Goal: Task Accomplishment & Management: Manage account settings

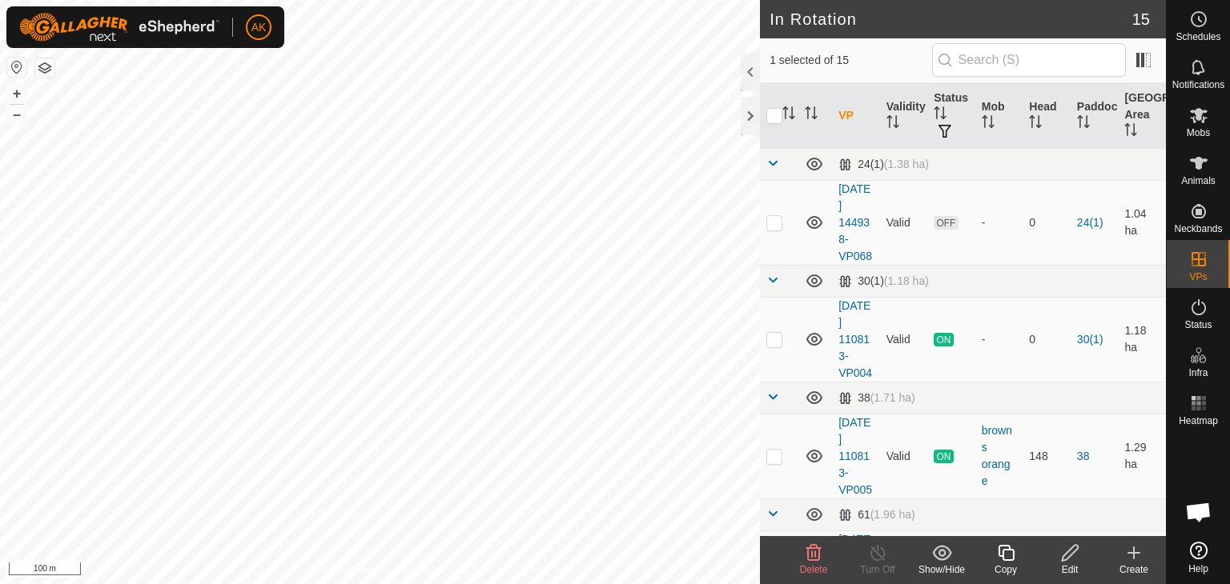
click at [818, 568] on span "Delete" at bounding box center [814, 569] width 28 height 11
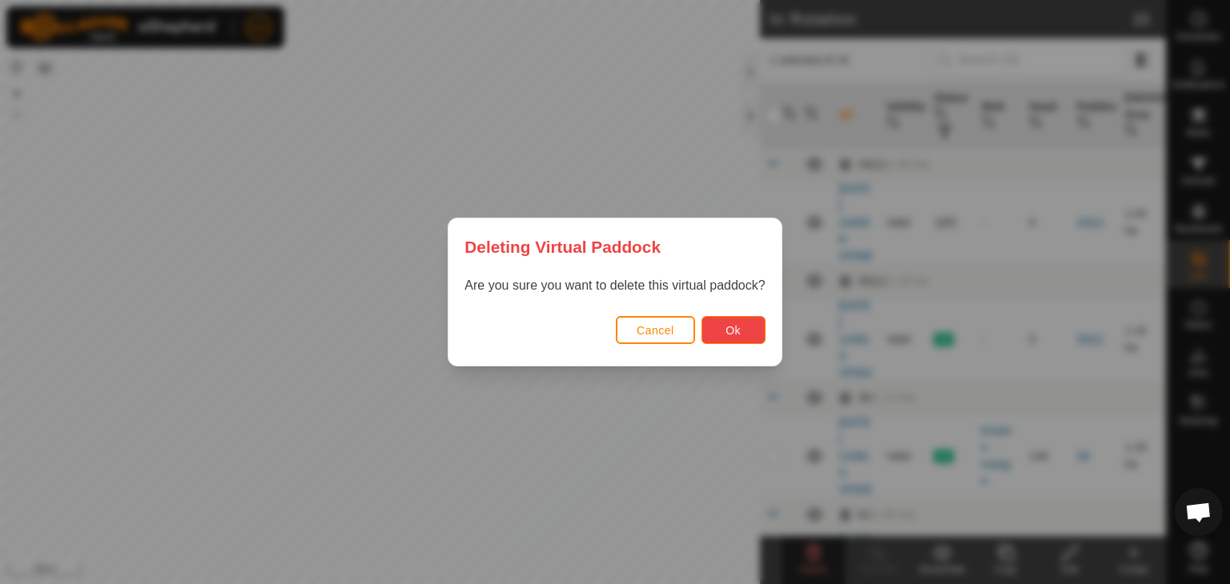
click at [732, 321] on button "Ok" at bounding box center [733, 330] width 64 height 28
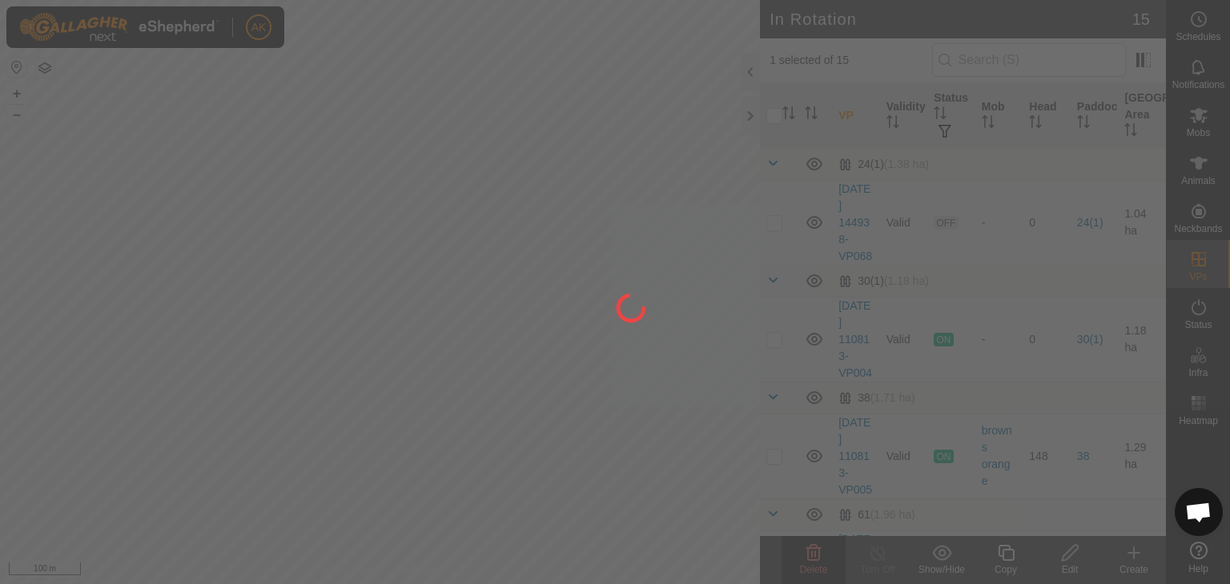
checkbox input "false"
drag, startPoint x: 138, startPoint y: 227, endPoint x: 423, endPoint y: 399, distance: 332.9
click at [423, 399] on div at bounding box center [615, 292] width 1230 height 584
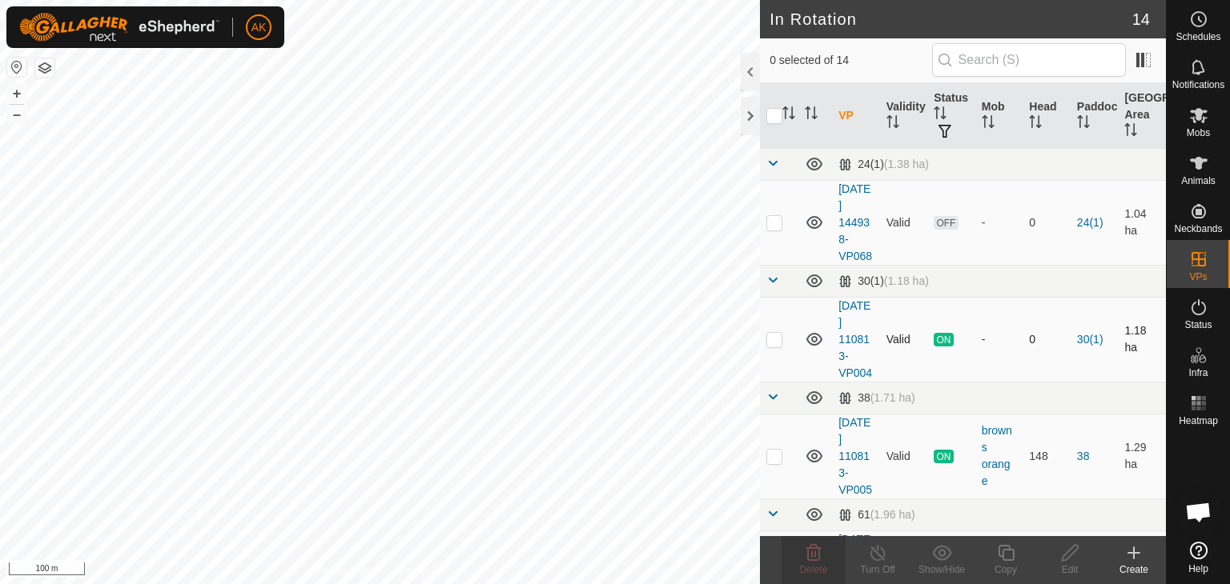
checkbox input "true"
click at [882, 553] on icon at bounding box center [878, 553] width 20 height 19
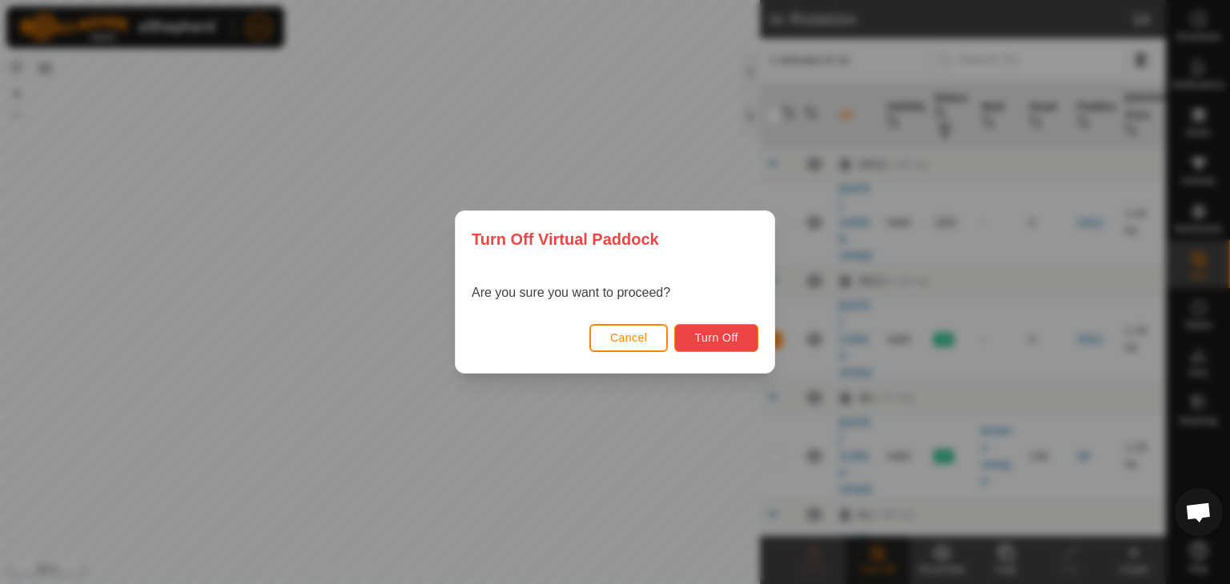
click at [729, 328] on button "Turn Off" at bounding box center [716, 338] width 84 height 28
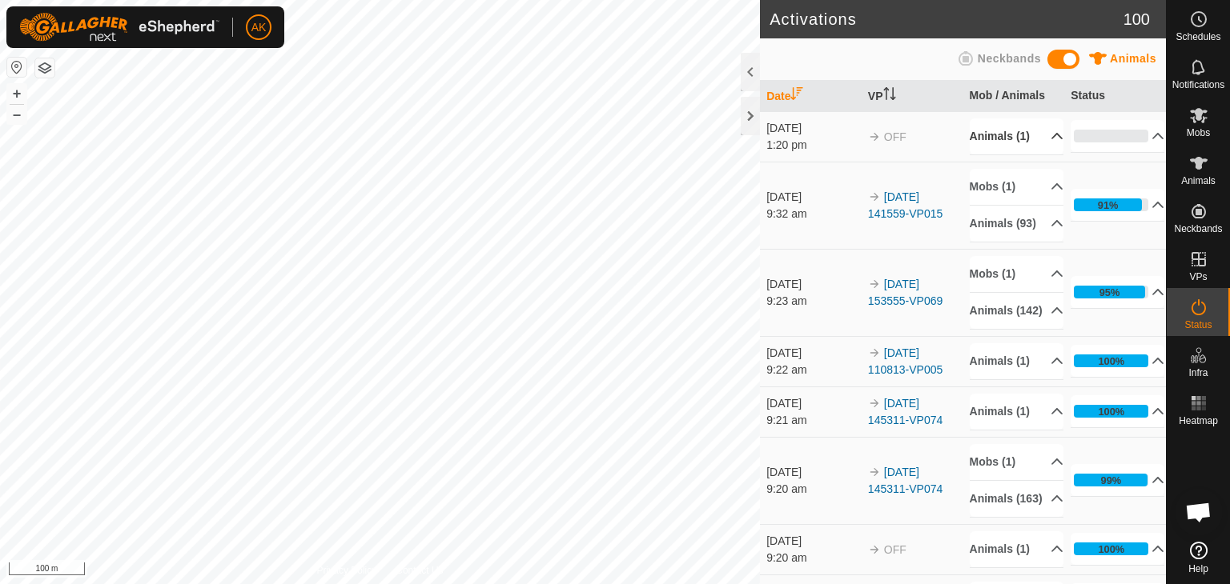
click at [991, 136] on p-accordion-header "Animals (1)" at bounding box center [1016, 136] width 94 height 36
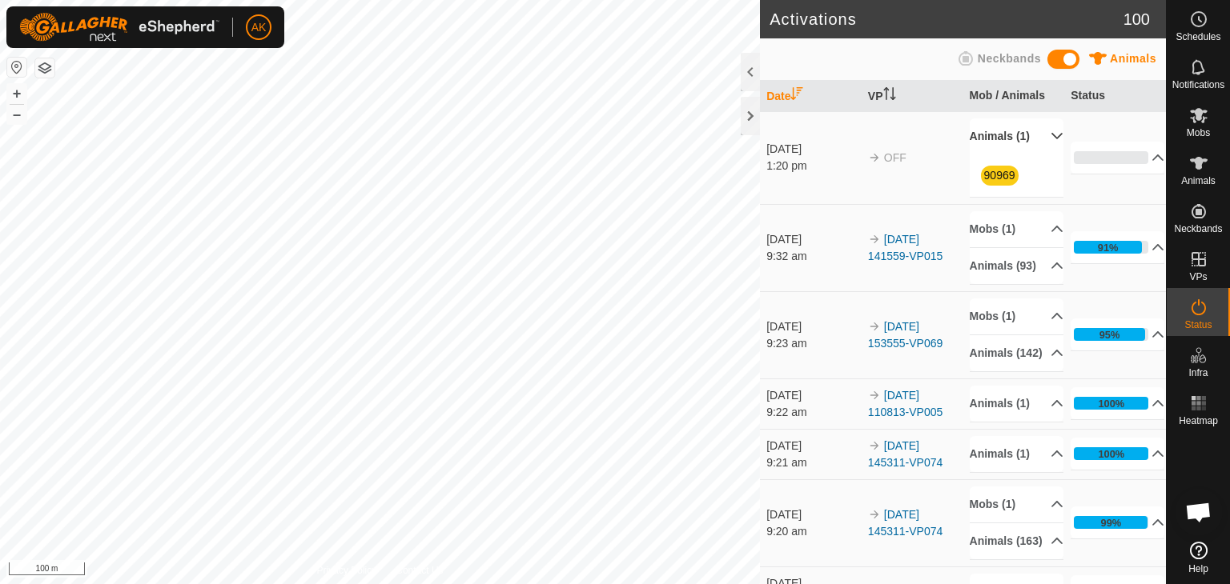
click at [1050, 142] on icon at bounding box center [1056, 136] width 13 height 13
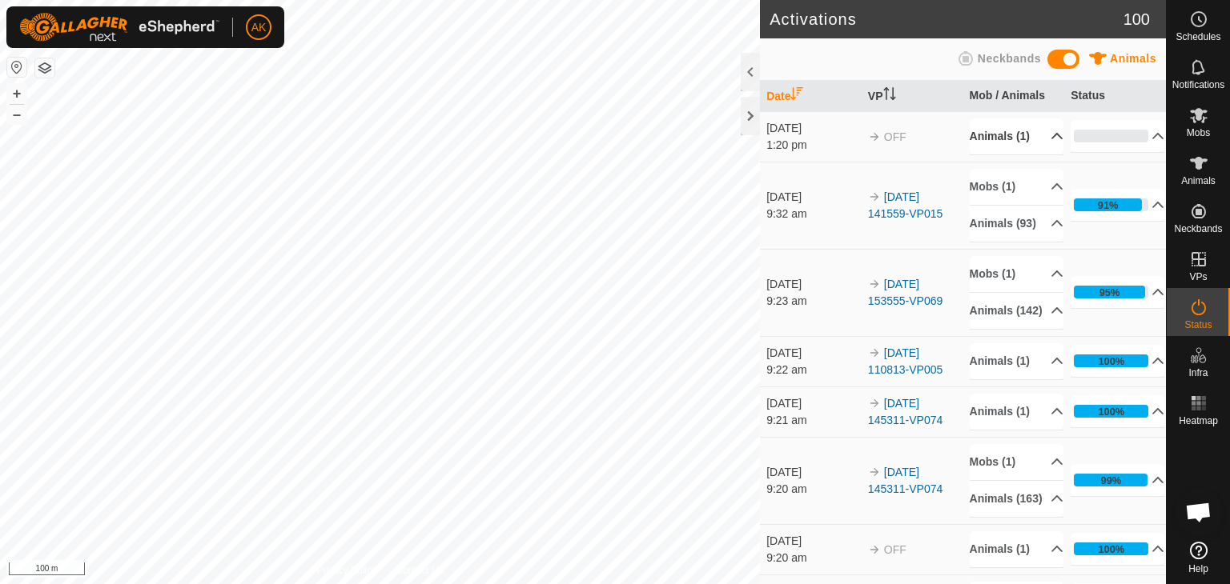
click at [1037, 139] on p-accordion-header "Animals (1)" at bounding box center [1016, 136] width 94 height 36
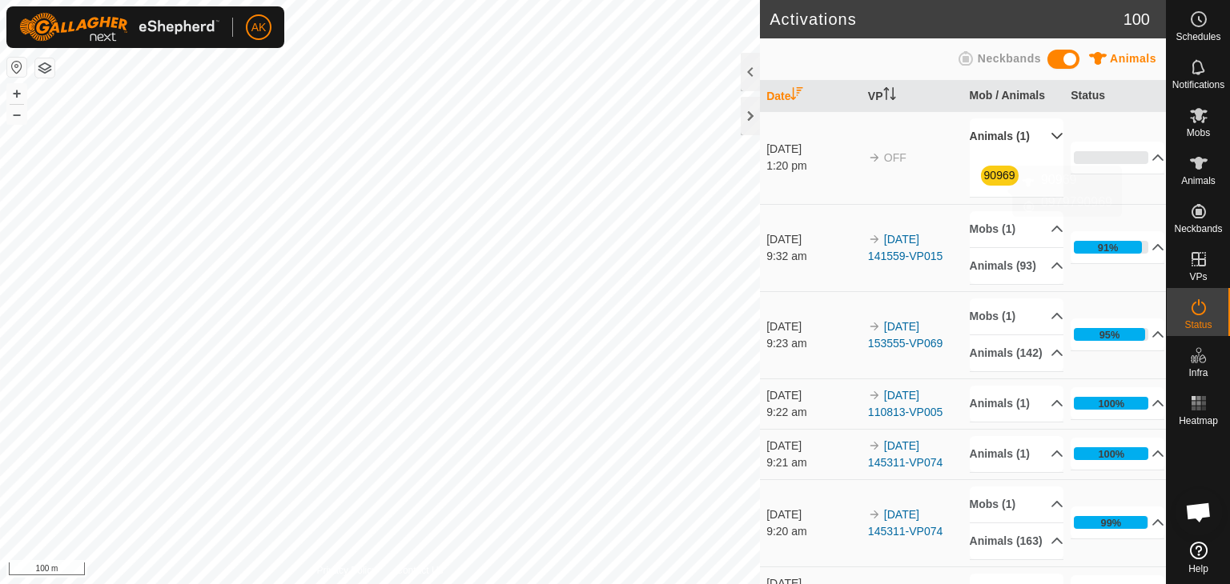
click at [989, 182] on link "90969" at bounding box center [999, 175] width 31 height 13
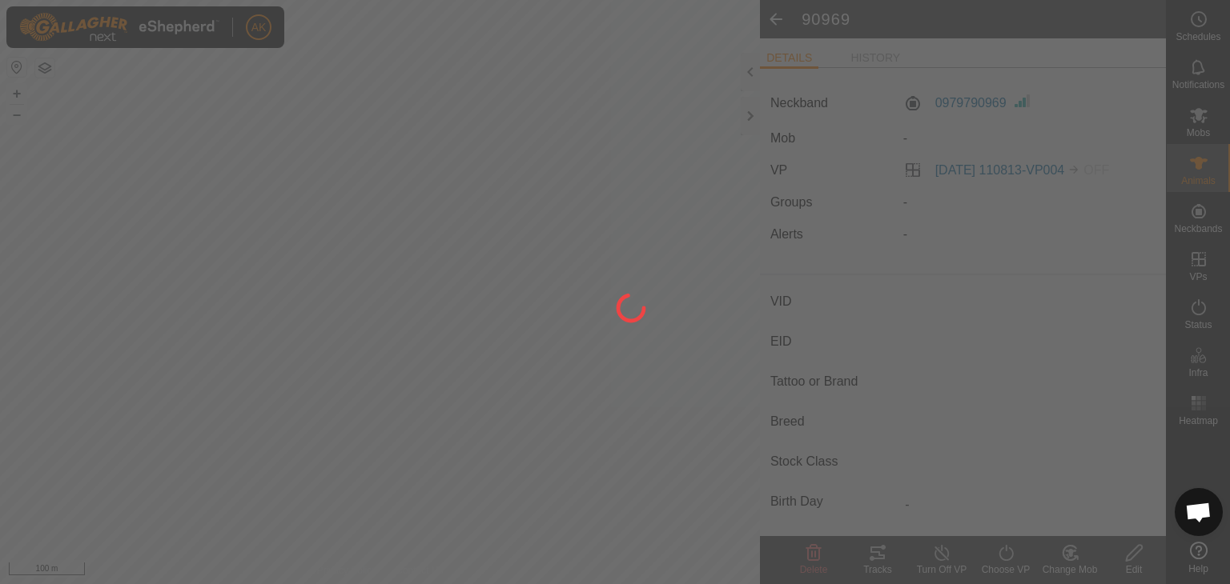
type input "90969"
type input "-"
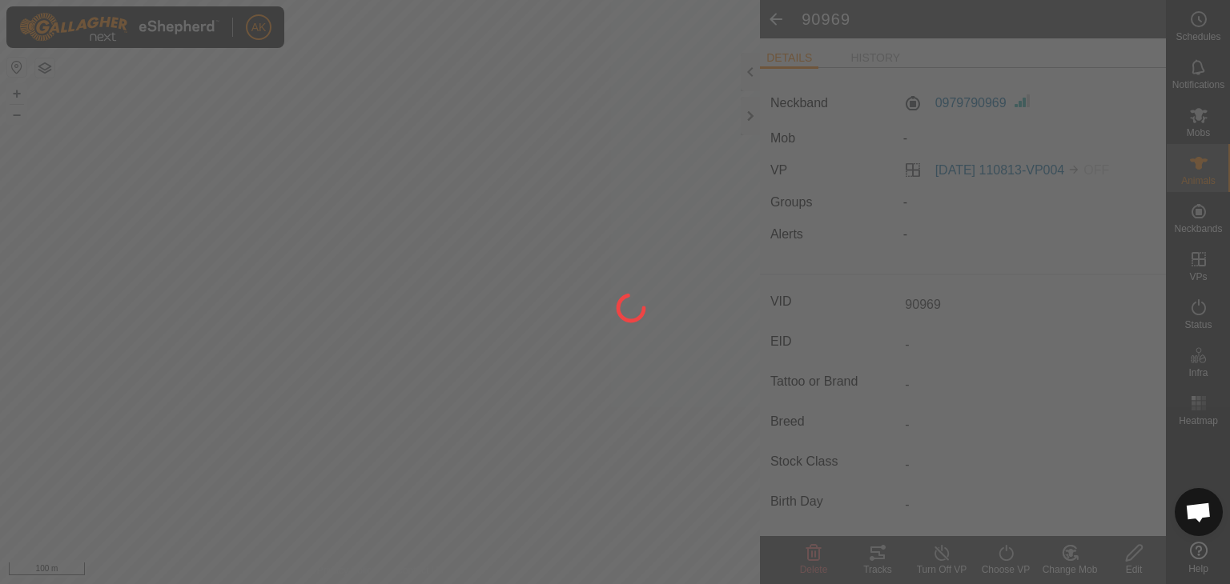
type input "0 kg"
type input "-"
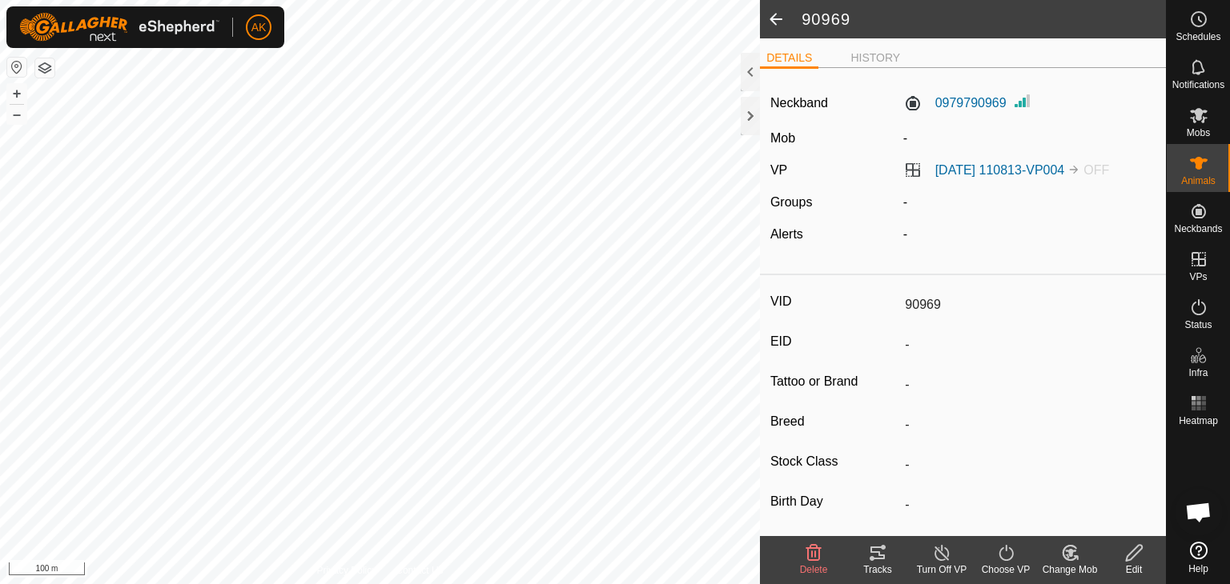
click at [1002, 555] on icon at bounding box center [1006, 553] width 20 height 19
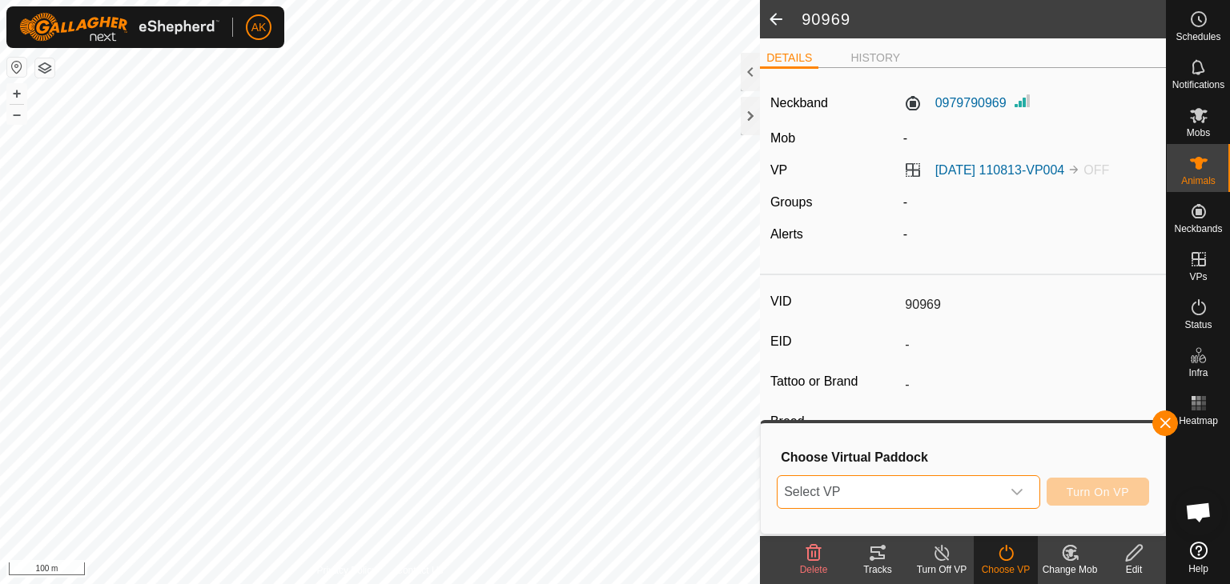
click at [999, 495] on span "Select VP" at bounding box center [888, 492] width 223 height 32
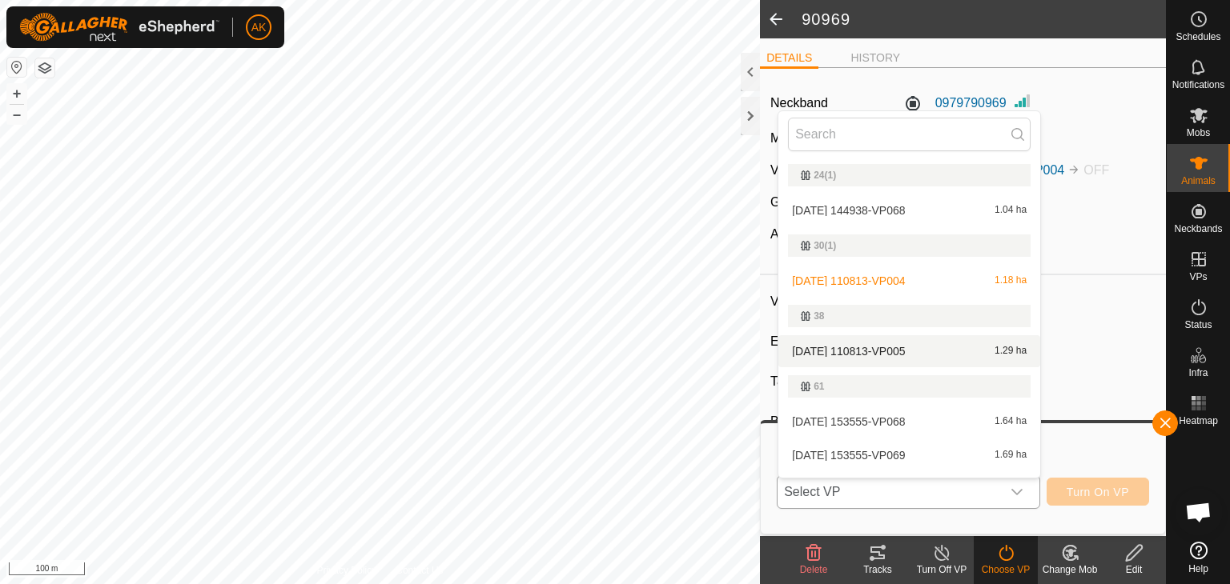
click at [890, 350] on li "2025-10-07 110813-VP005 1.29 ha" at bounding box center [909, 351] width 262 height 32
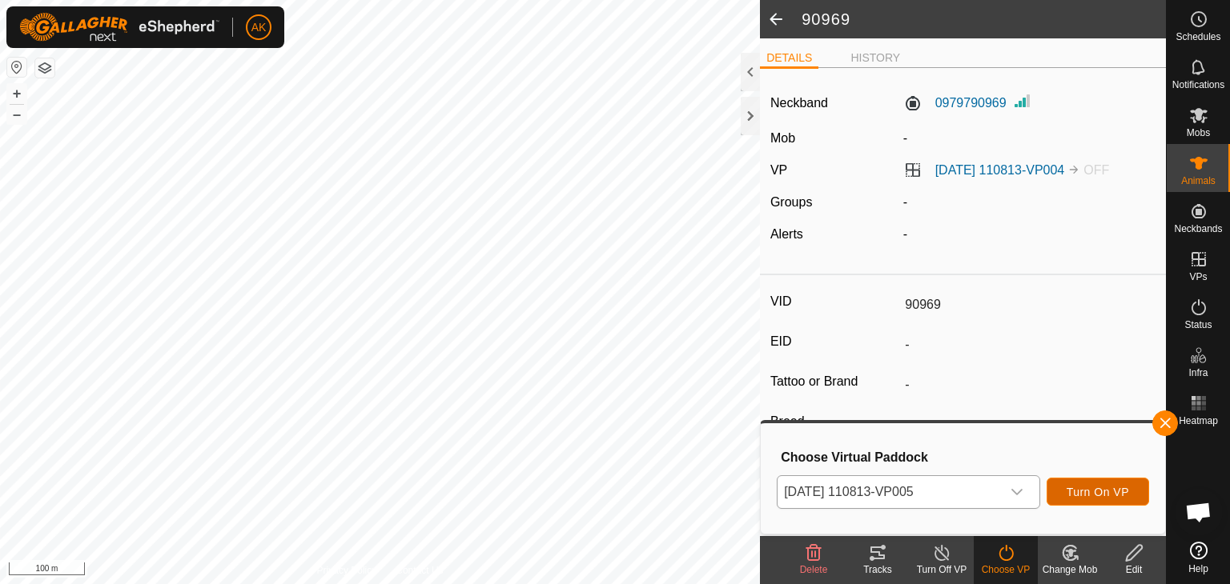
click at [1081, 487] on span "Turn On VP" at bounding box center [1097, 492] width 62 height 13
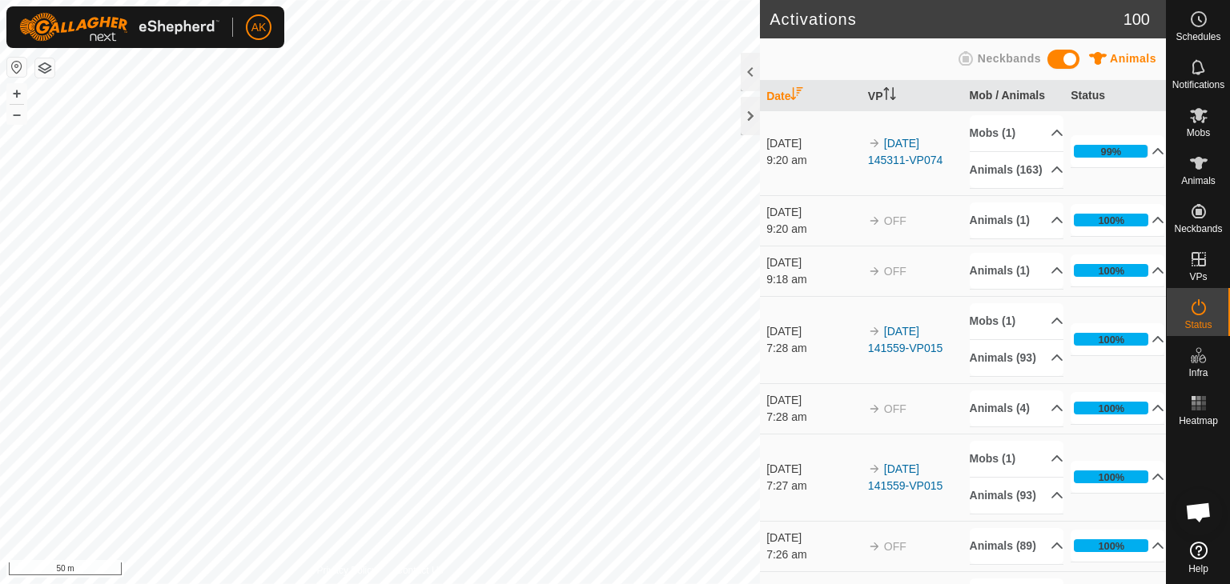
scroll to position [320, 0]
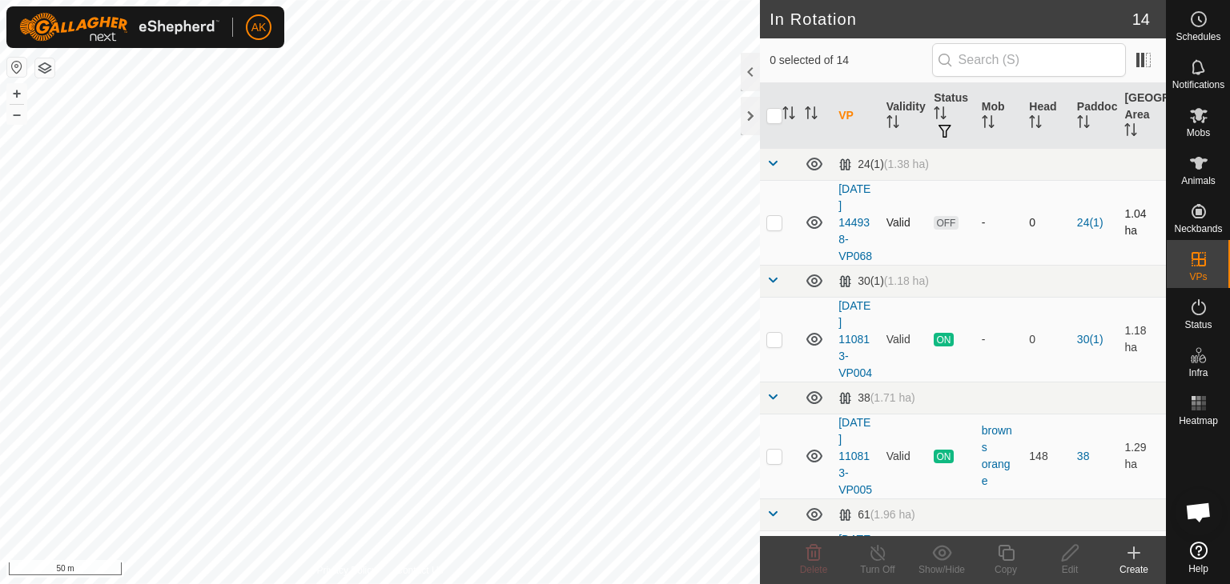
checkbox input "true"
click at [879, 551] on icon at bounding box center [878, 553] width 20 height 19
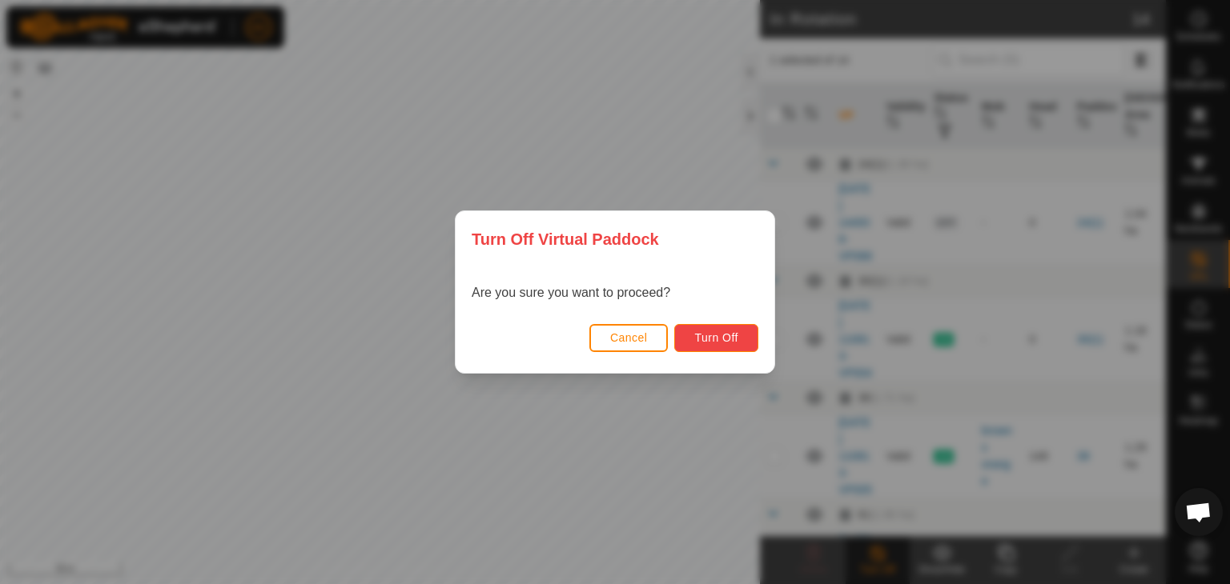
click at [743, 343] on button "Turn Off" at bounding box center [716, 338] width 84 height 28
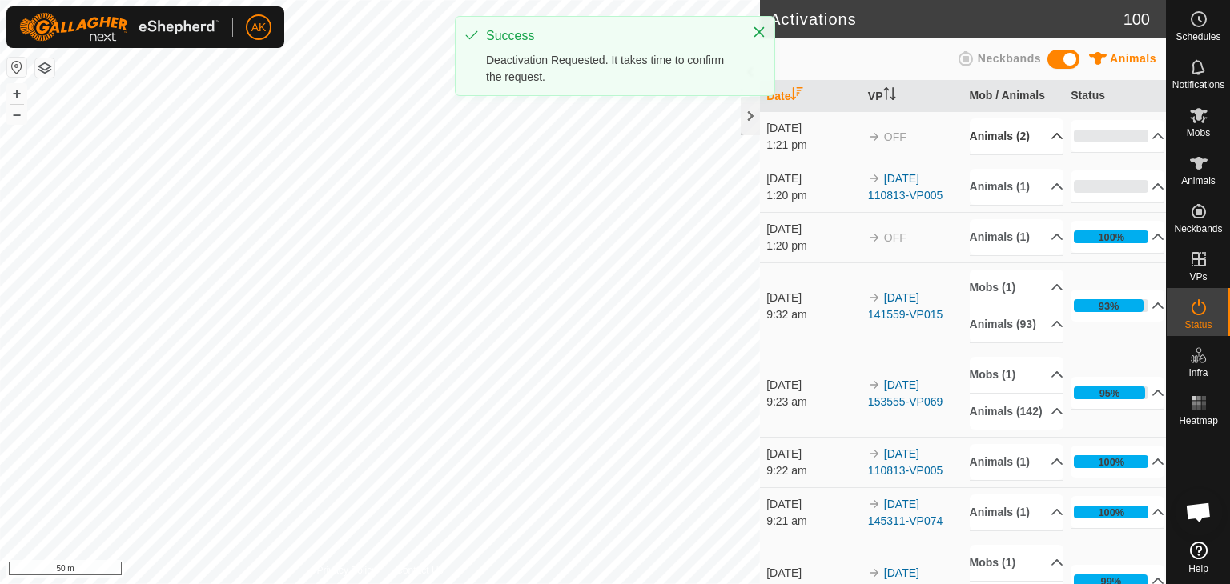
click at [999, 132] on p-accordion-header "Animals (2)" at bounding box center [1016, 136] width 94 height 36
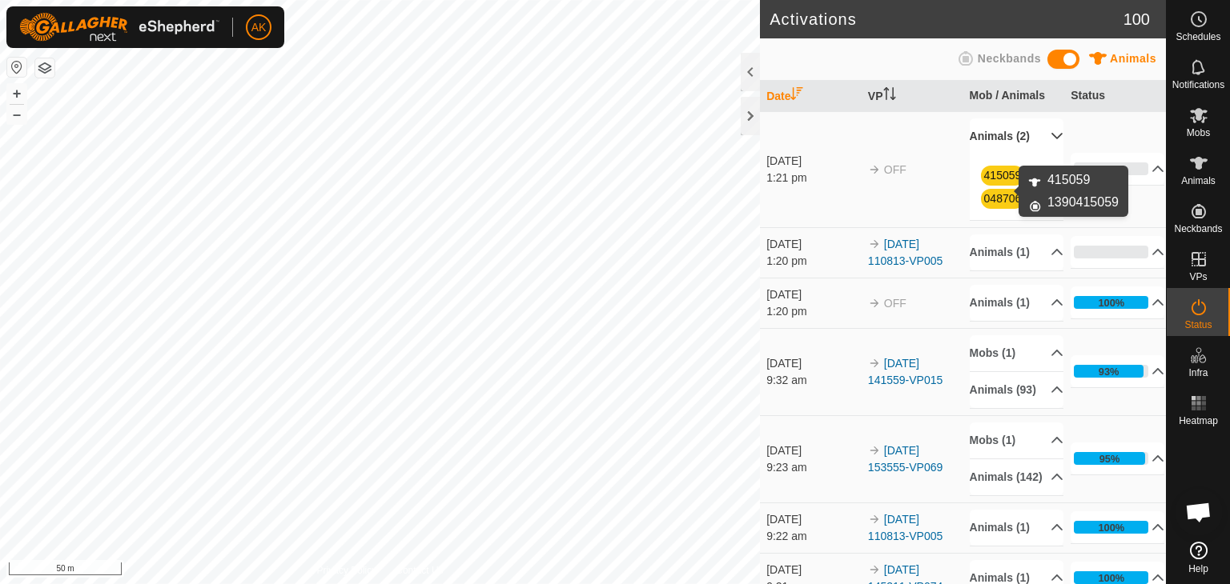
click at [989, 182] on link "415059" at bounding box center [1003, 175] width 38 height 13
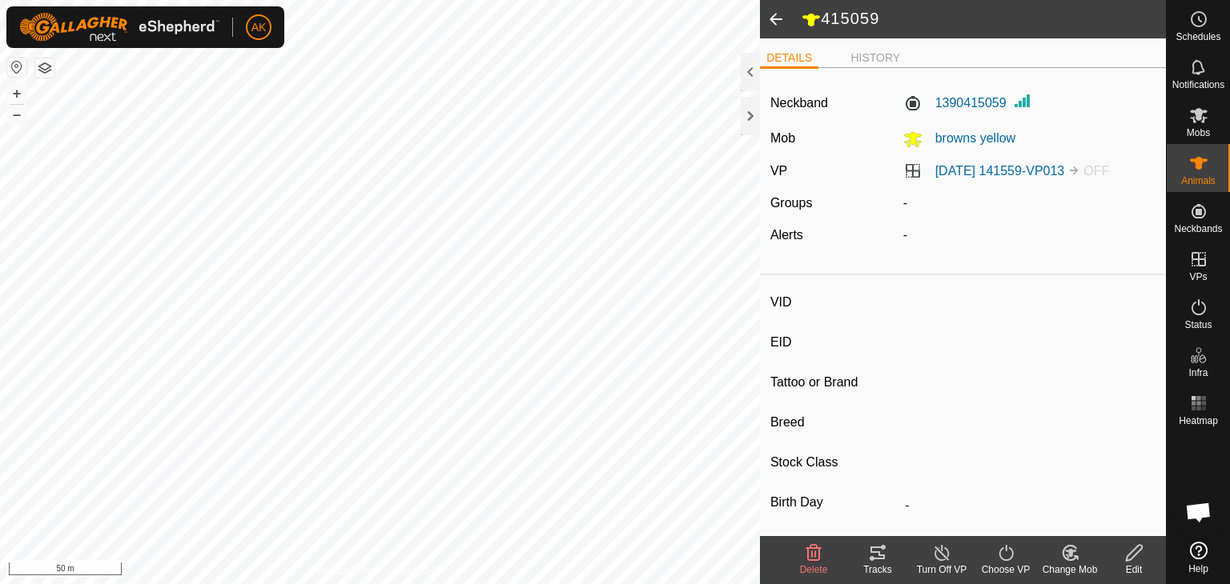
type input "415059"
type input "-"
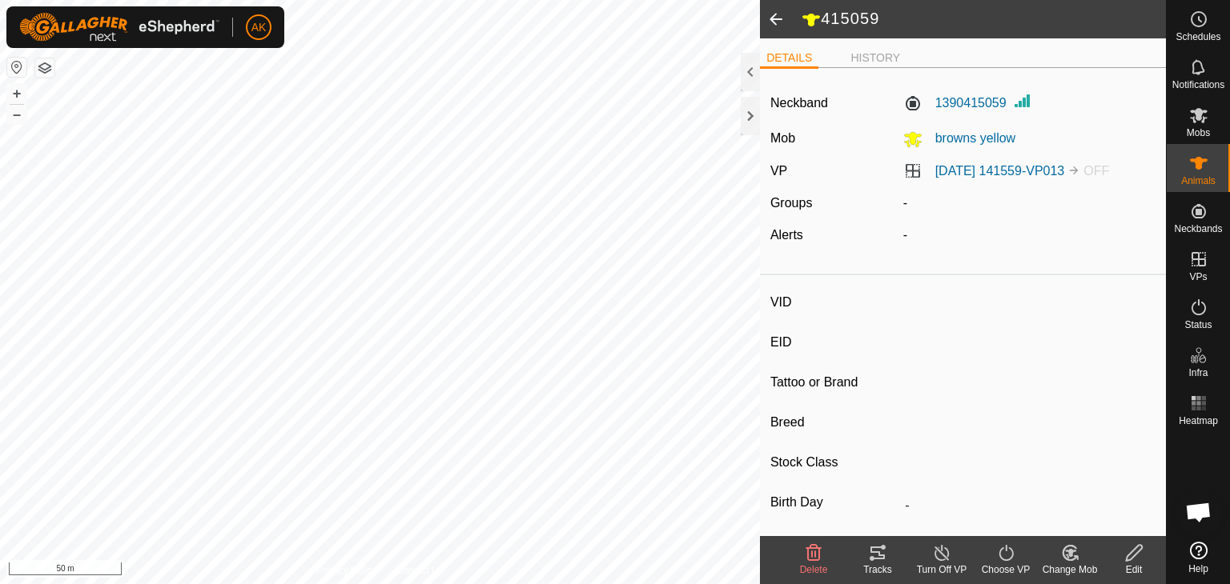
type input "-"
click at [1000, 548] on icon at bounding box center [1006, 553] width 20 height 19
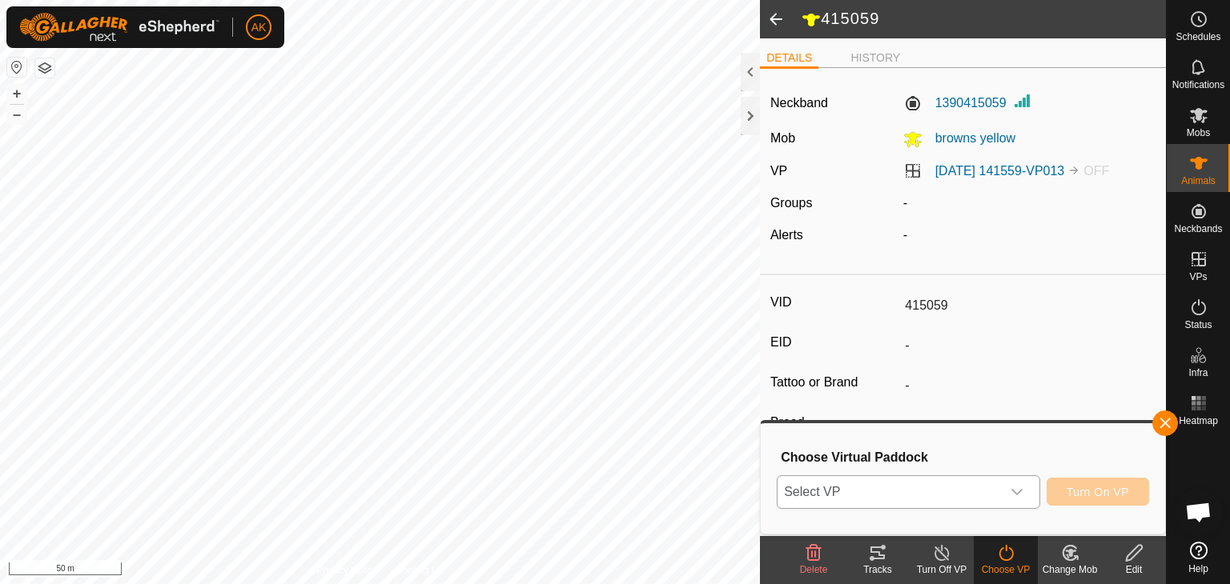
click at [1005, 494] on div "dropdown trigger" at bounding box center [1017, 492] width 32 height 32
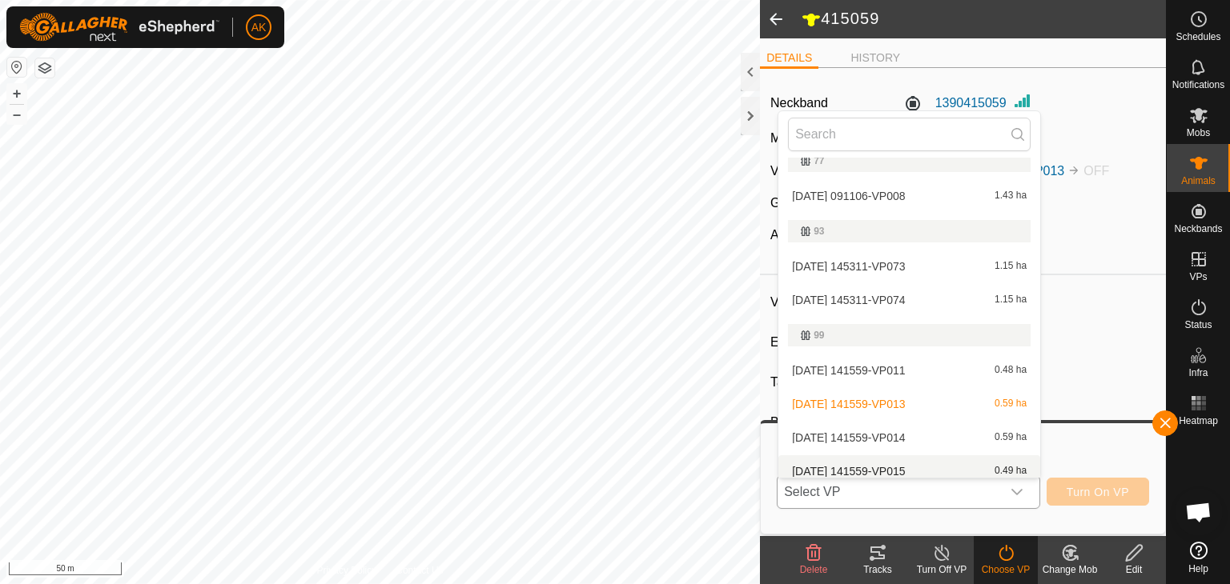
scroll to position [410, 0]
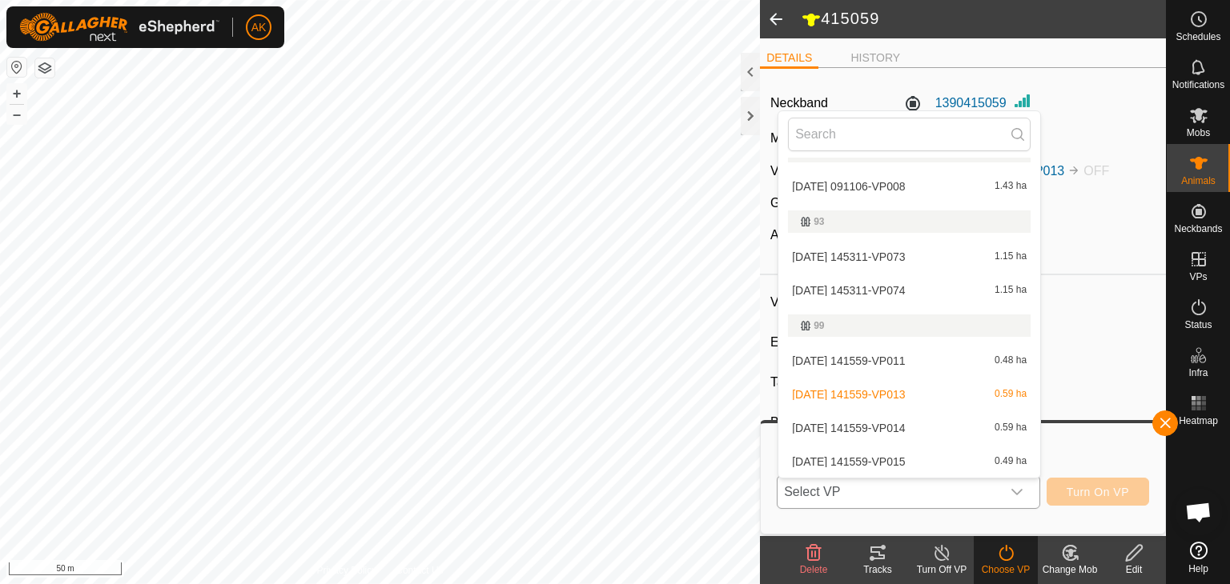
click at [890, 458] on li "2025-09-27 141559-VP015 0.49 ha" at bounding box center [909, 462] width 262 height 32
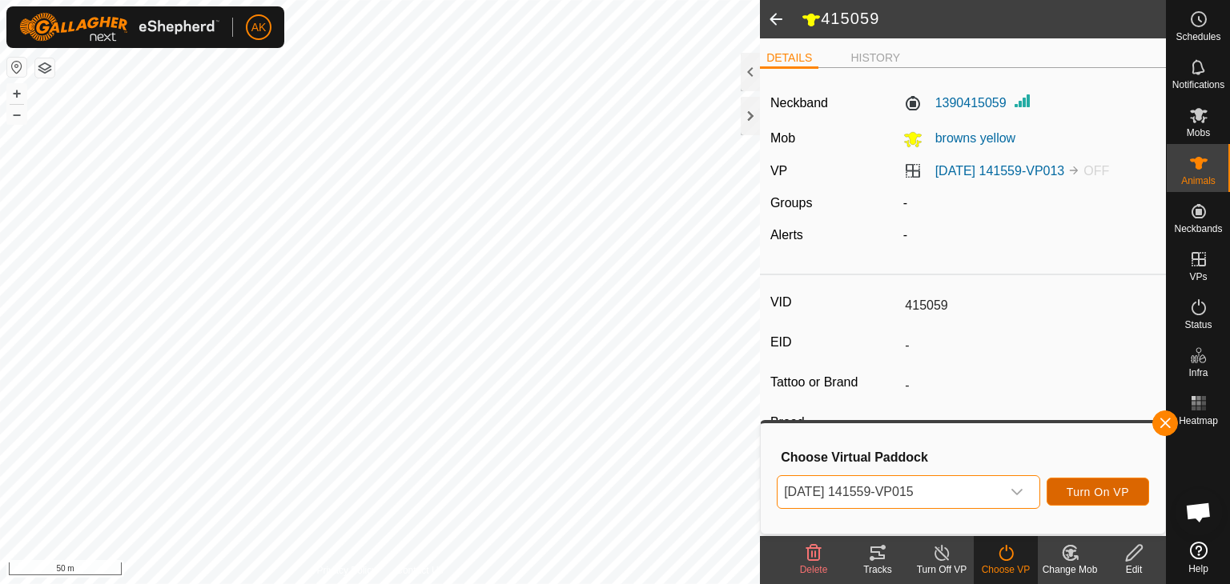
click at [1070, 488] on span "Turn On VP" at bounding box center [1097, 492] width 62 height 13
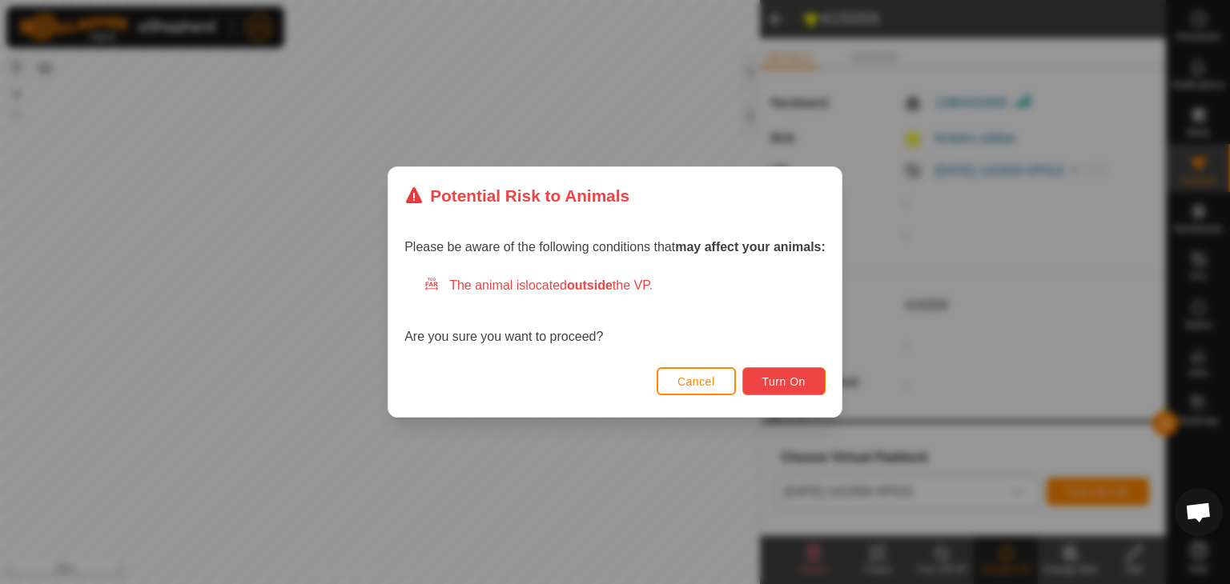
click at [784, 375] on span "Turn On" at bounding box center [783, 381] width 43 height 13
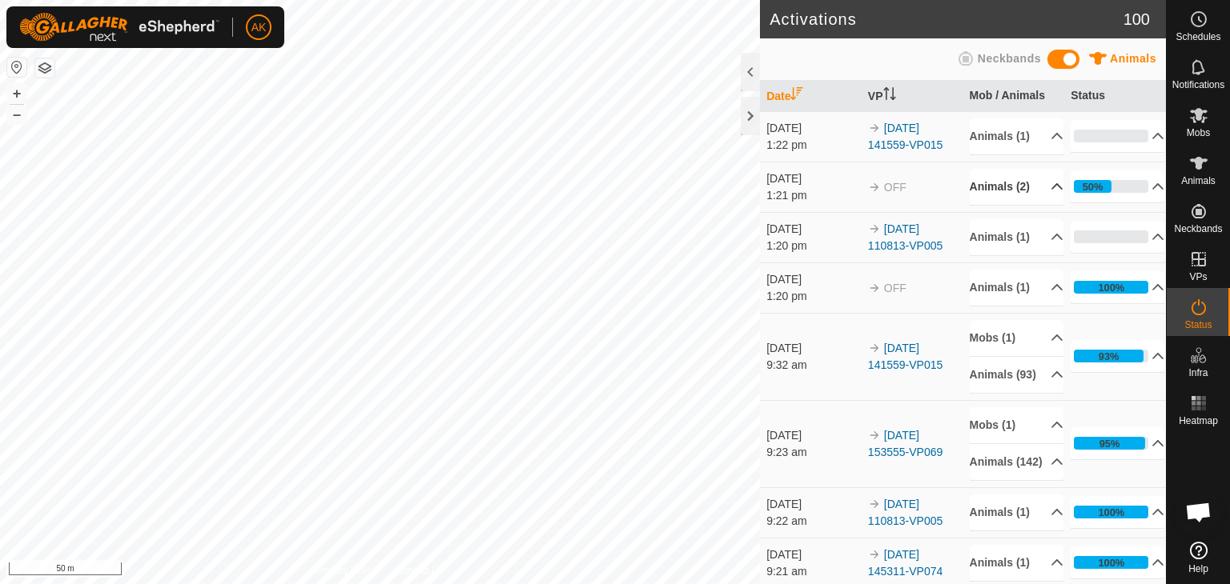
click at [996, 203] on p-accordion-header "Animals (2)" at bounding box center [1016, 187] width 94 height 36
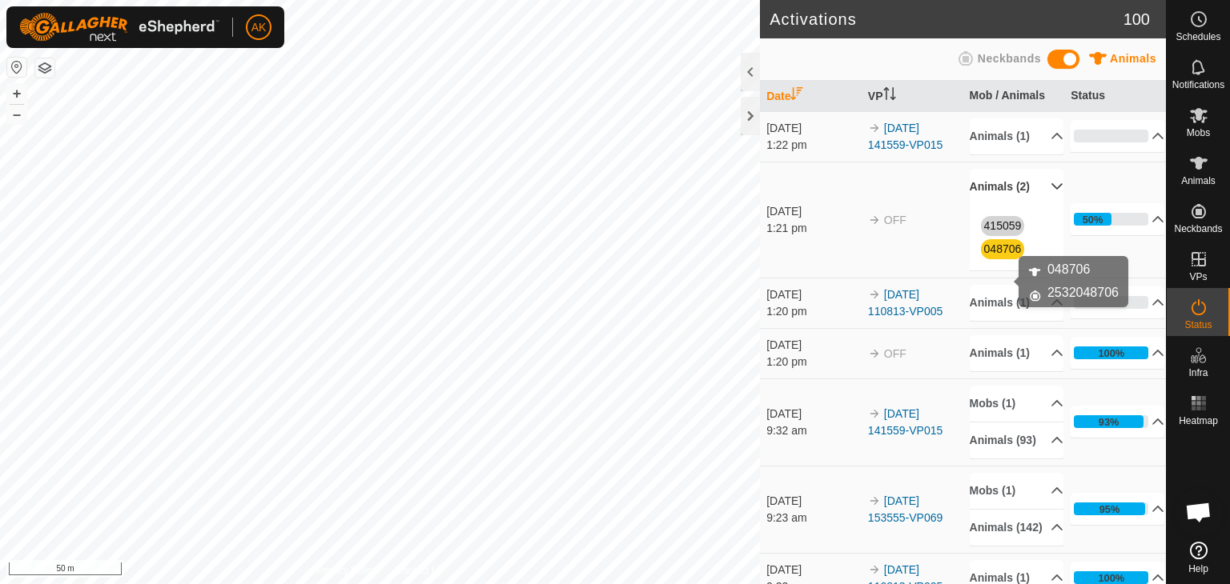
click at [993, 255] on link "048706" at bounding box center [1003, 249] width 38 height 13
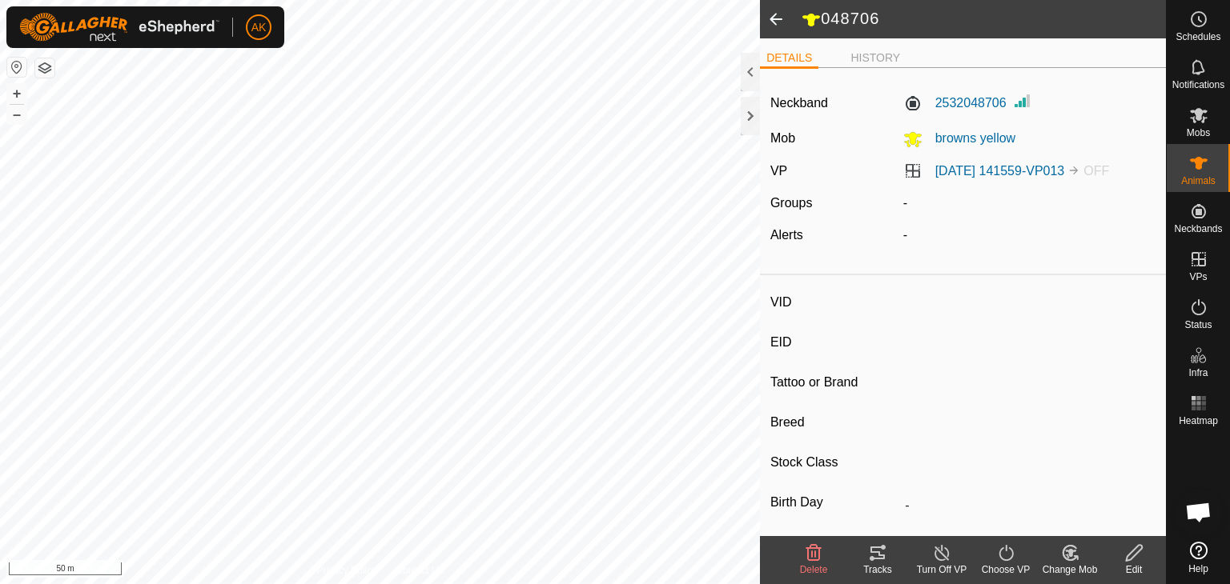
type input "048706"
type input "-"
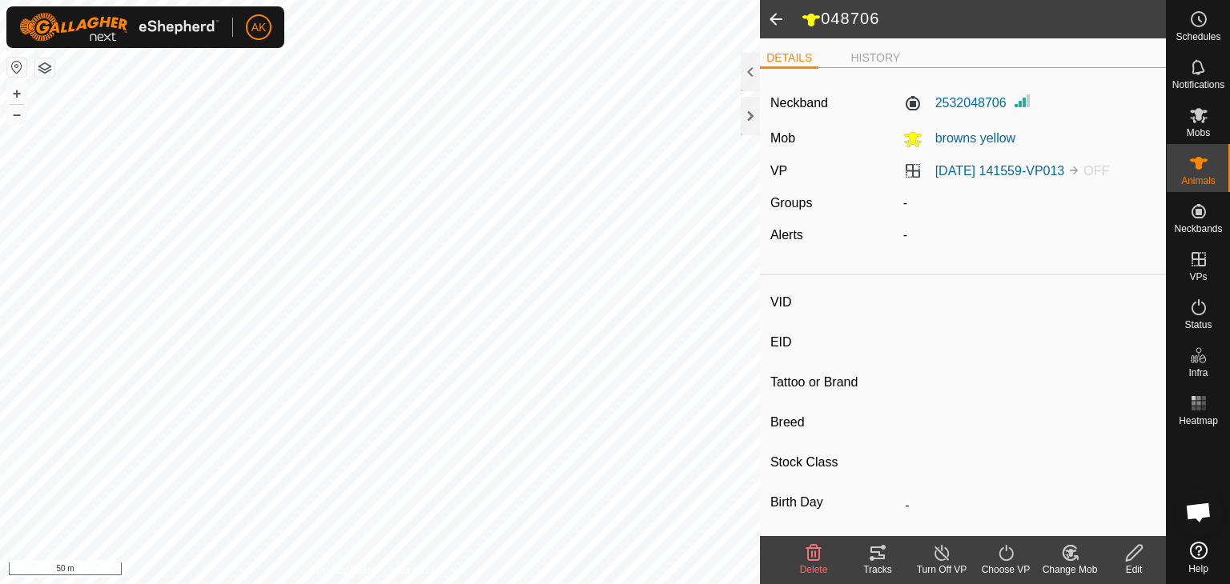
type input "-"
click at [1000, 552] on icon at bounding box center [1006, 553] width 20 height 19
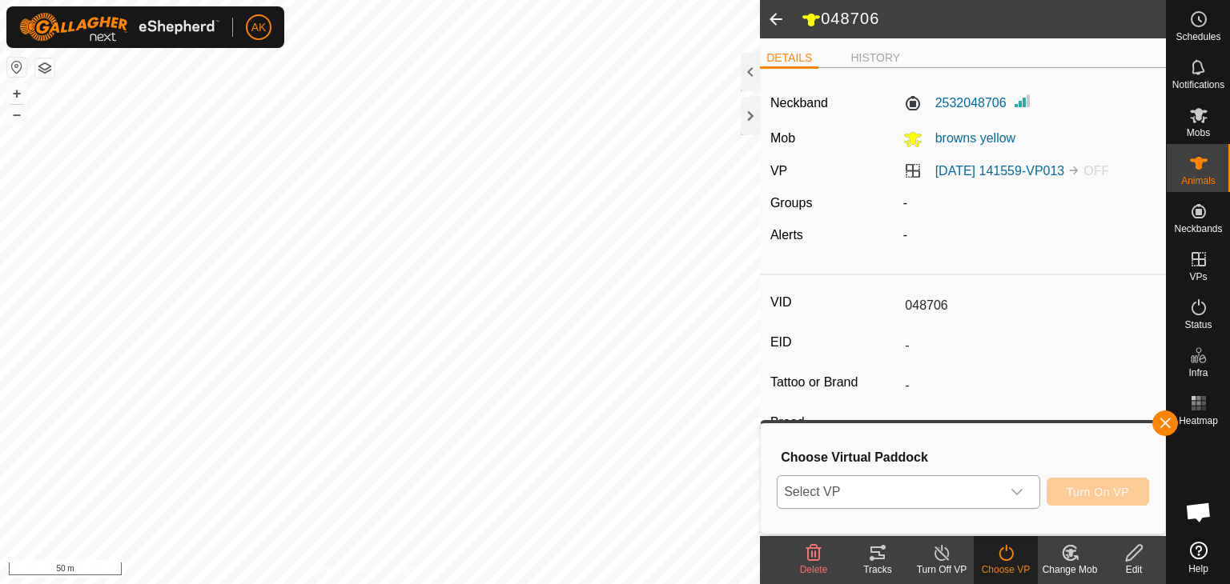
click at [1004, 489] on div "dropdown trigger" at bounding box center [1017, 492] width 32 height 32
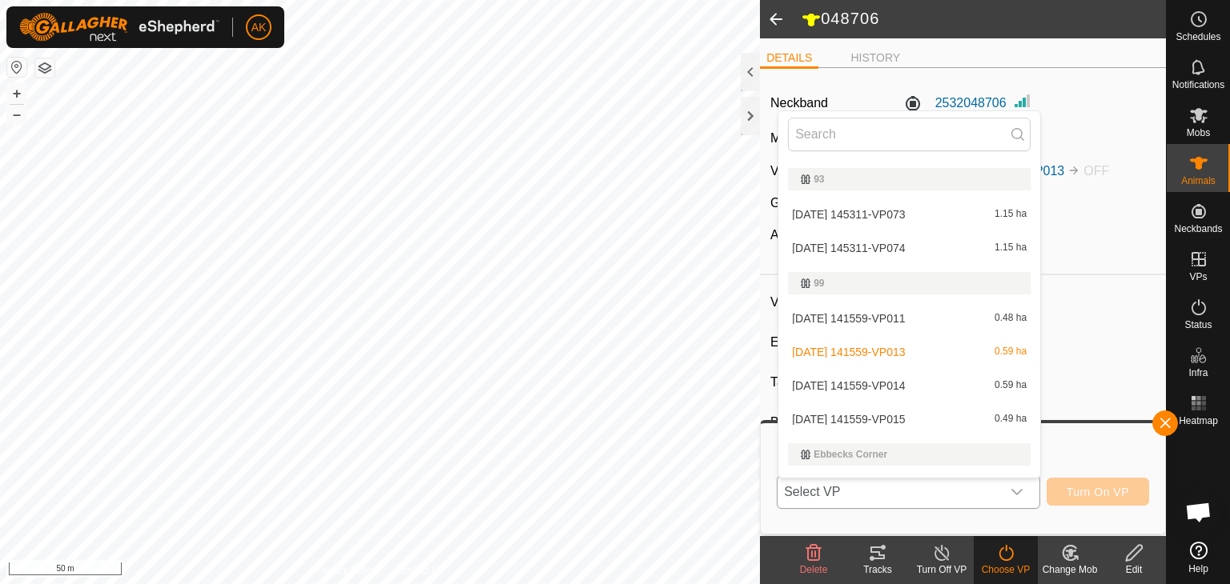
scroll to position [480, 0]
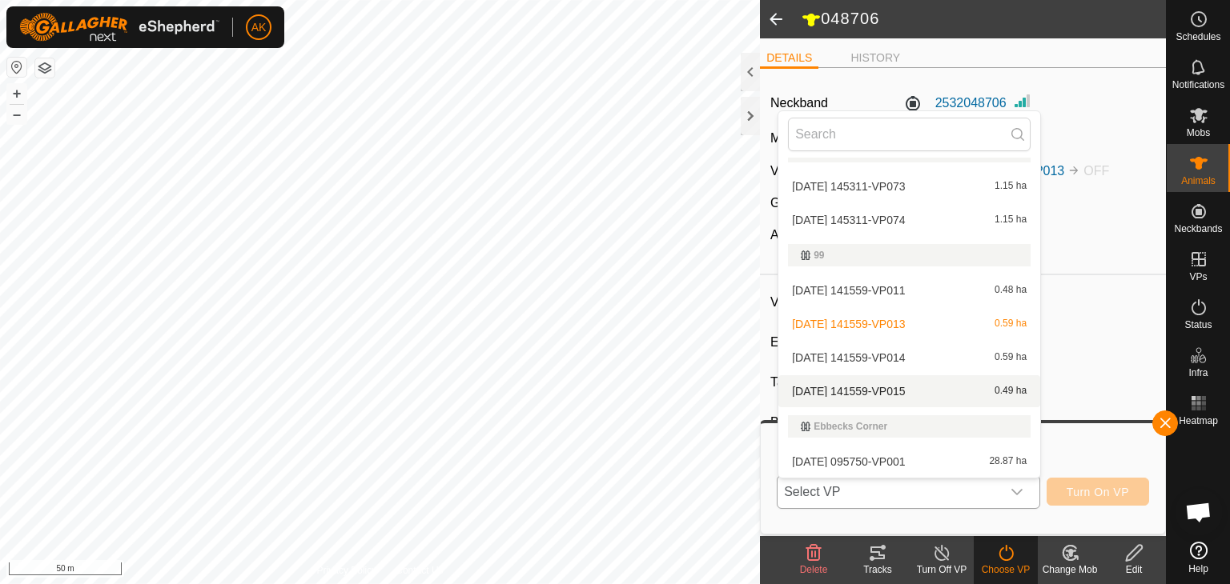
click at [911, 391] on li "2025-09-27 141559-VP015 0.49 ha" at bounding box center [909, 391] width 262 height 32
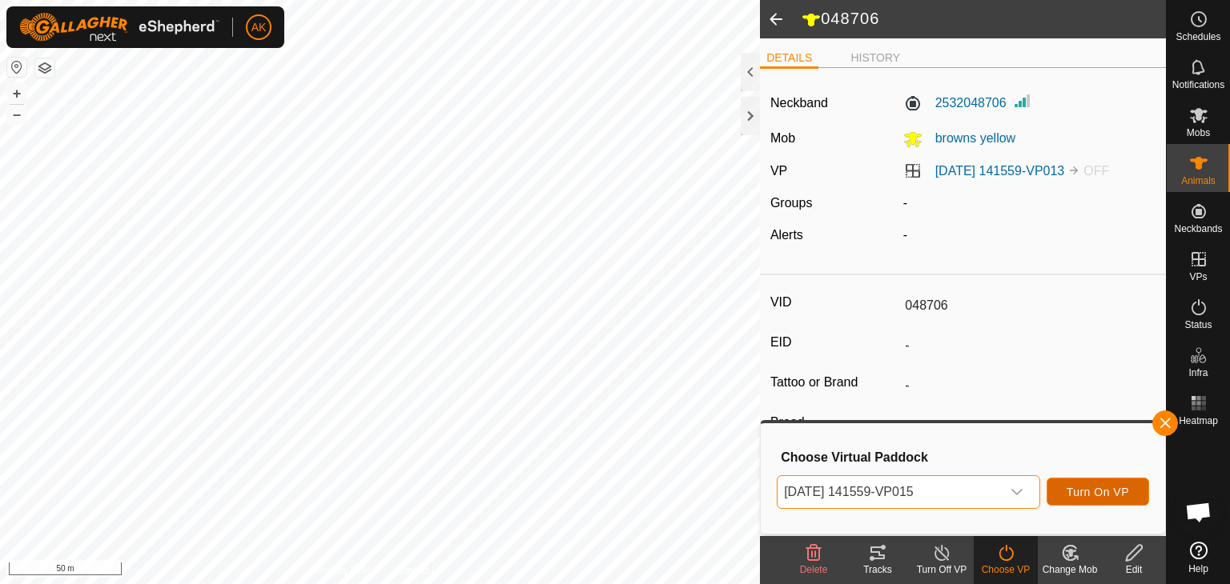
click at [1091, 488] on span "Turn On VP" at bounding box center [1097, 492] width 62 height 13
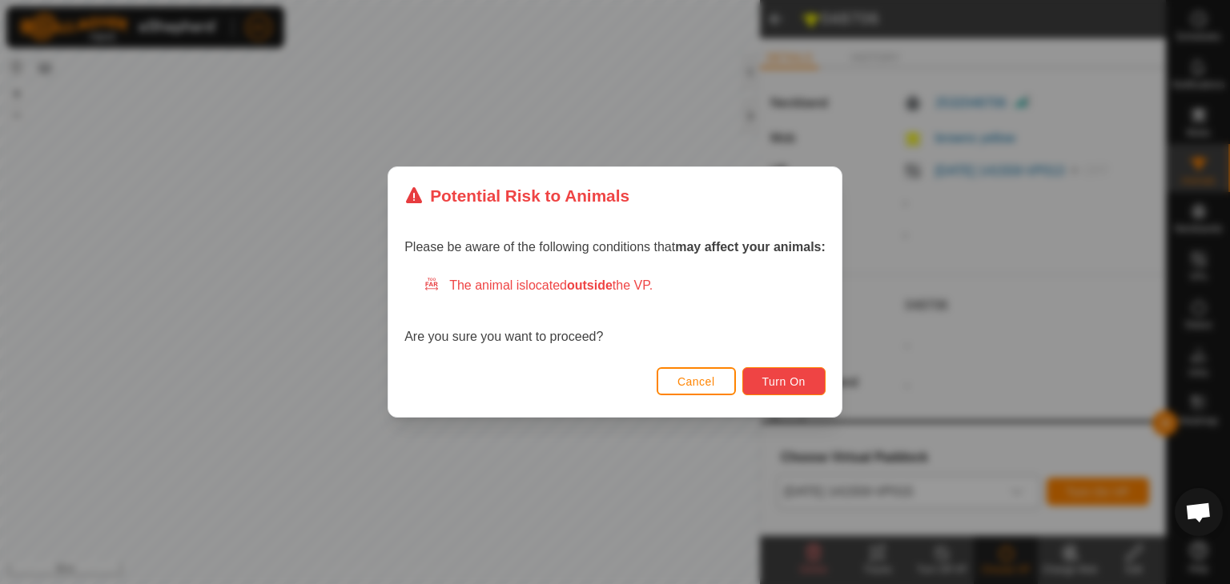
click at [797, 384] on span "Turn On" at bounding box center [783, 381] width 43 height 13
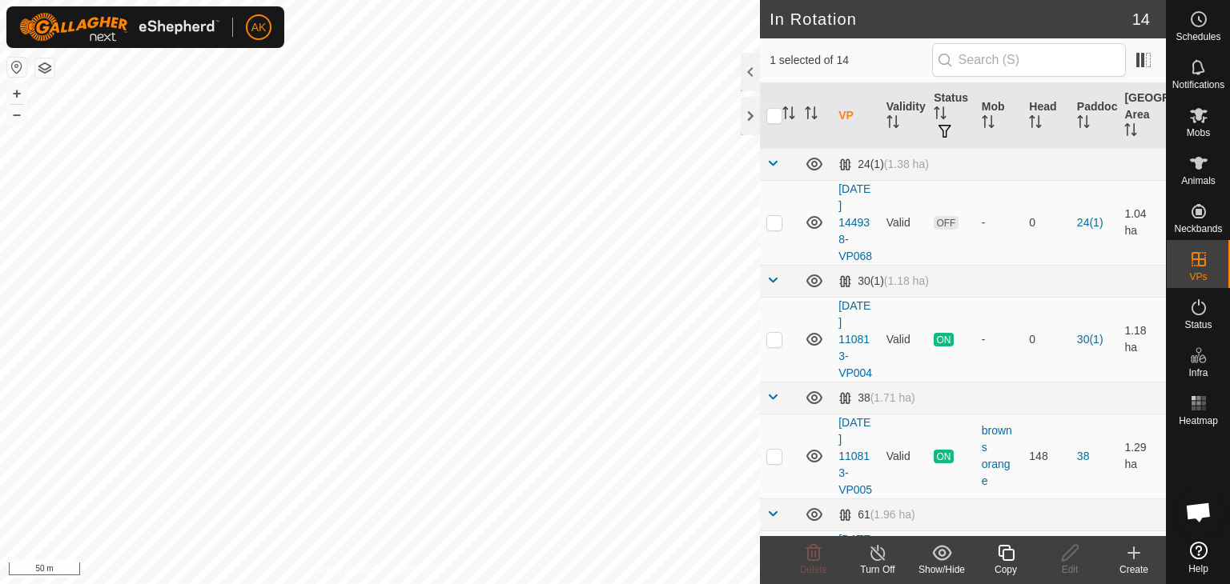
click at [876, 551] on icon at bounding box center [878, 553] width 20 height 19
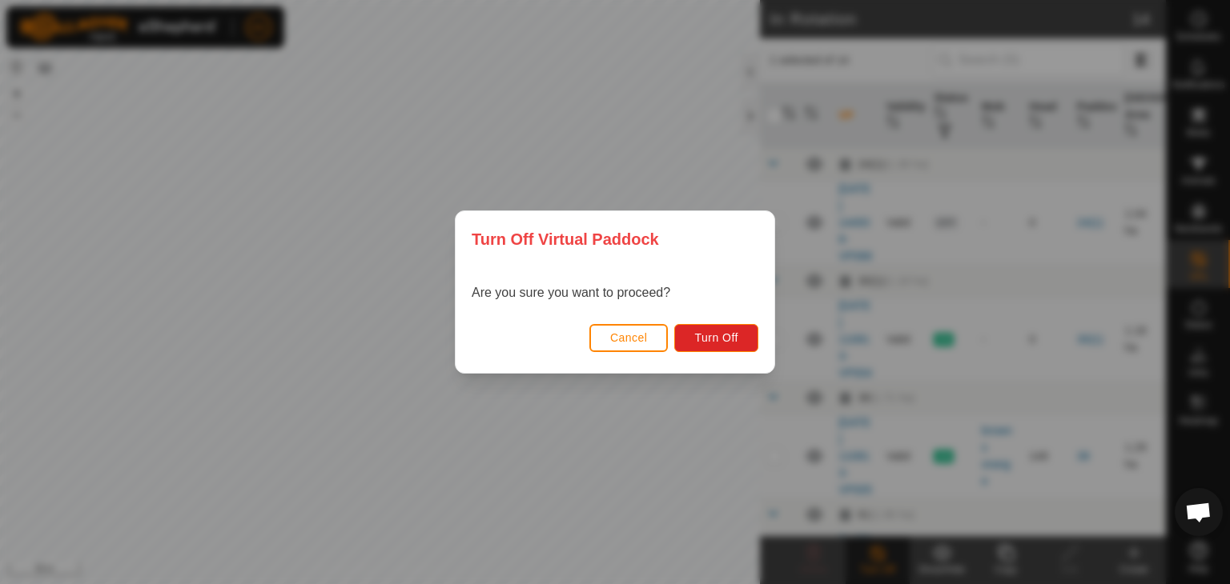
click at [500, 513] on div "Turn Off Virtual Paddock Are you sure you want to proceed? Cancel Turn Off" at bounding box center [615, 292] width 1230 height 584
click at [630, 339] on span "Cancel" at bounding box center [629, 337] width 38 height 13
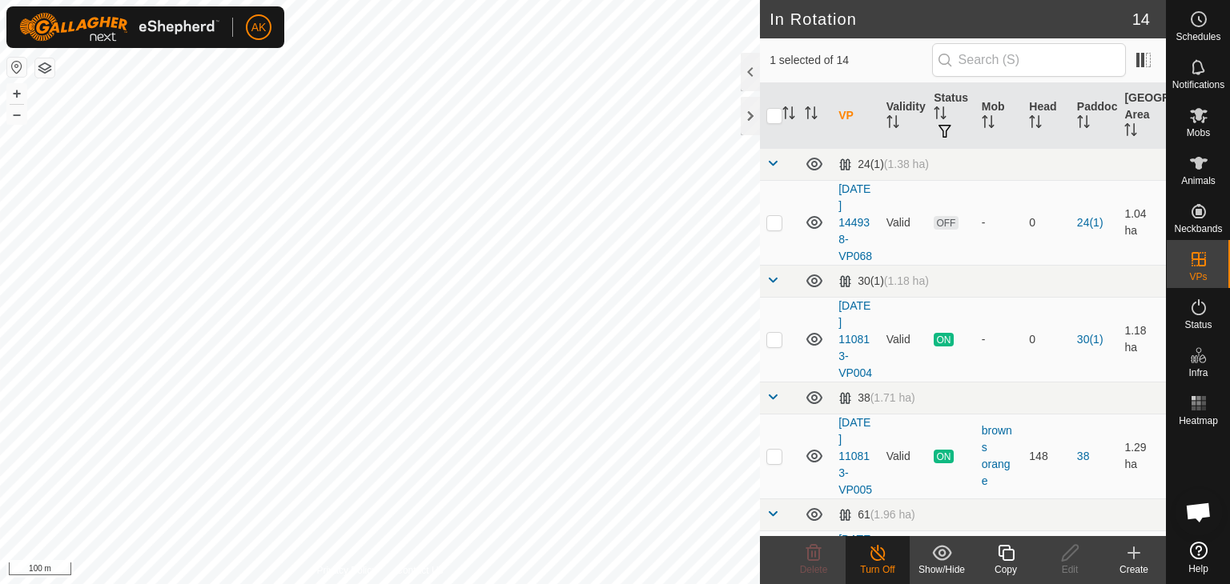
checkbox input "true"
checkbox input "false"
click at [999, 551] on icon at bounding box center [1005, 553] width 16 height 16
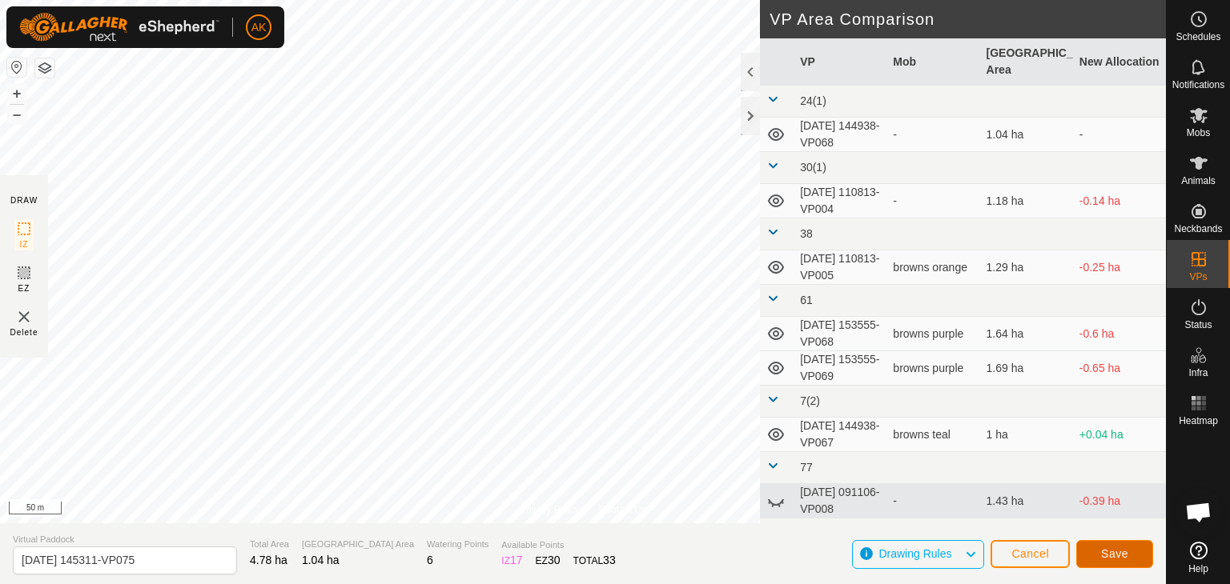
click at [1118, 545] on button "Save" at bounding box center [1114, 554] width 77 height 28
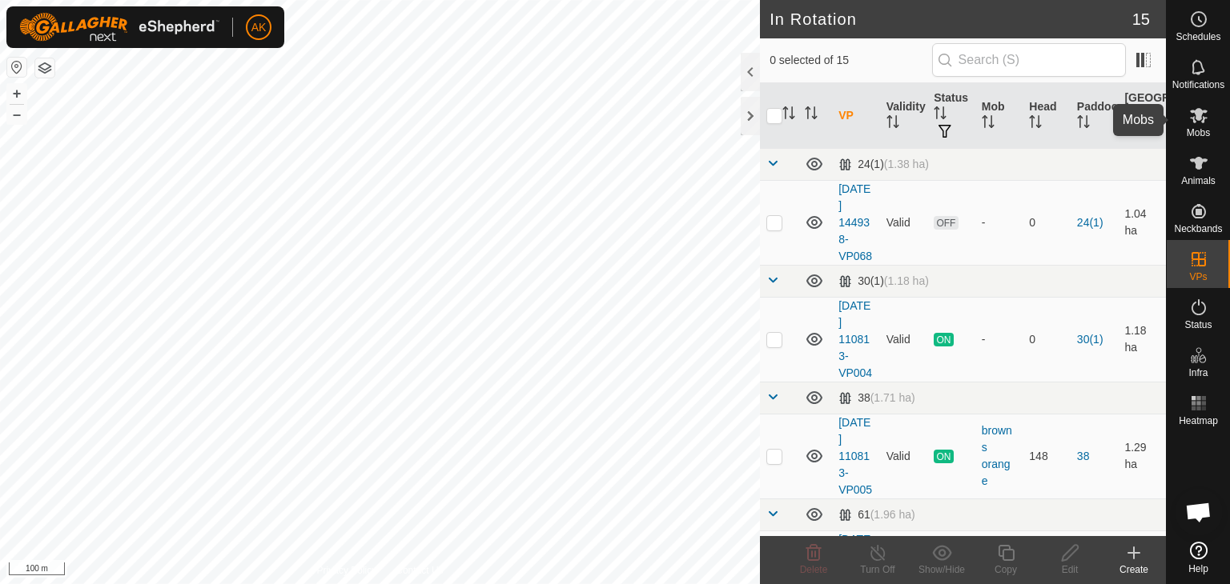
click at [1197, 115] on icon at bounding box center [1199, 115] width 18 height 15
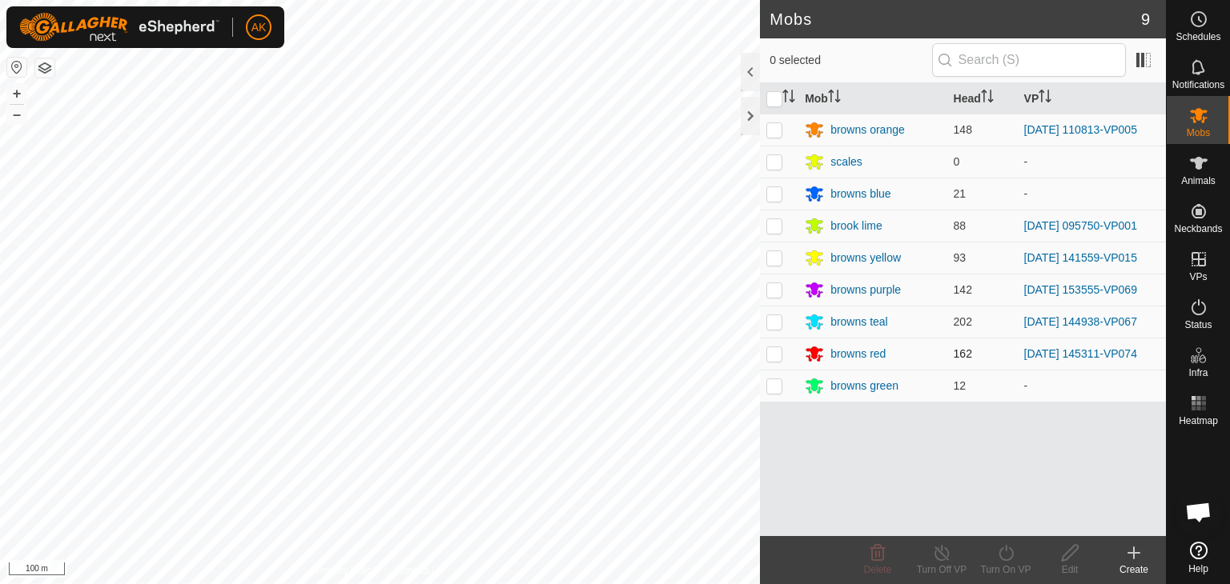
click at [772, 353] on p-checkbox at bounding box center [774, 353] width 16 height 13
checkbox input "true"
click at [1006, 553] on icon at bounding box center [1006, 553] width 20 height 19
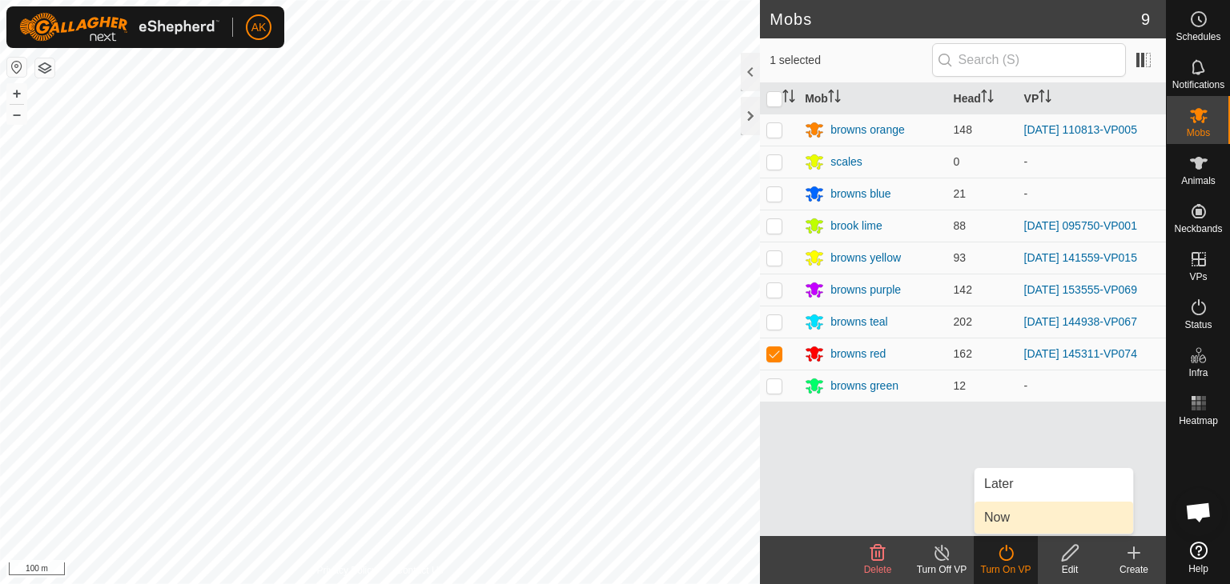
click at [1009, 518] on link "Now" at bounding box center [1053, 518] width 158 height 32
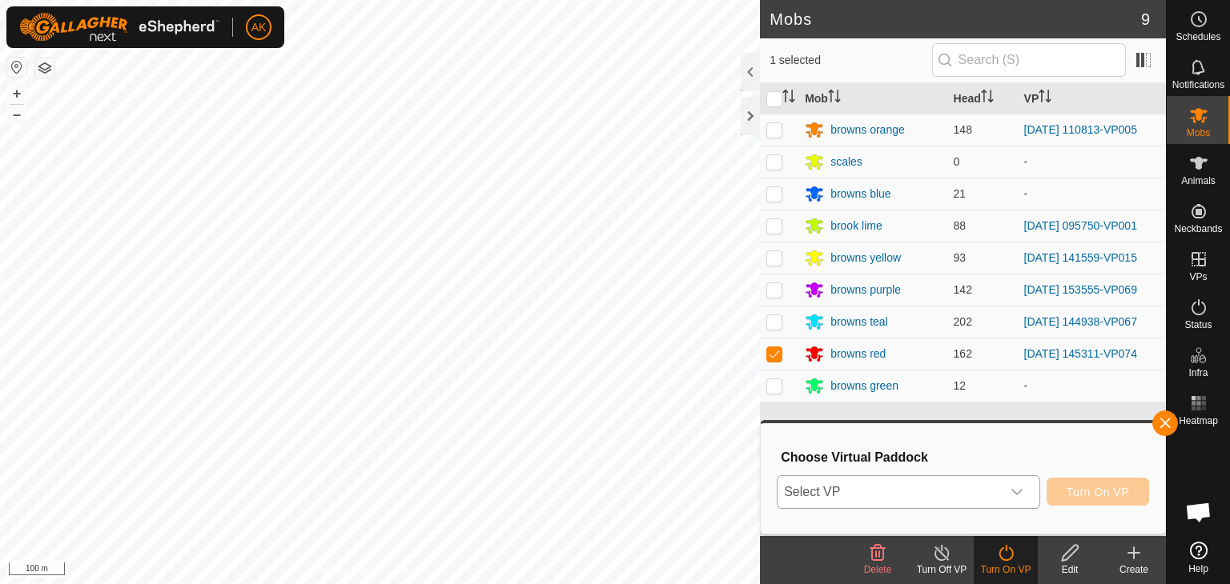
click at [985, 481] on span "Select VP" at bounding box center [888, 492] width 223 height 32
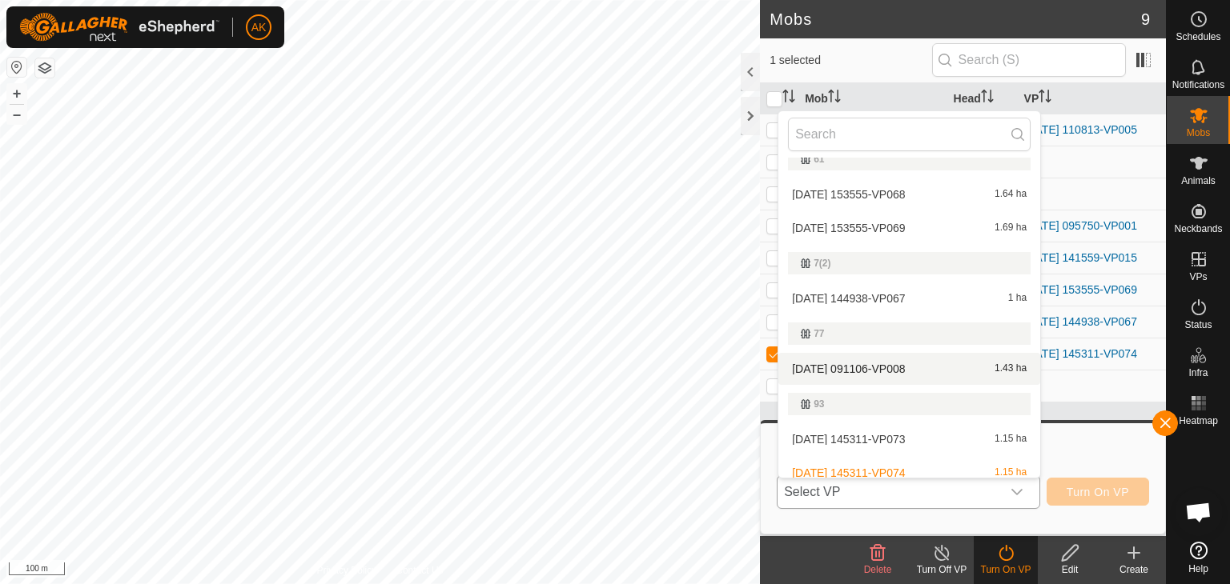
scroll to position [400, 0]
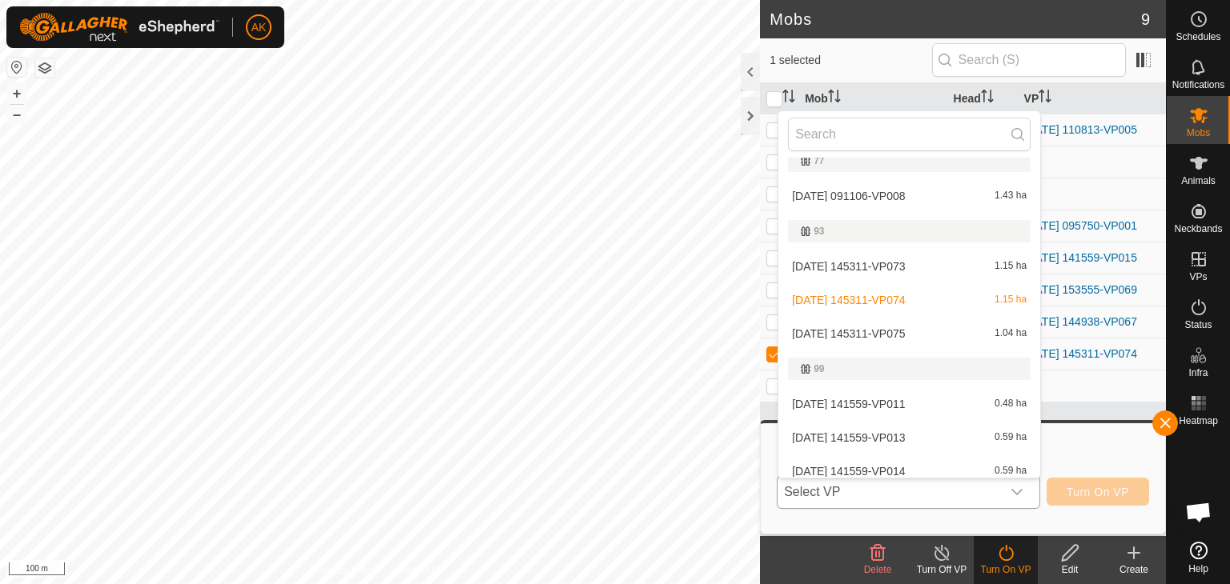
click at [871, 331] on li "2025-09-06 145311-VP075 1.04 ha" at bounding box center [909, 334] width 262 height 32
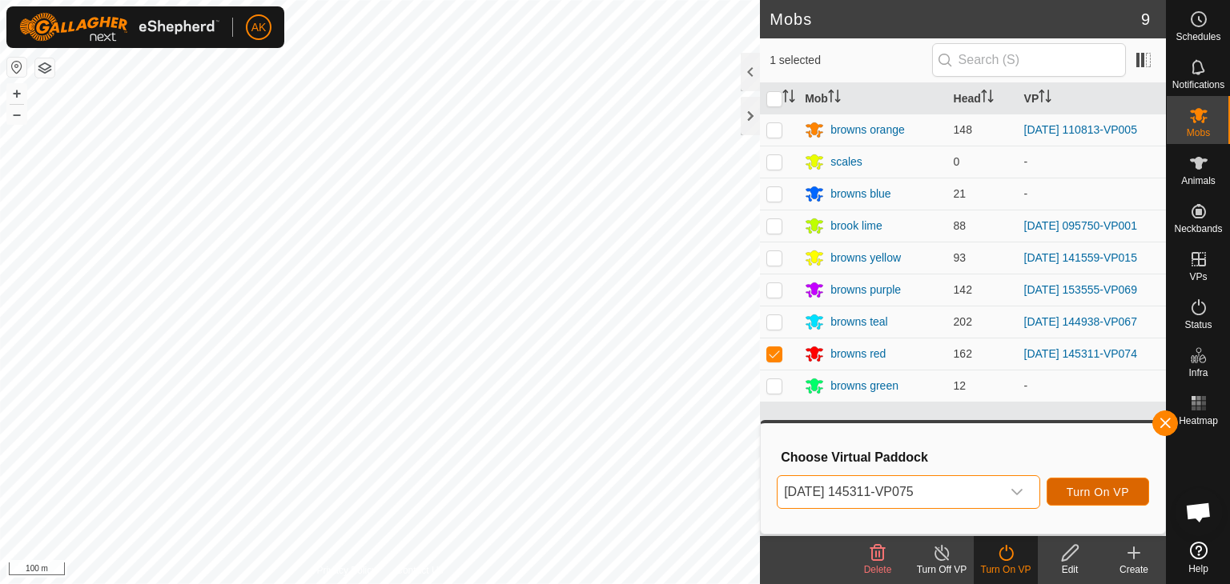
click at [1095, 488] on span "Turn On VP" at bounding box center [1097, 492] width 62 height 13
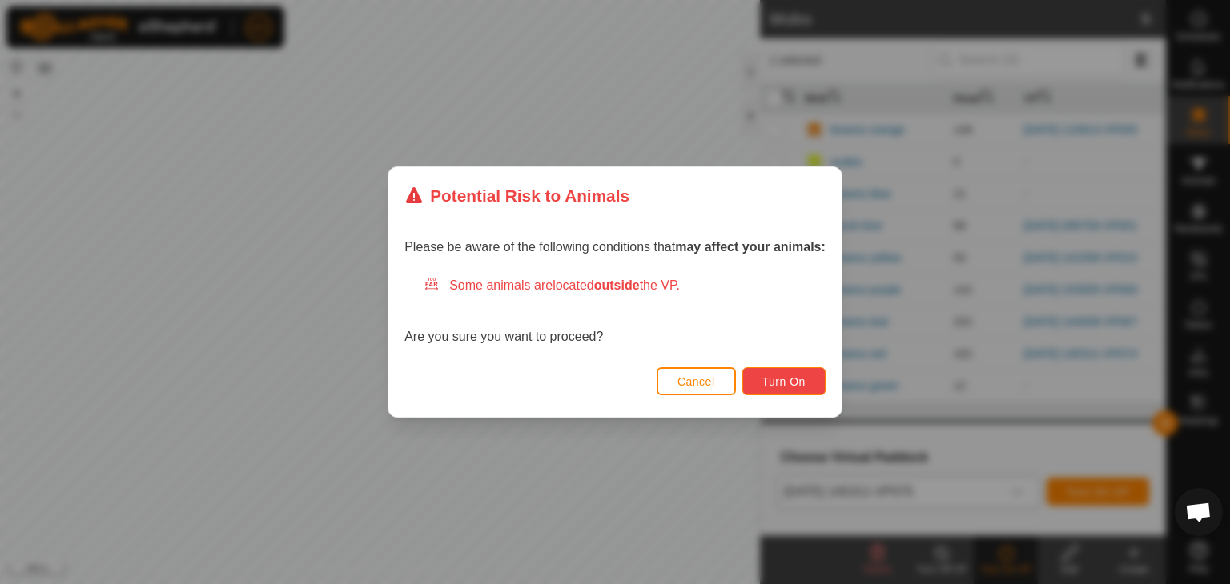
click at [772, 387] on span "Turn On" at bounding box center [783, 381] width 43 height 13
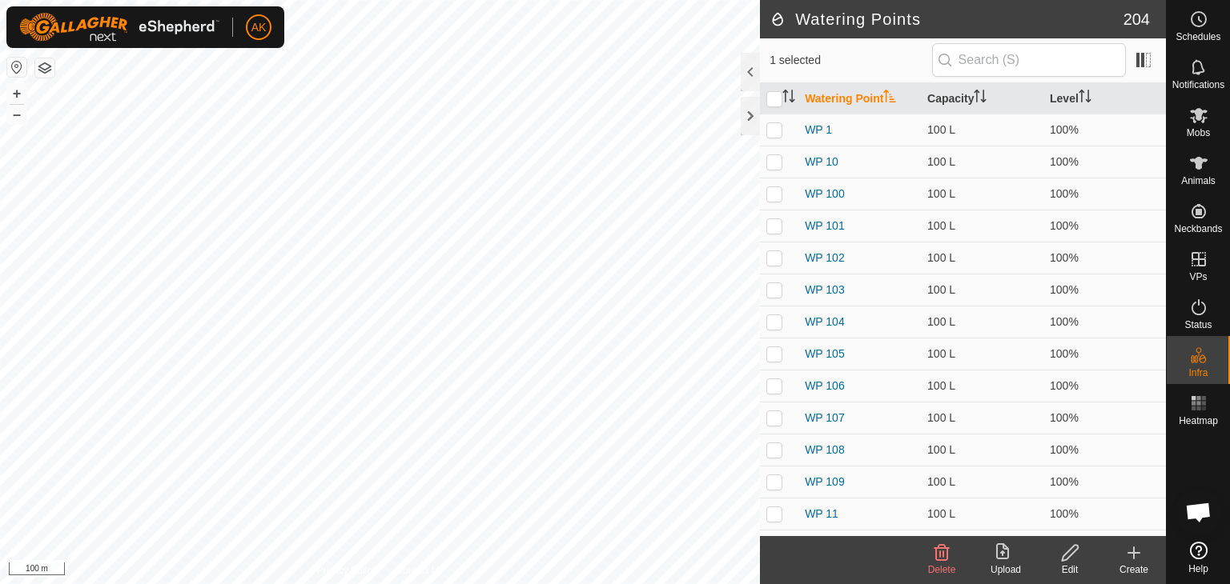
click at [490, 359] on div "AK Schedules Notifications Mobs Animals Neckbands VPs Status Infra Heatmap Help…" at bounding box center [615, 292] width 1230 height 584
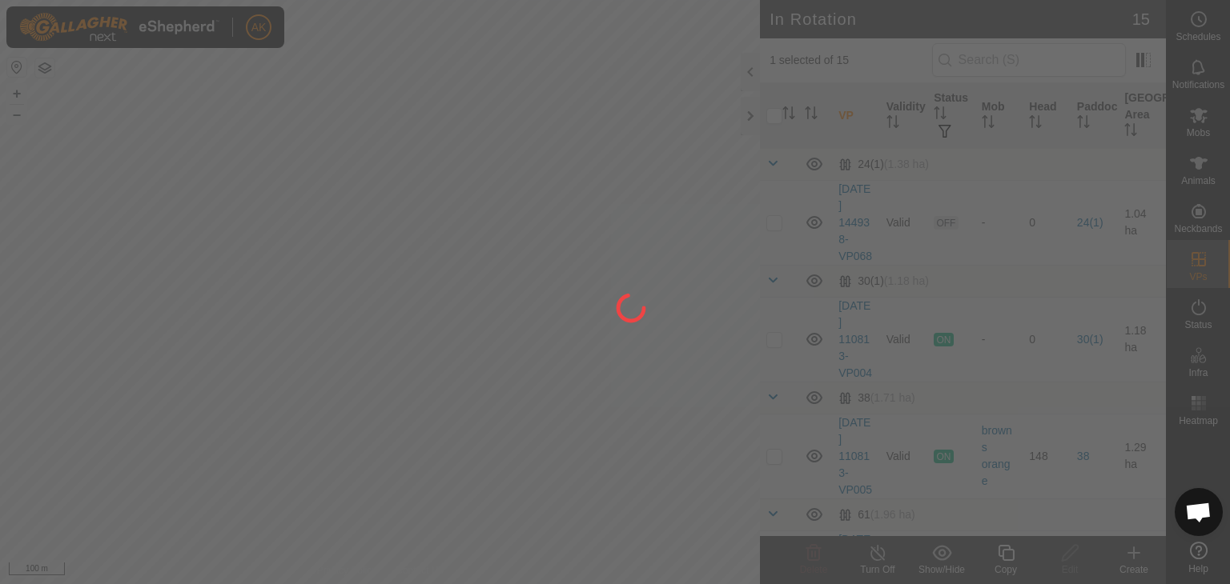
checkbox input "false"
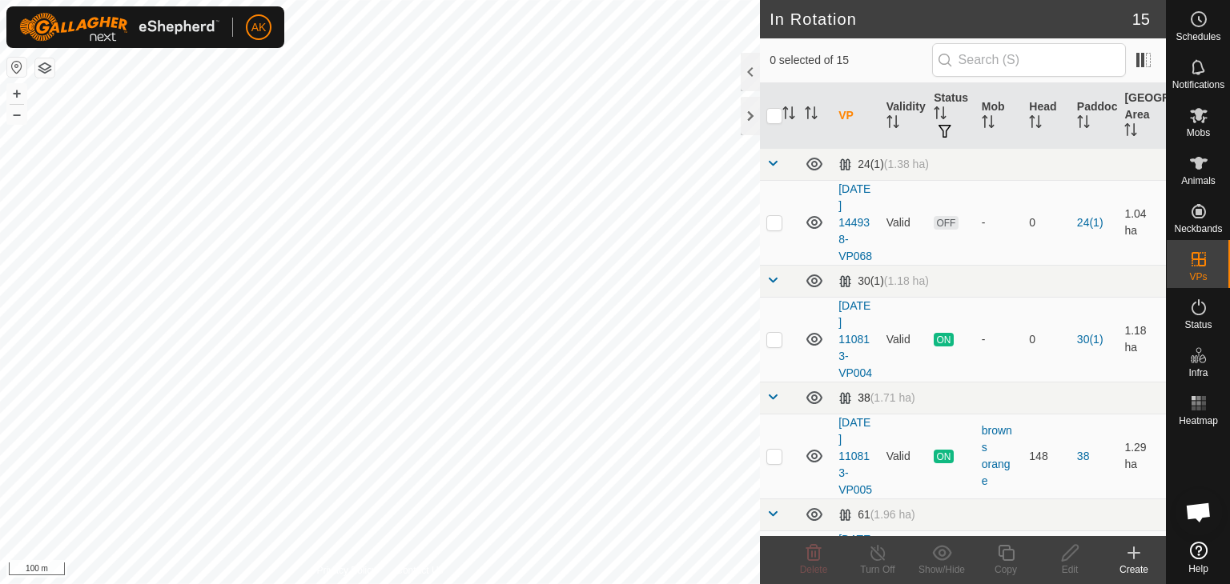
checkbox input "true"
click at [1005, 557] on icon at bounding box center [1006, 553] width 20 height 19
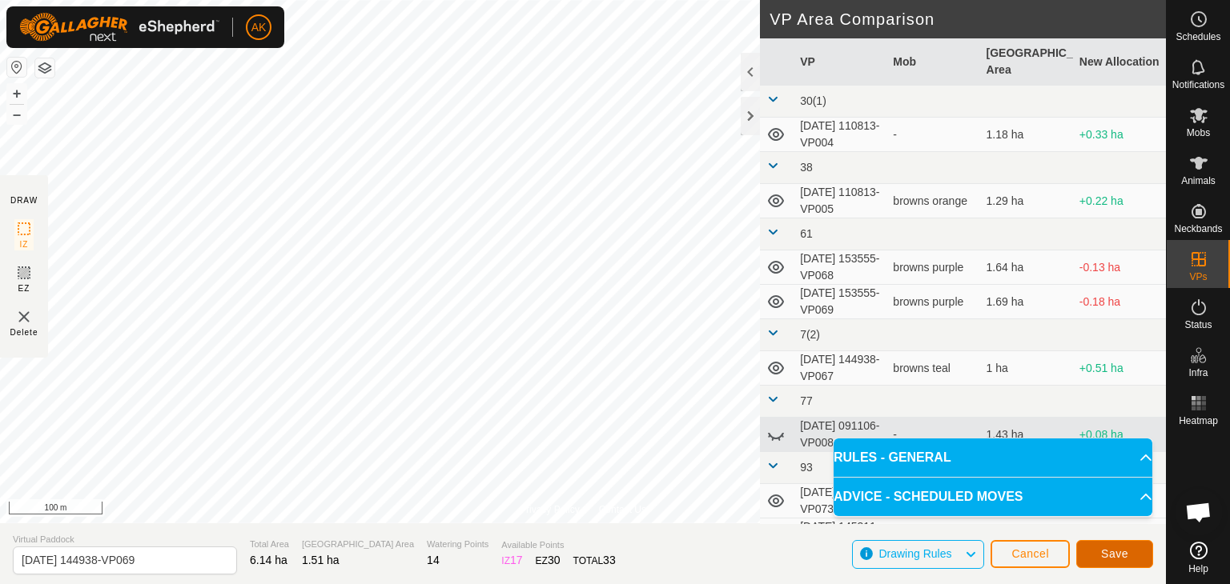
click at [1109, 545] on button "Save" at bounding box center [1114, 554] width 77 height 28
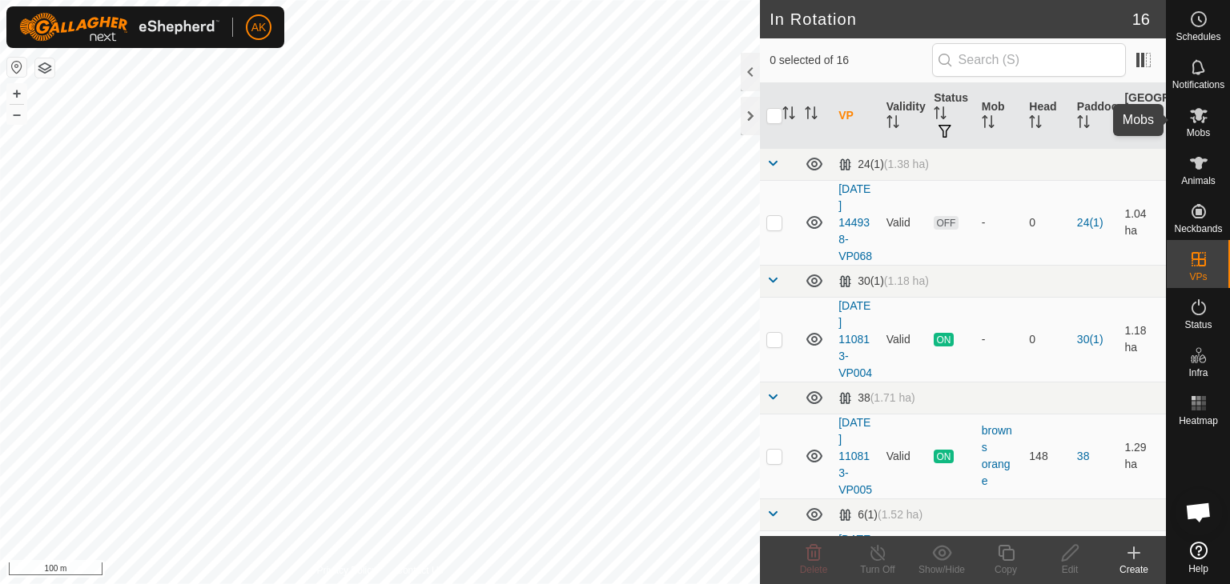
click at [1201, 119] on icon at bounding box center [1198, 115] width 19 height 19
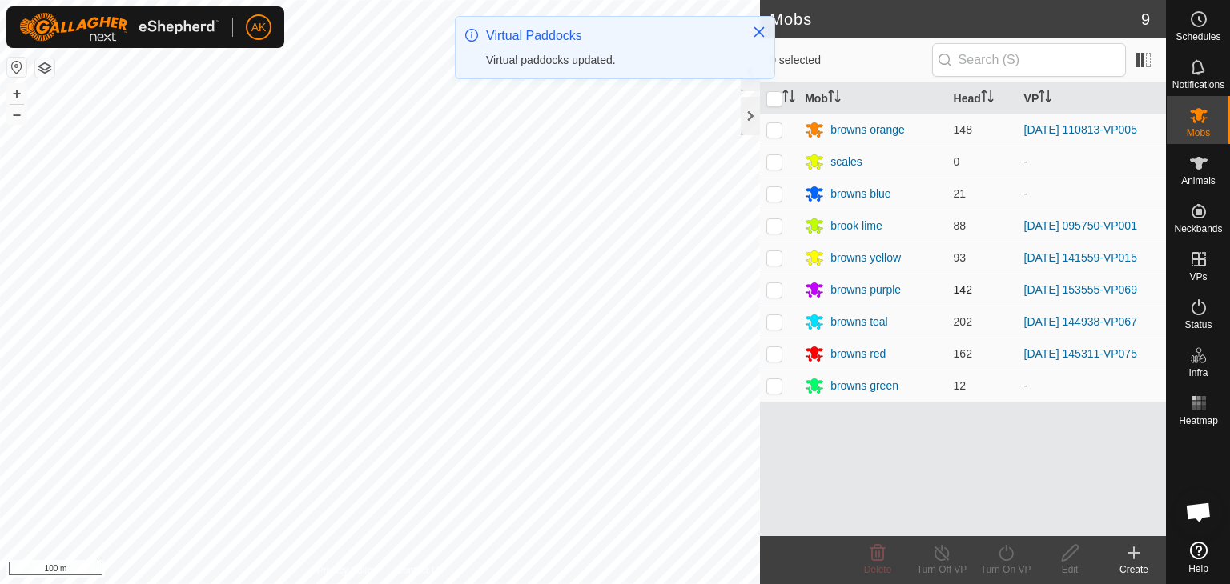
click at [779, 290] on p-checkbox at bounding box center [774, 289] width 16 height 13
checkbox input "true"
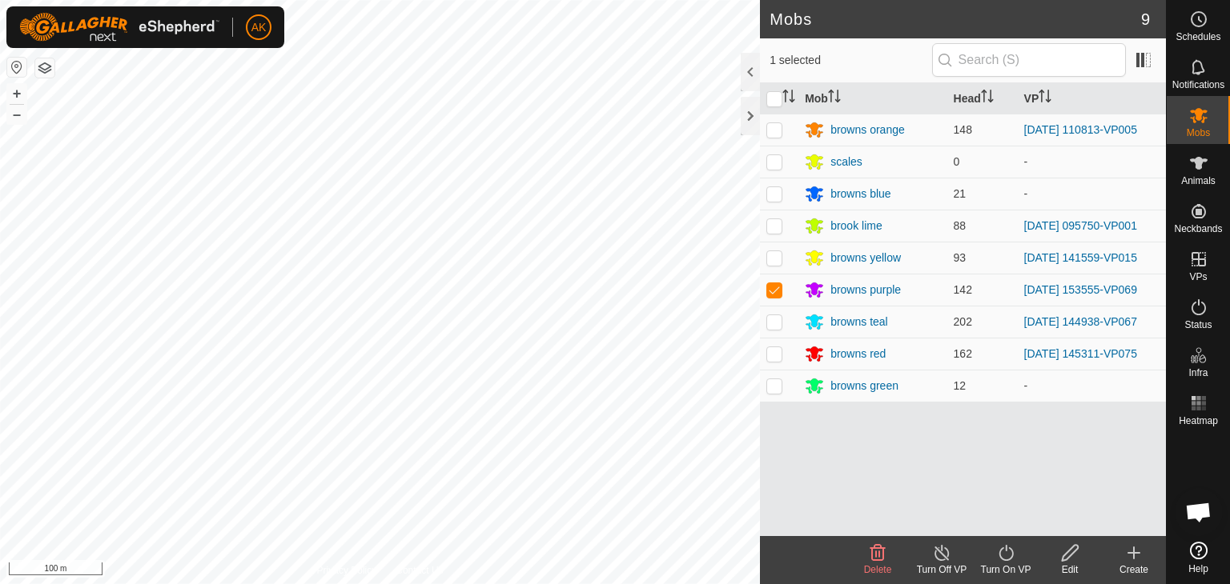
click at [994, 558] on turn-on-svg-icon at bounding box center [1005, 553] width 64 height 19
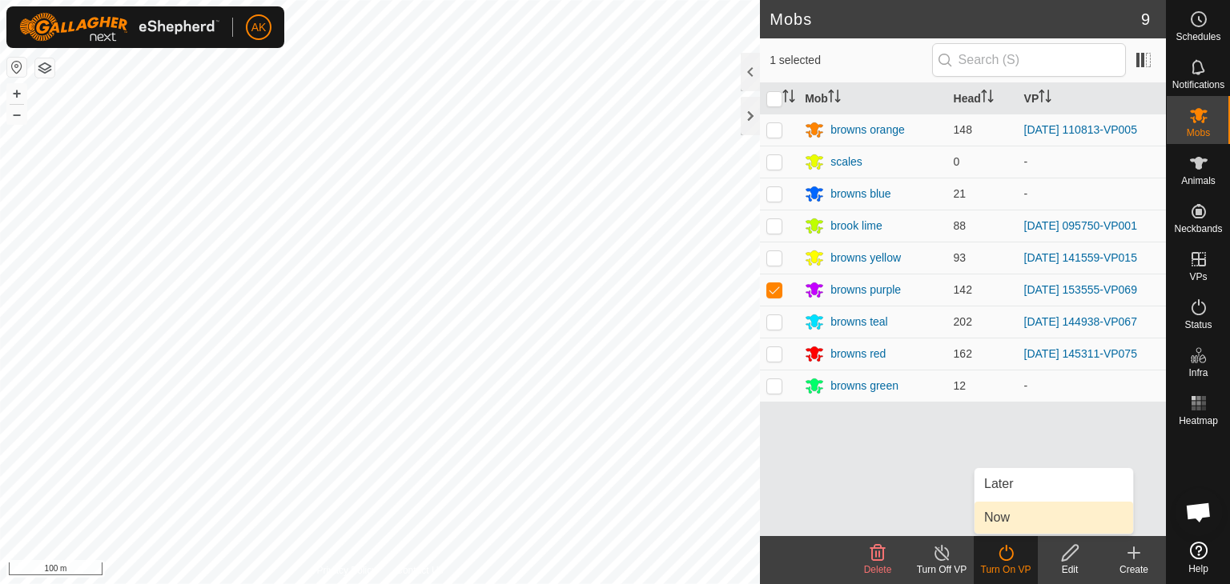
click at [1005, 520] on link "Now" at bounding box center [1053, 518] width 158 height 32
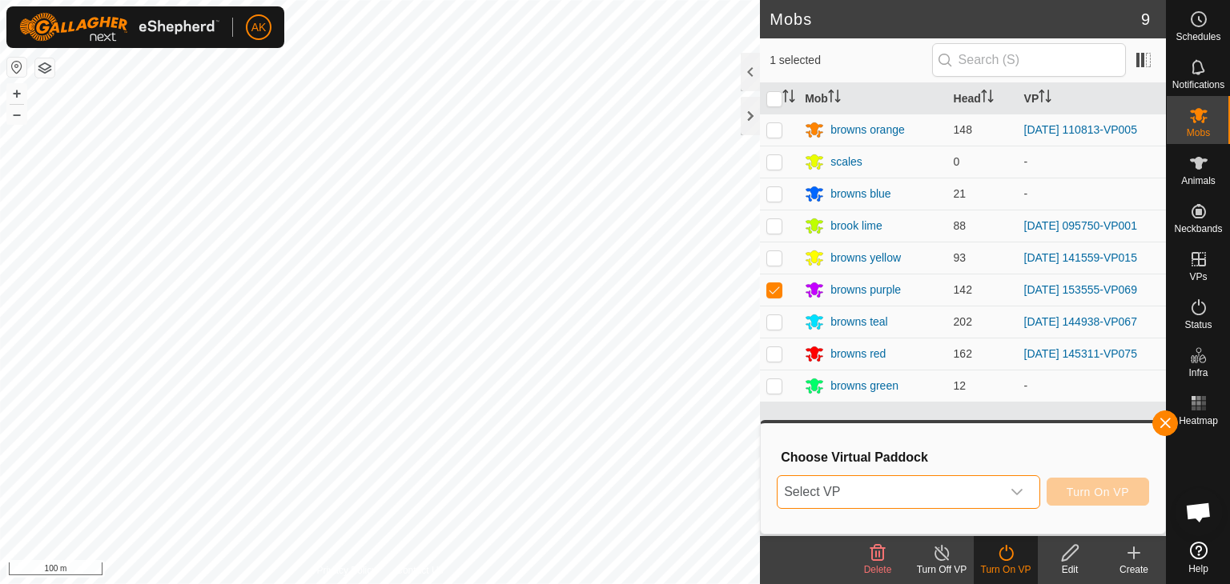
click at [880, 487] on span "Select VP" at bounding box center [888, 492] width 223 height 32
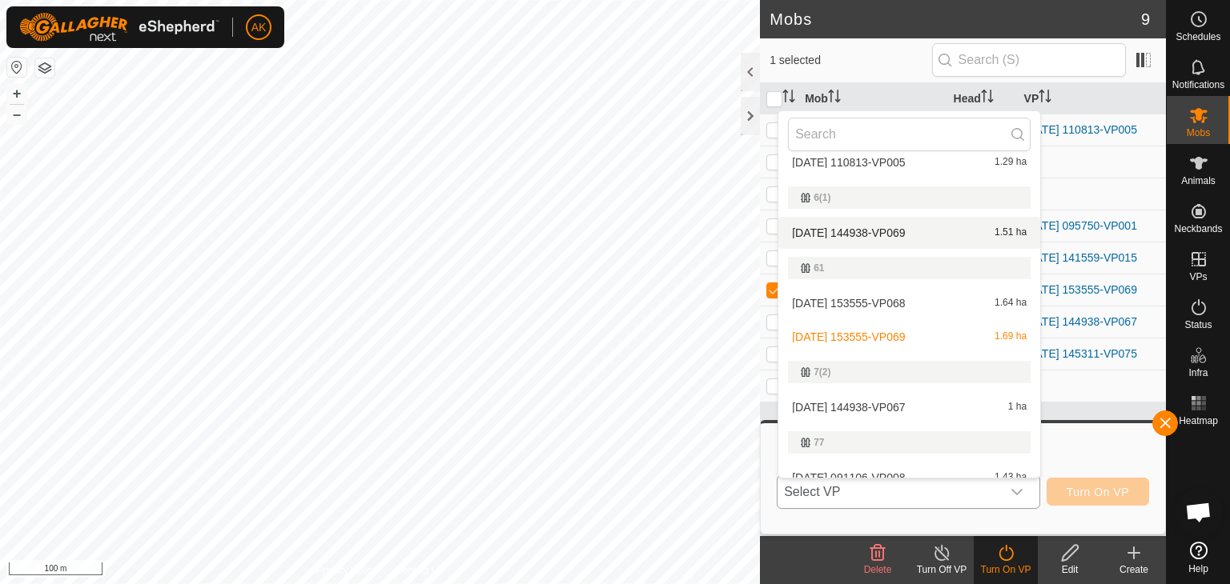
scroll to position [240, 0]
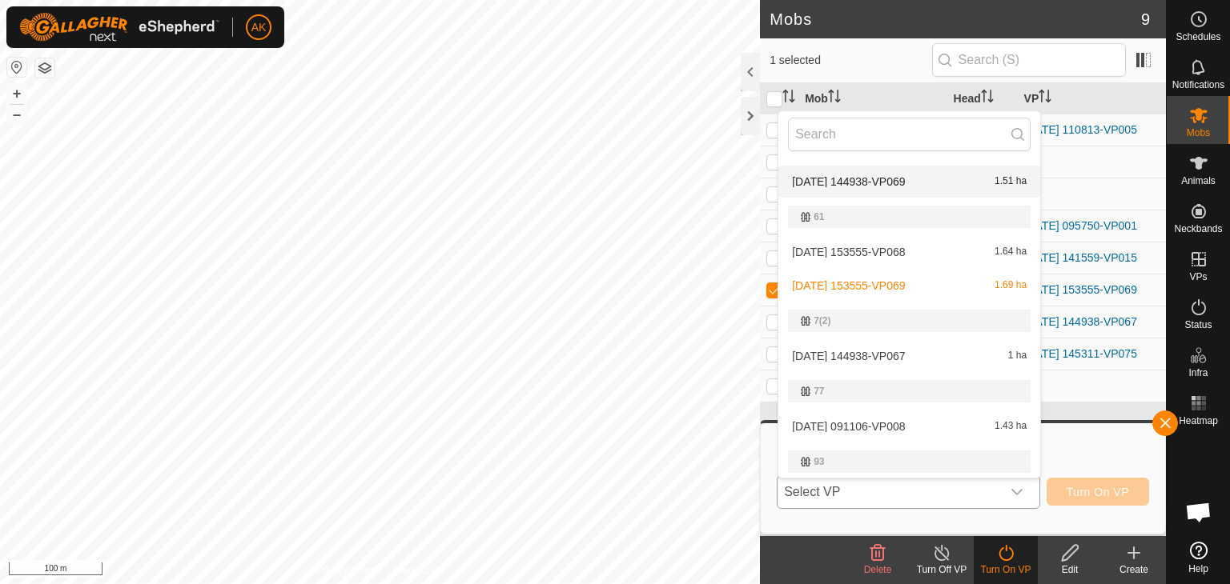
click at [862, 180] on li "[DATE] 144938-VP069 1.51 ha" at bounding box center [909, 182] width 262 height 32
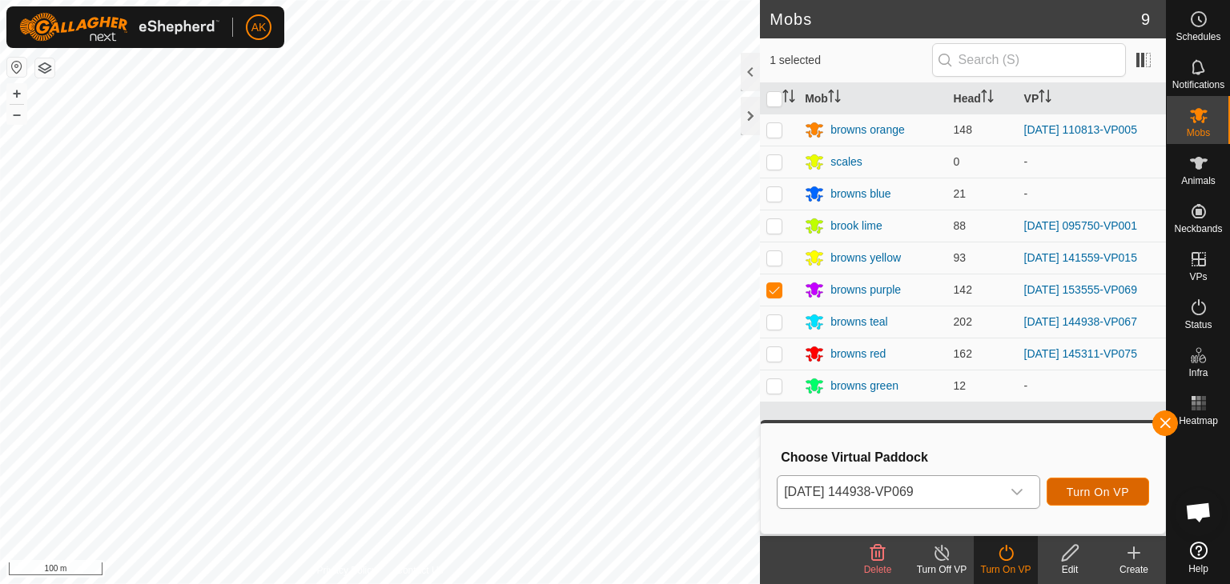
click at [1098, 496] on span "Turn On VP" at bounding box center [1097, 492] width 62 height 13
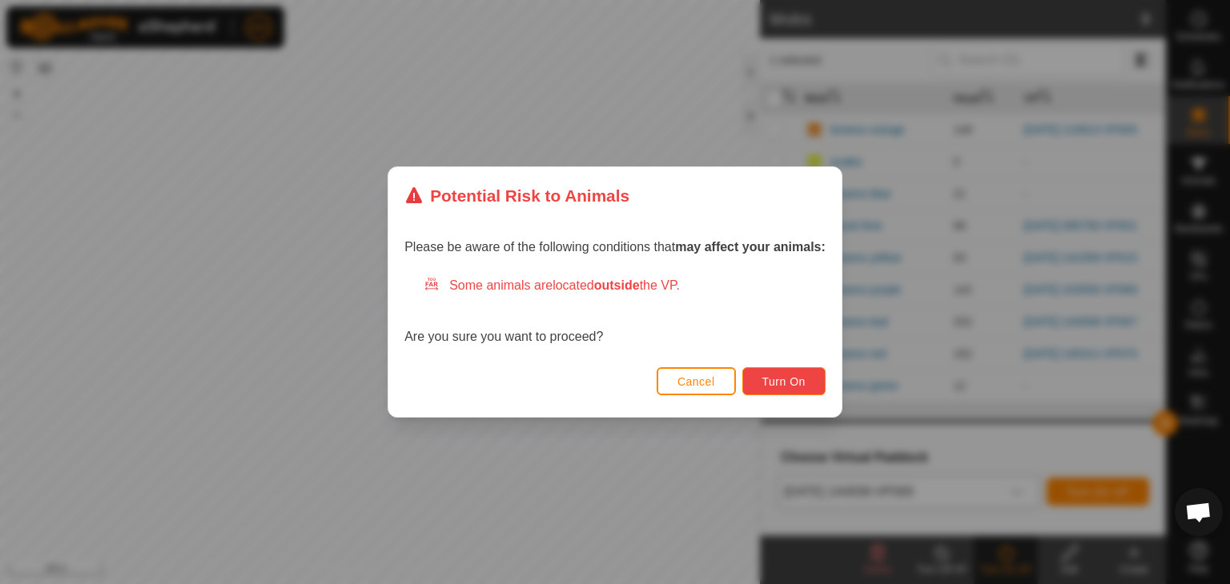
click at [776, 372] on button "Turn On" at bounding box center [783, 381] width 83 height 28
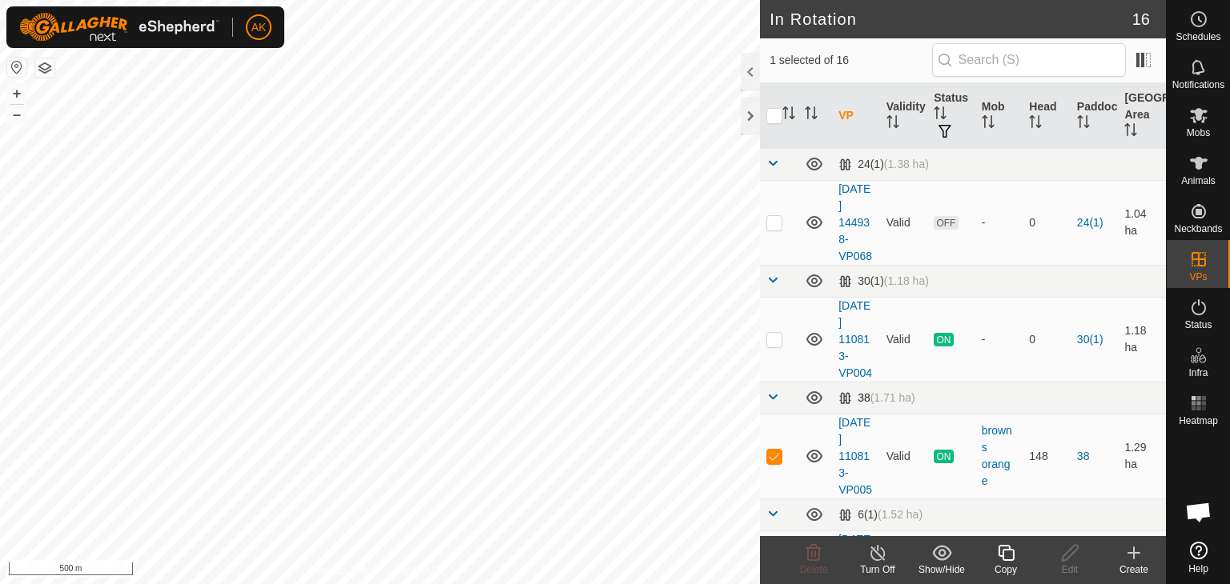
click at [885, 420] on div "In Rotation 16 1 selected of 16 VP Validity Status Mob Head Paddock Grazing Are…" at bounding box center [583, 292] width 1166 height 584
click at [1002, 554] on icon at bounding box center [1005, 553] width 16 height 16
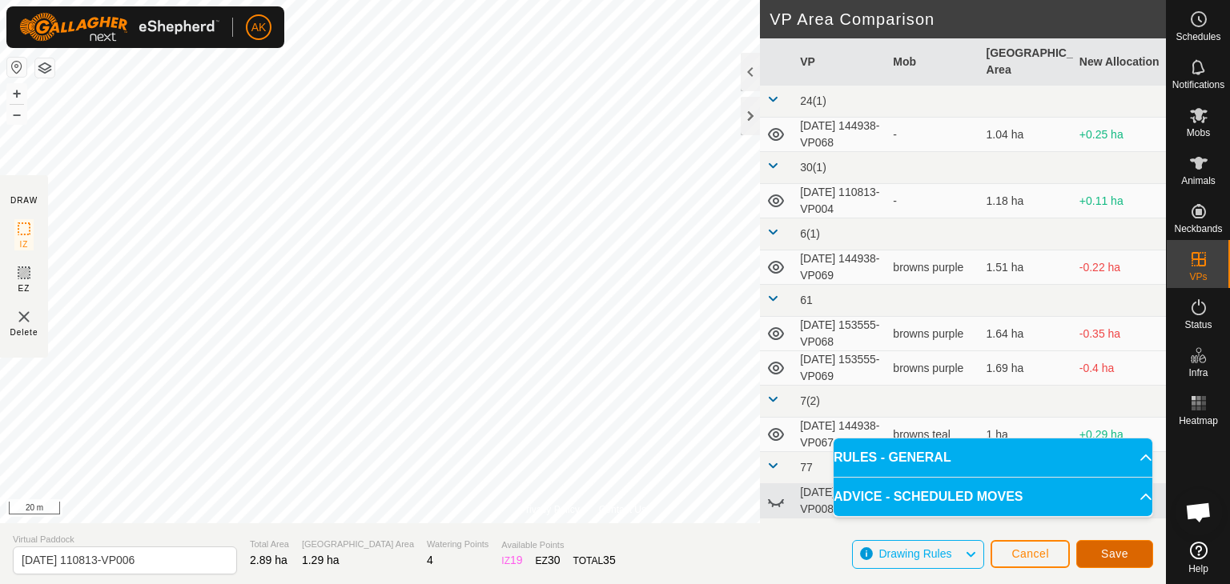
click at [1113, 552] on span "Save" at bounding box center [1114, 554] width 27 height 13
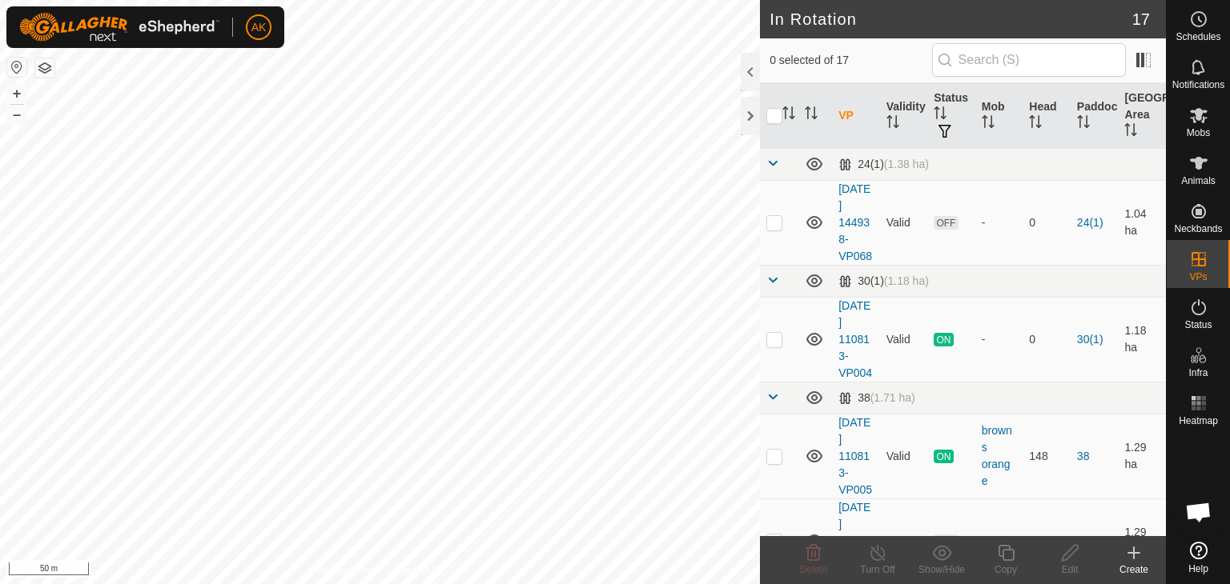
checkbox input "true"
click at [1198, 106] on icon at bounding box center [1198, 115] width 19 height 19
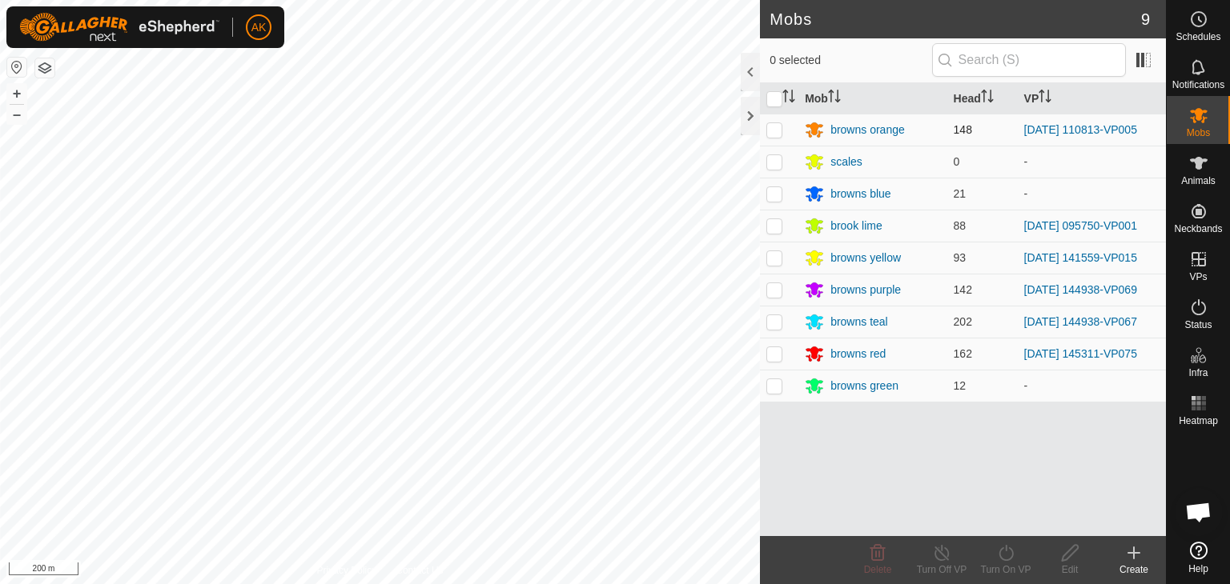
drag, startPoint x: 778, startPoint y: 127, endPoint x: 791, endPoint y: 135, distance: 15.1
click at [778, 127] on p-checkbox at bounding box center [774, 129] width 16 height 13
checkbox input "true"
click at [1006, 549] on icon at bounding box center [1006, 553] width 20 height 19
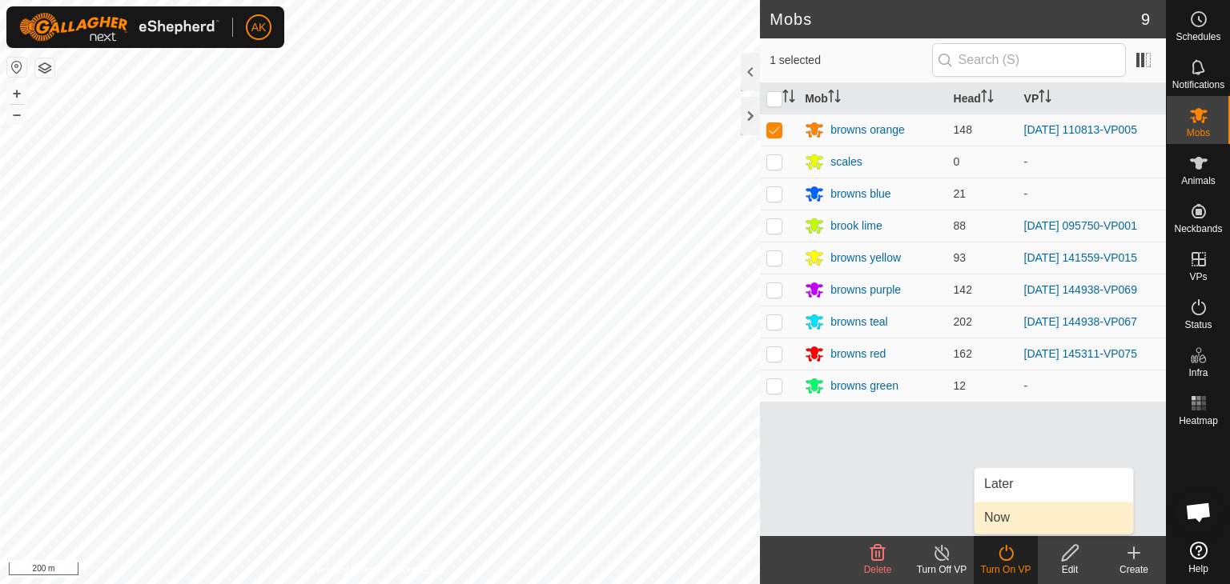
click at [1001, 520] on link "Now" at bounding box center [1053, 518] width 158 height 32
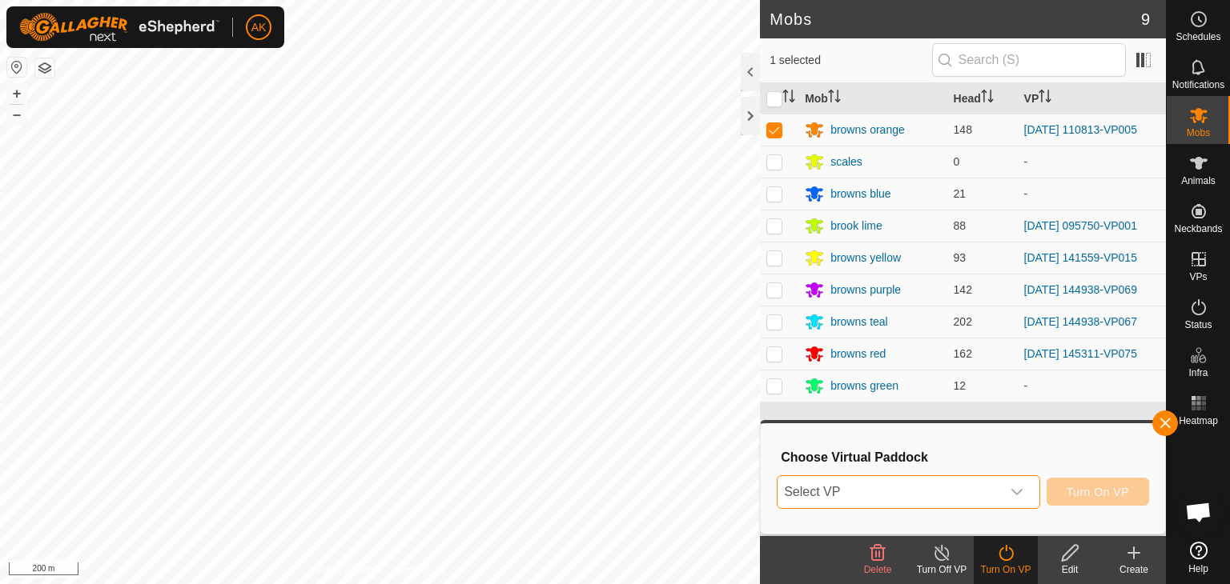
click at [917, 488] on span "Select VP" at bounding box center [888, 492] width 223 height 32
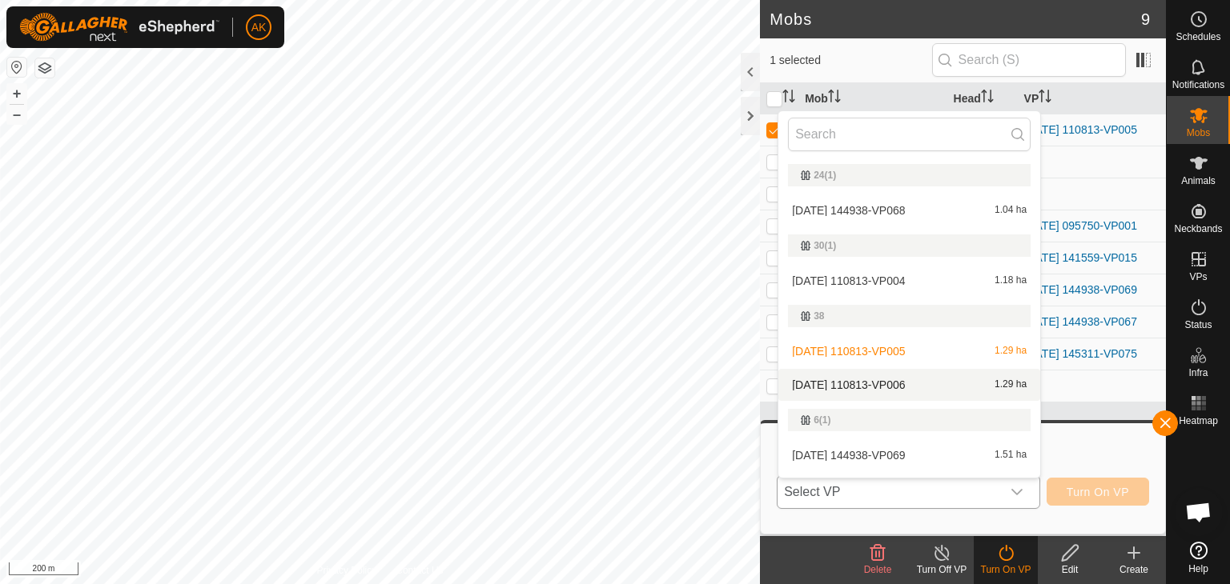
click at [871, 385] on li "[DATE] 110813-VP006 1.29 ha" at bounding box center [909, 385] width 262 height 32
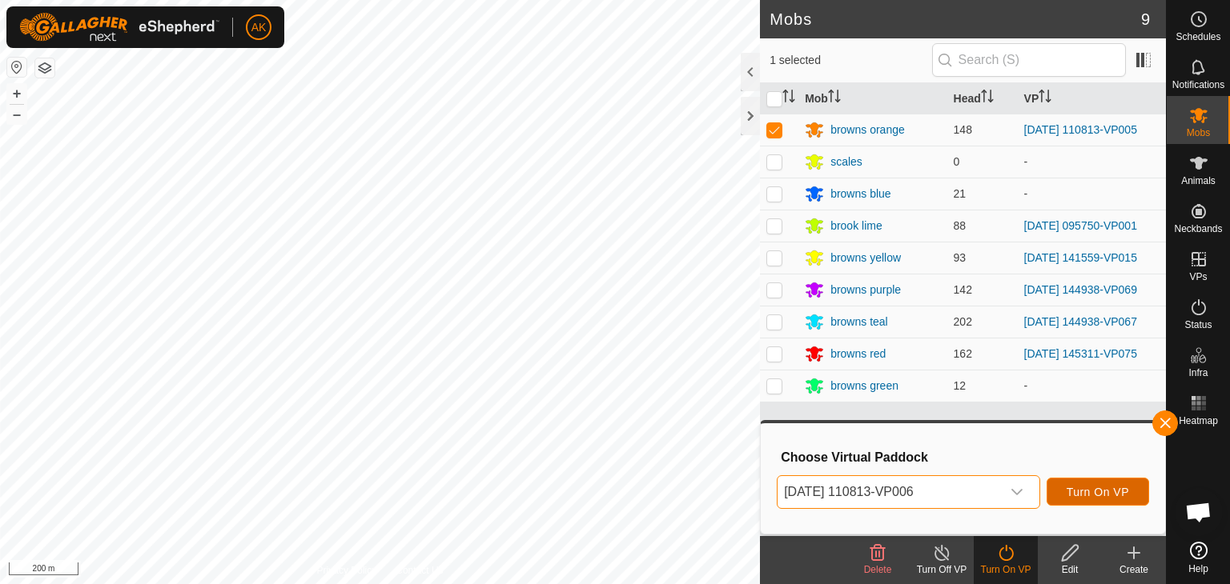
click at [1078, 491] on span "Turn On VP" at bounding box center [1097, 492] width 62 height 13
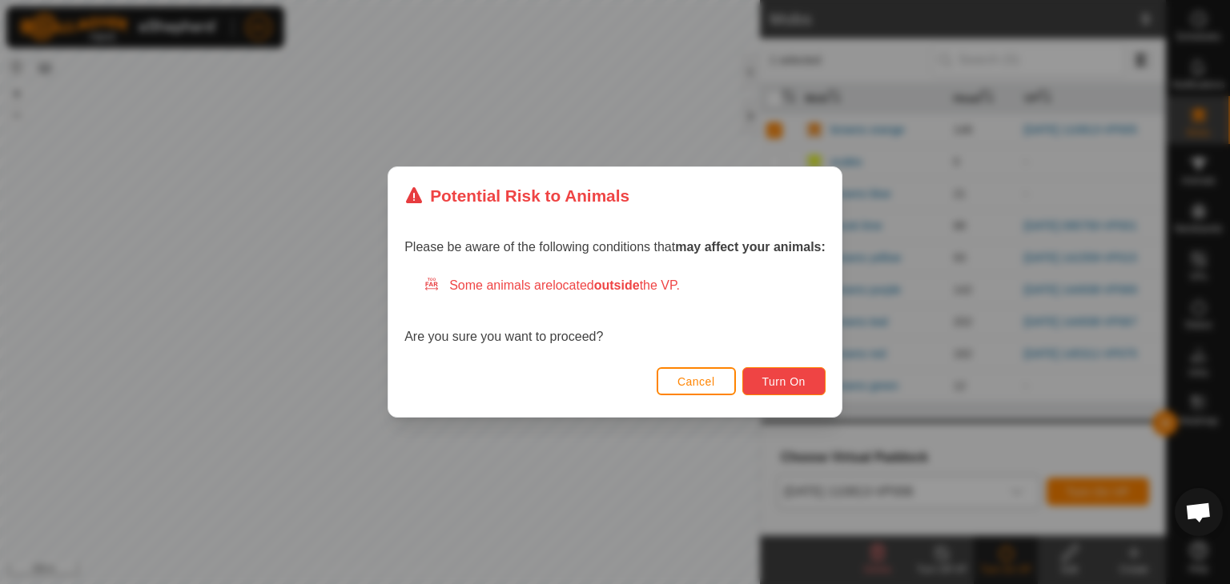
click at [767, 382] on span "Turn On" at bounding box center [783, 381] width 43 height 13
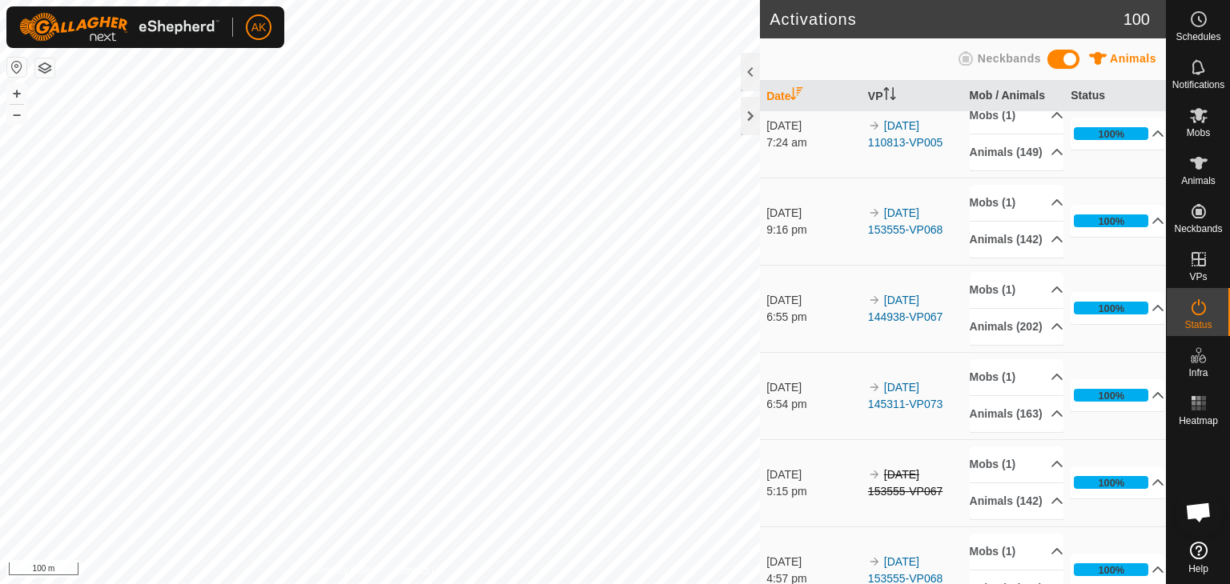
scroll to position [1441, 0]
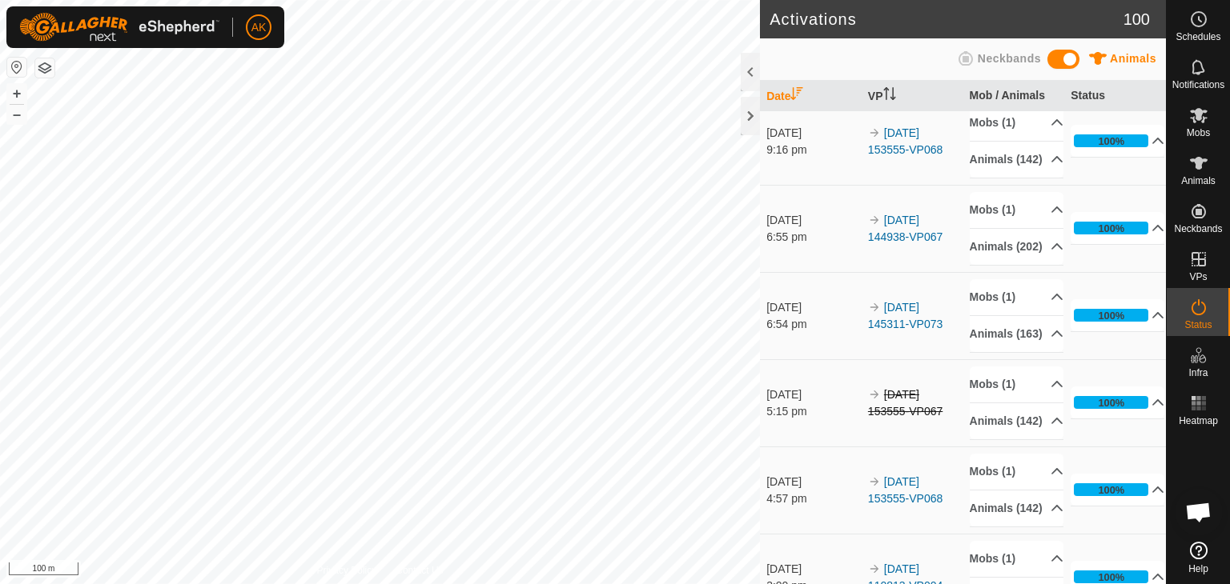
click at [993, 90] on p-accordion-header "Animals (149)" at bounding box center [1016, 72] width 94 height 36
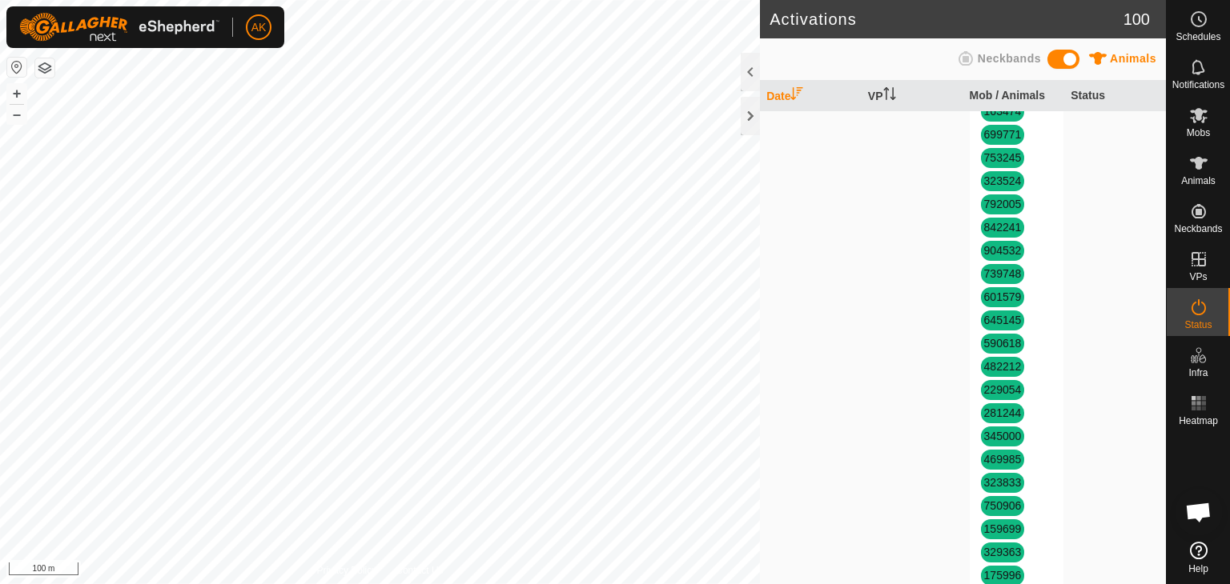
click at [993, 90] on p-accordion-header "Animals (149)" at bounding box center [1016, 72] width 94 height 36
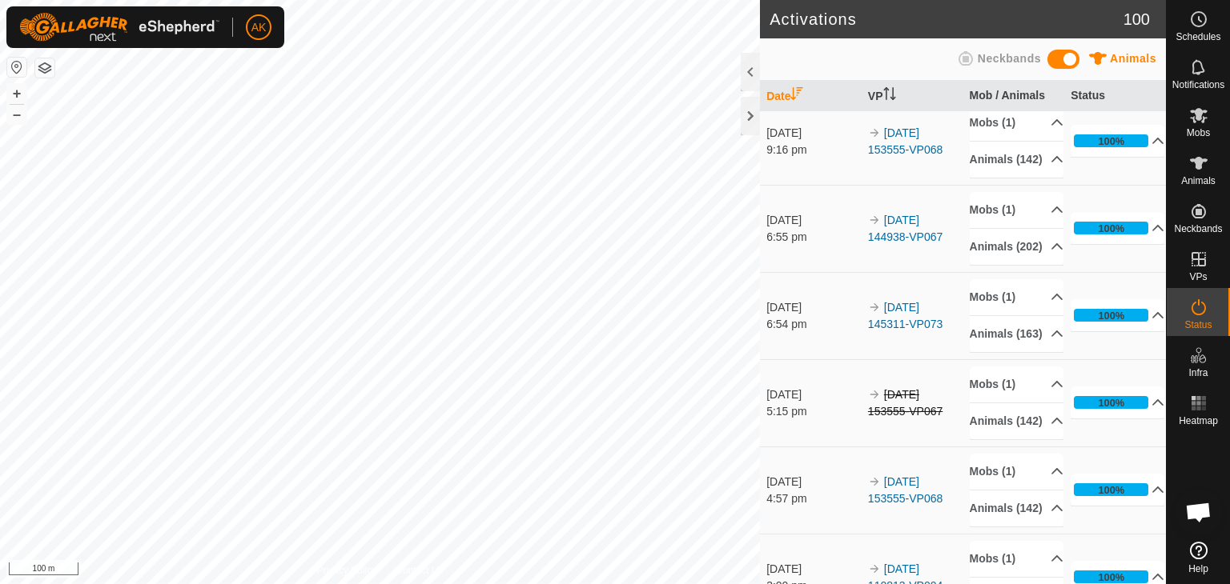
click at [992, 54] on p-accordion-header "Mobs (1)" at bounding box center [1016, 36] width 94 height 36
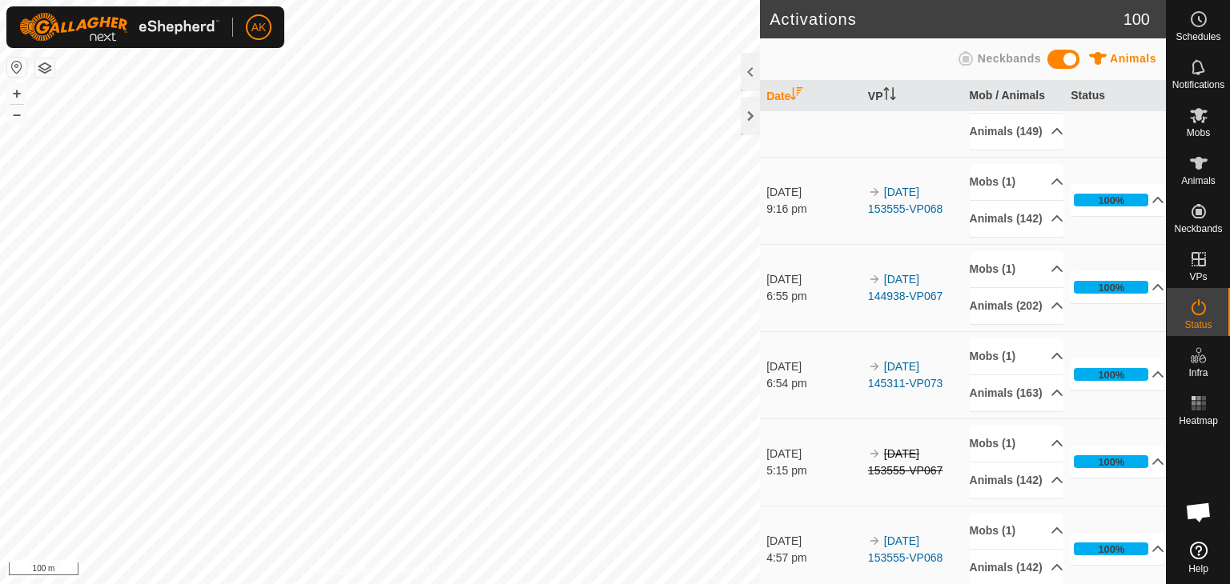
click at [992, 54] on p-accordion-header "Mobs (1)" at bounding box center [1016, 36] width 94 height 36
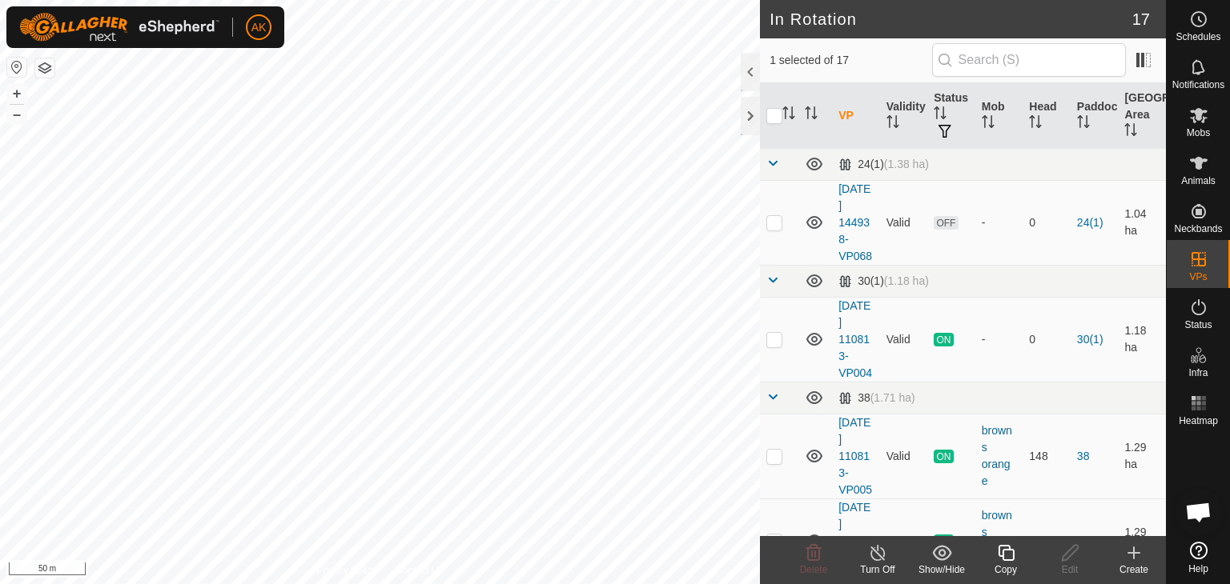
click at [1008, 550] on icon at bounding box center [1005, 553] width 16 height 16
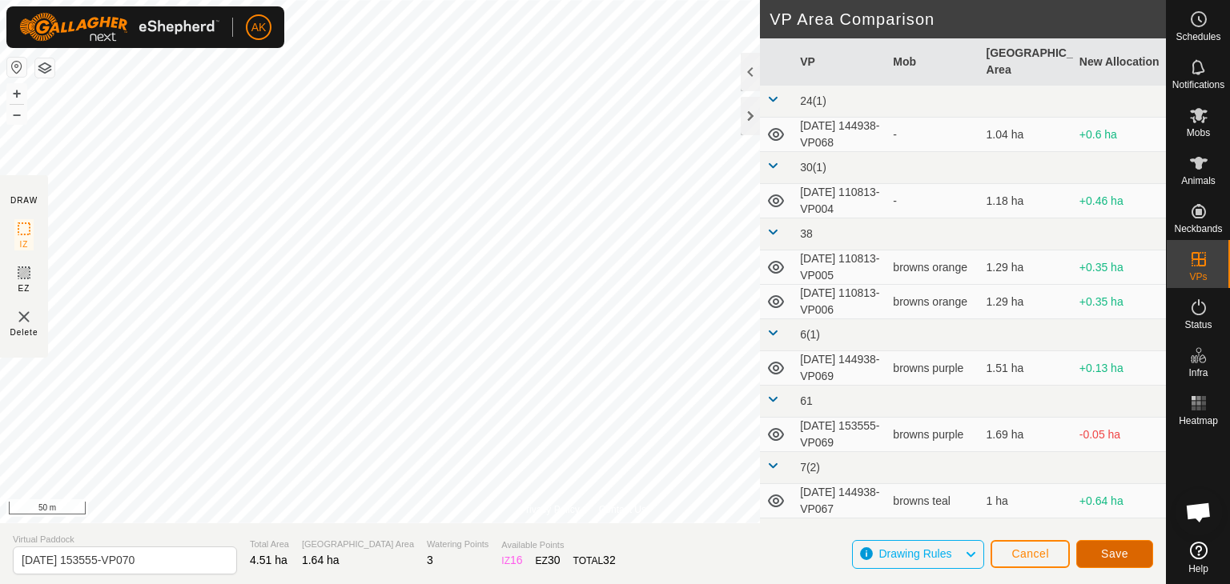
click at [1106, 559] on span "Save" at bounding box center [1114, 554] width 27 height 13
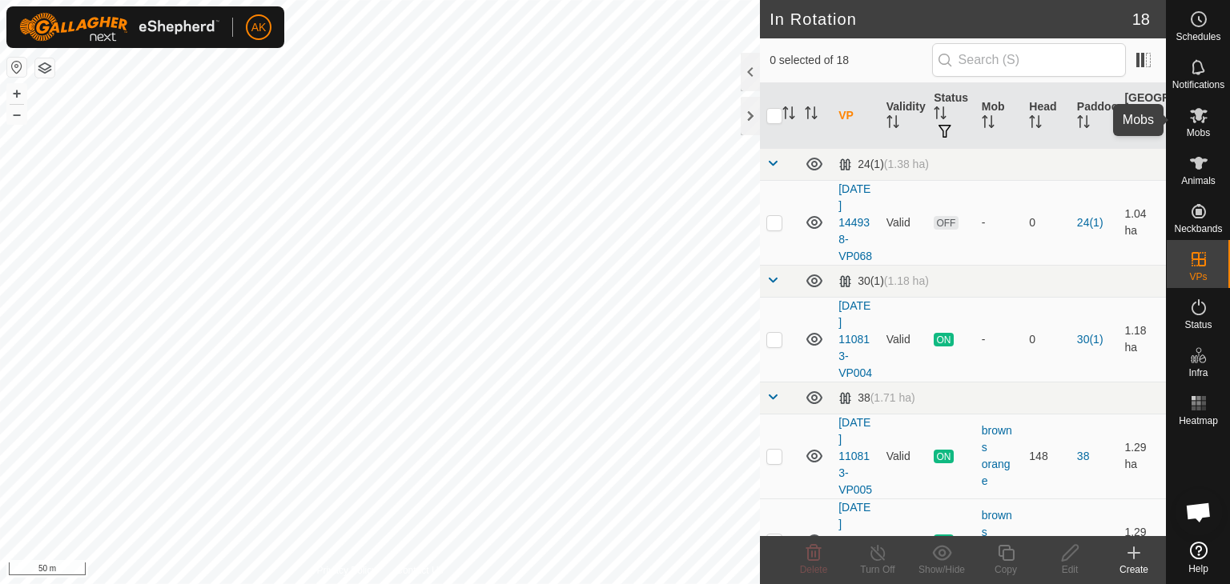
click at [1199, 118] on icon at bounding box center [1199, 115] width 18 height 15
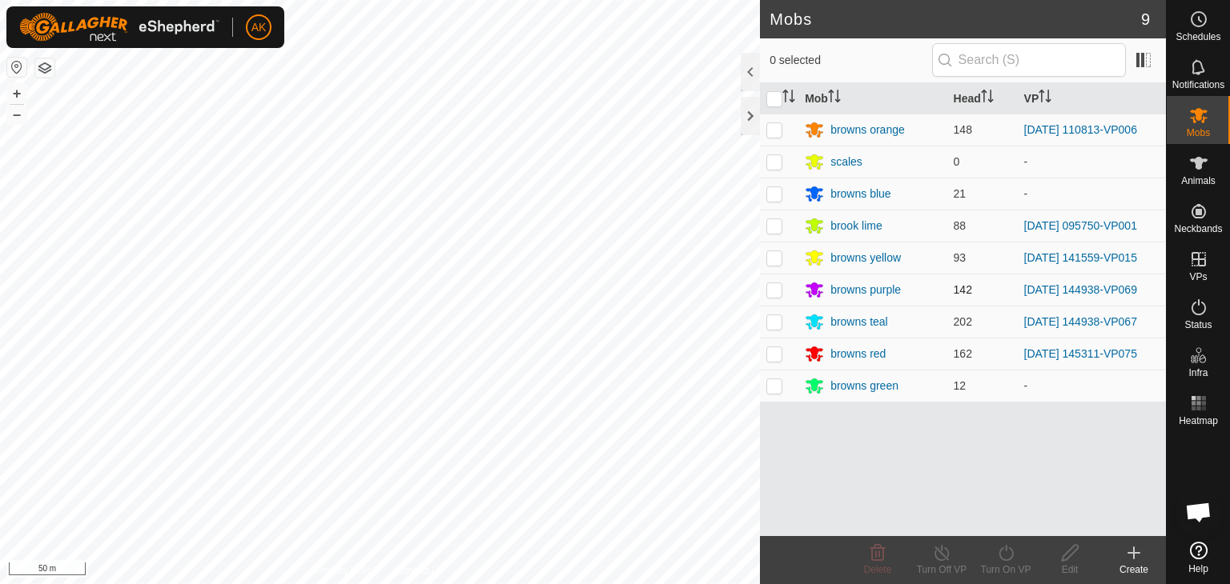
click at [775, 288] on p-checkbox at bounding box center [774, 289] width 16 height 13
checkbox input "true"
click at [1012, 555] on icon at bounding box center [1005, 553] width 14 height 16
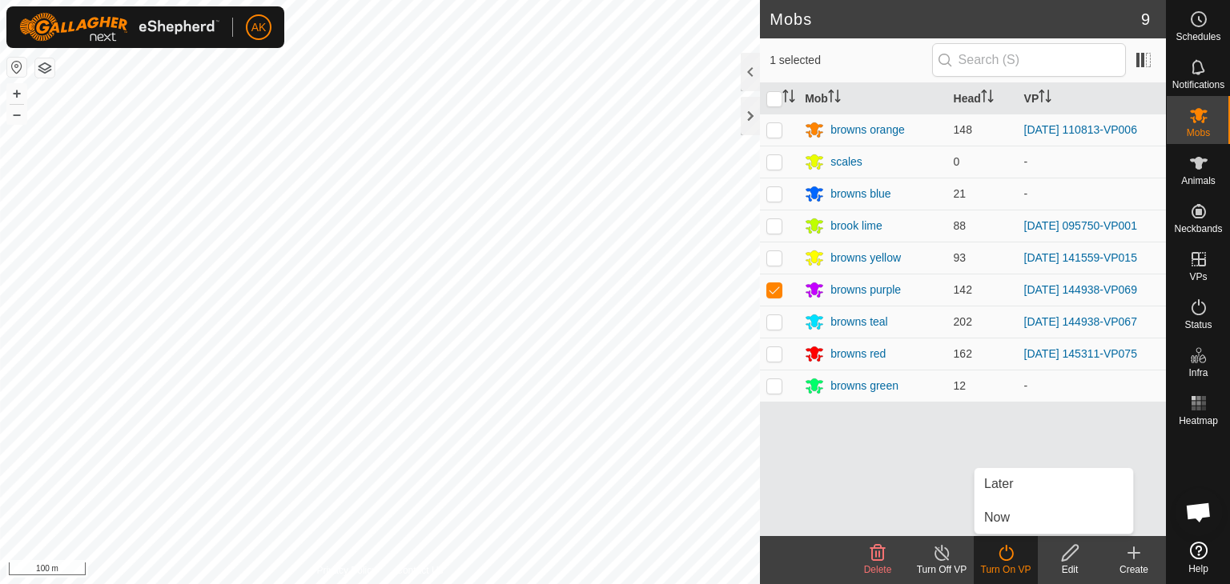
click at [993, 512] on span "Now" at bounding box center [997, 517] width 26 height 19
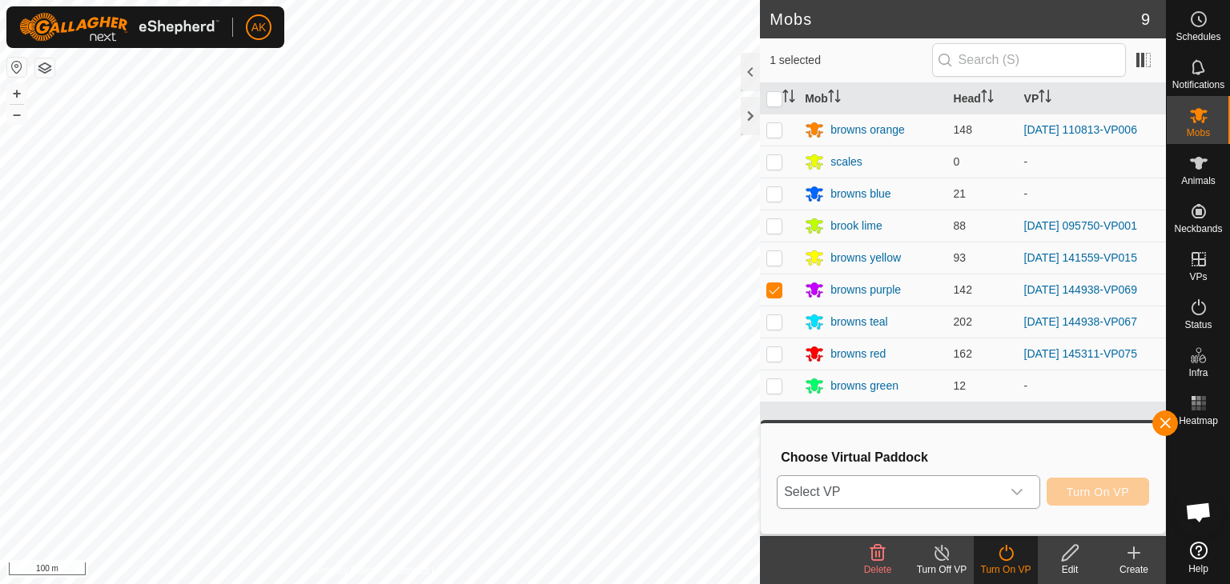
click at [903, 487] on span "Select VP" at bounding box center [888, 492] width 223 height 32
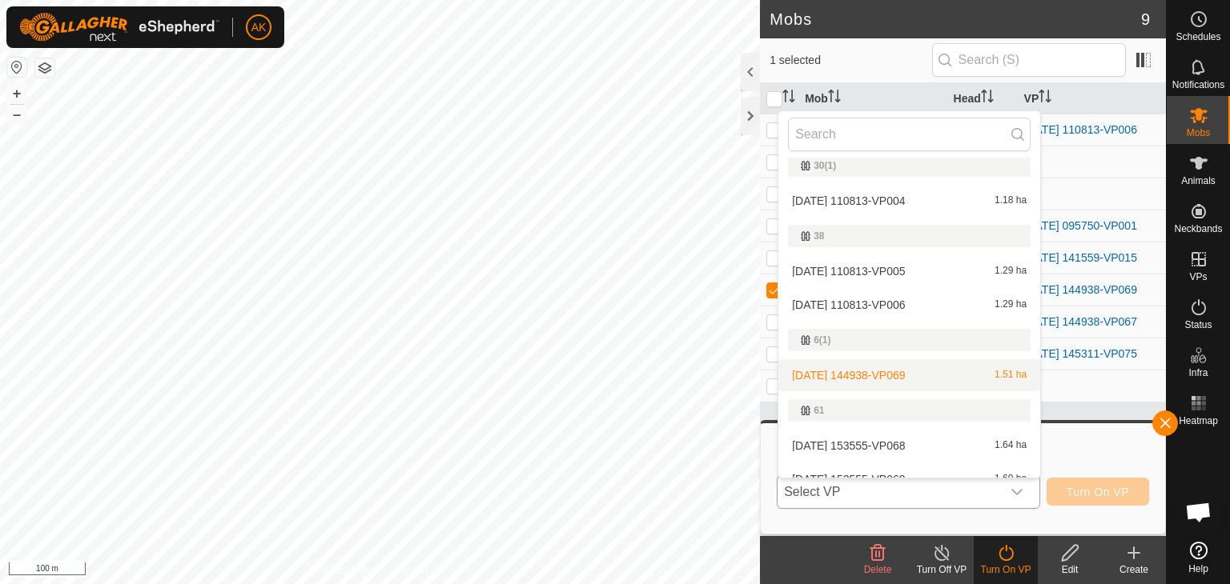
scroll to position [160, 0]
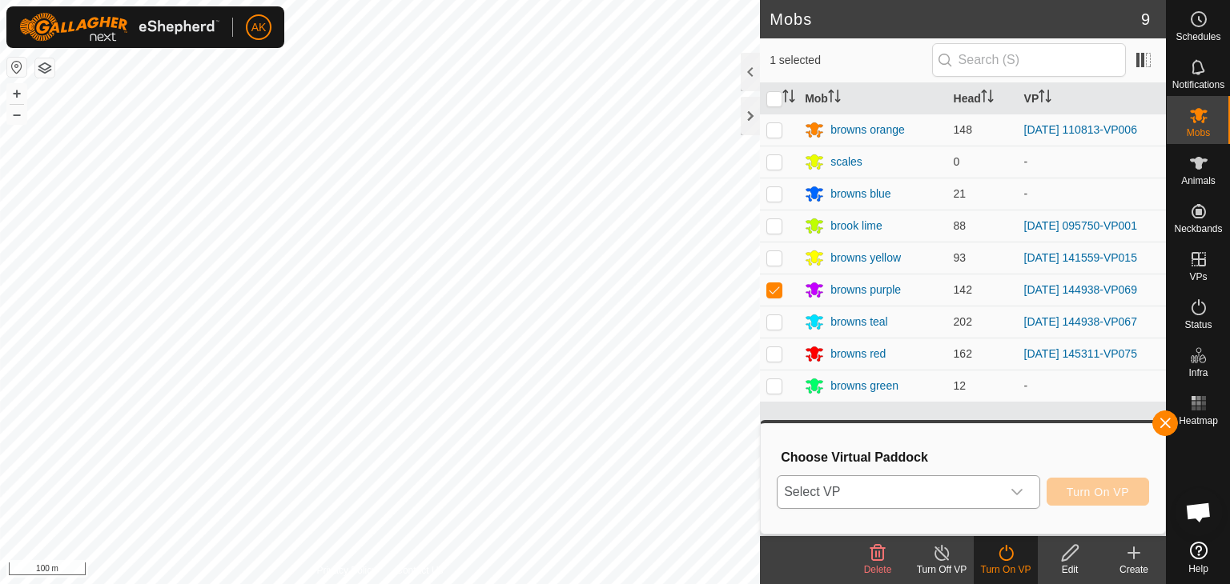
click at [1018, 491] on icon "dropdown trigger" at bounding box center [1016, 492] width 13 height 13
click at [1019, 487] on icon "dropdown trigger" at bounding box center [1016, 492] width 13 height 13
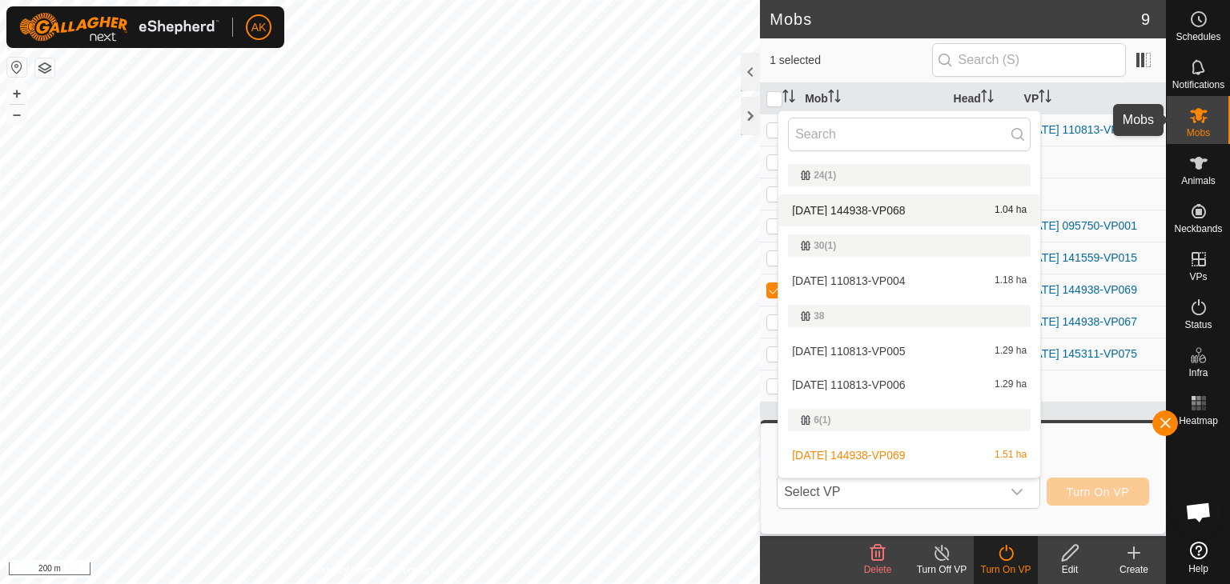
click at [1194, 113] on icon at bounding box center [1199, 115] width 18 height 15
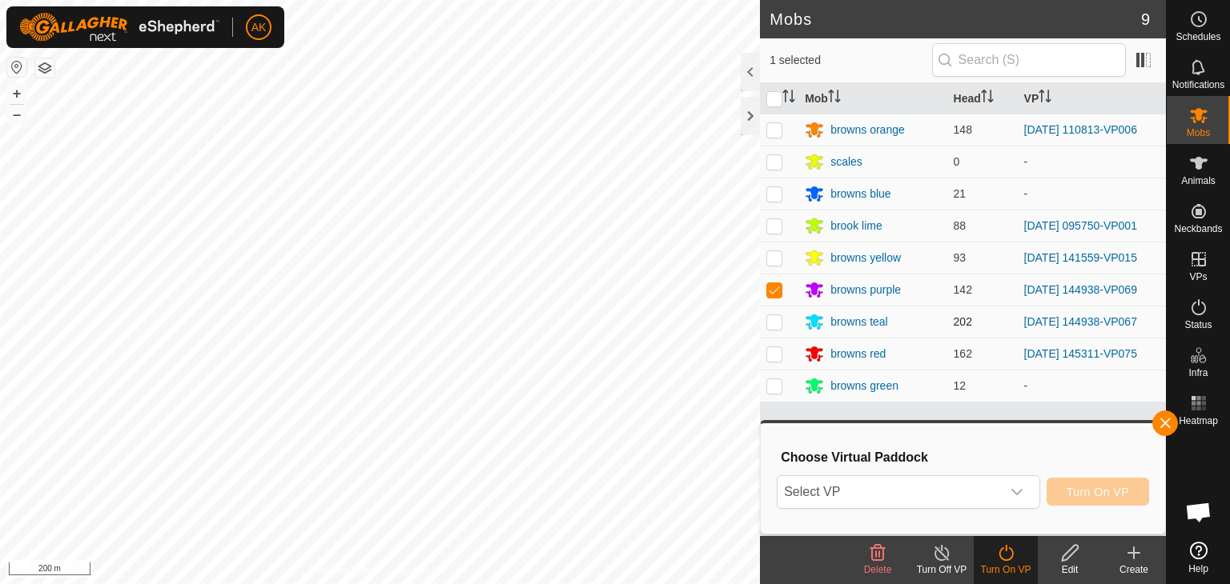
click at [771, 321] on p-checkbox at bounding box center [774, 321] width 16 height 13
checkbox input "true"
click at [1021, 492] on icon "dropdown trigger" at bounding box center [1016, 492] width 13 height 13
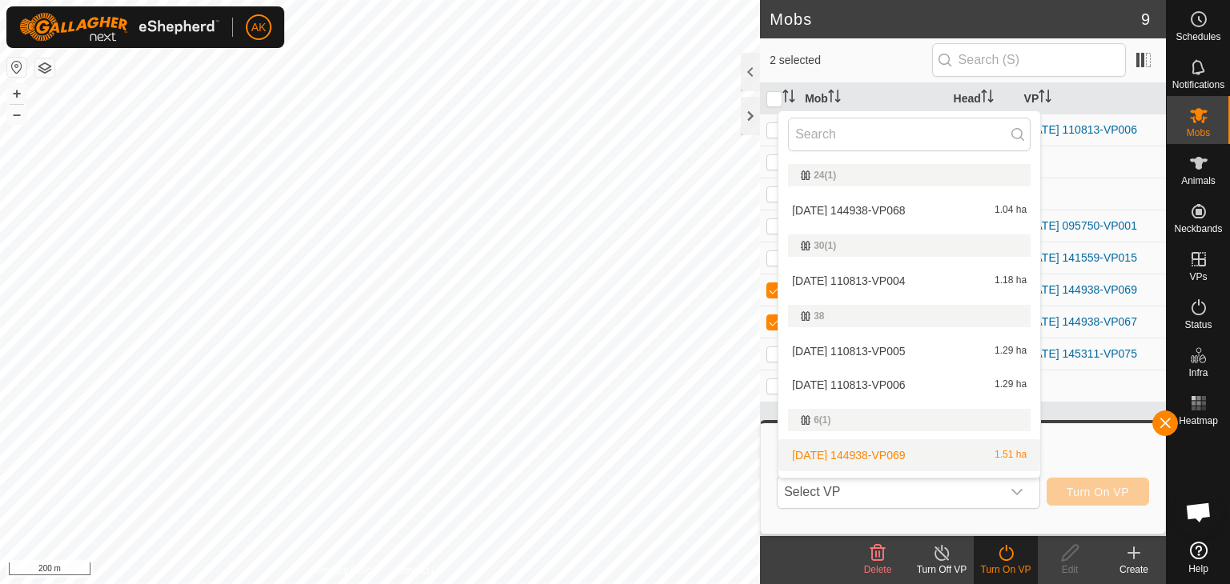
click at [885, 451] on li "[DATE] 144938-VP069 1.51 ha" at bounding box center [909, 455] width 262 height 32
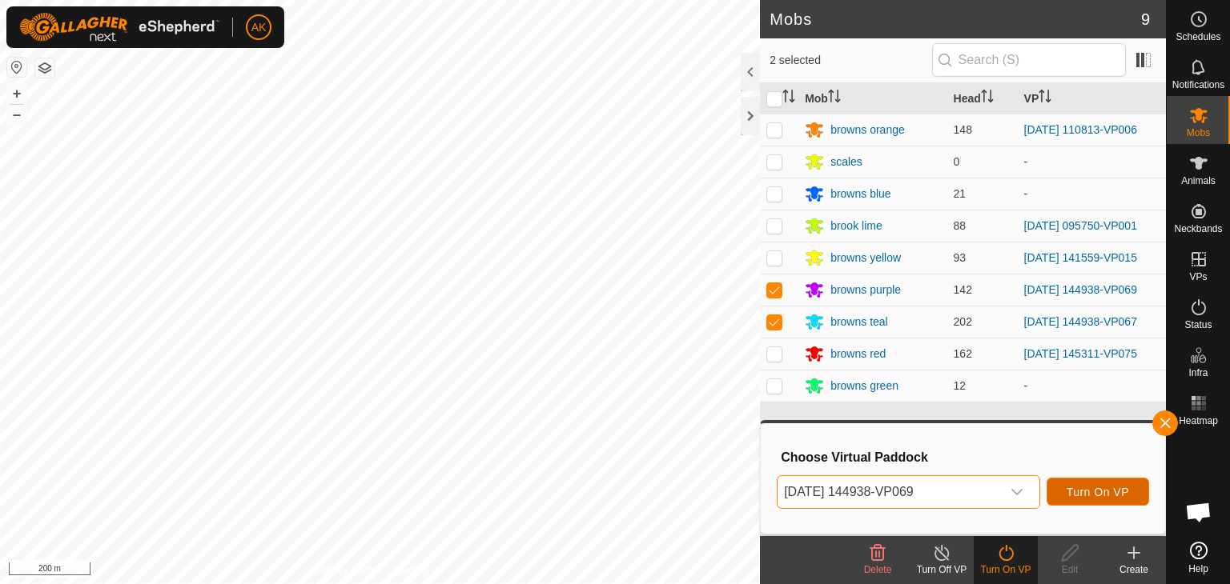
click at [1081, 494] on span "Turn On VP" at bounding box center [1097, 492] width 62 height 13
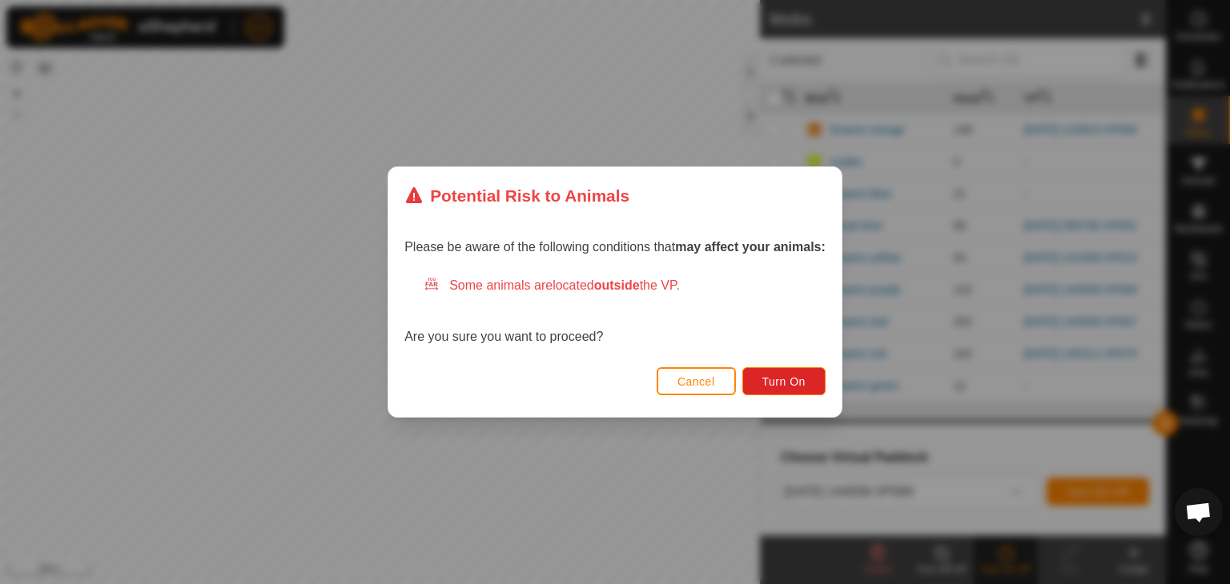
click at [794, 364] on div "Cancel Turn On" at bounding box center [614, 390] width 453 height 54
click at [794, 375] on span "Turn On" at bounding box center [783, 381] width 43 height 13
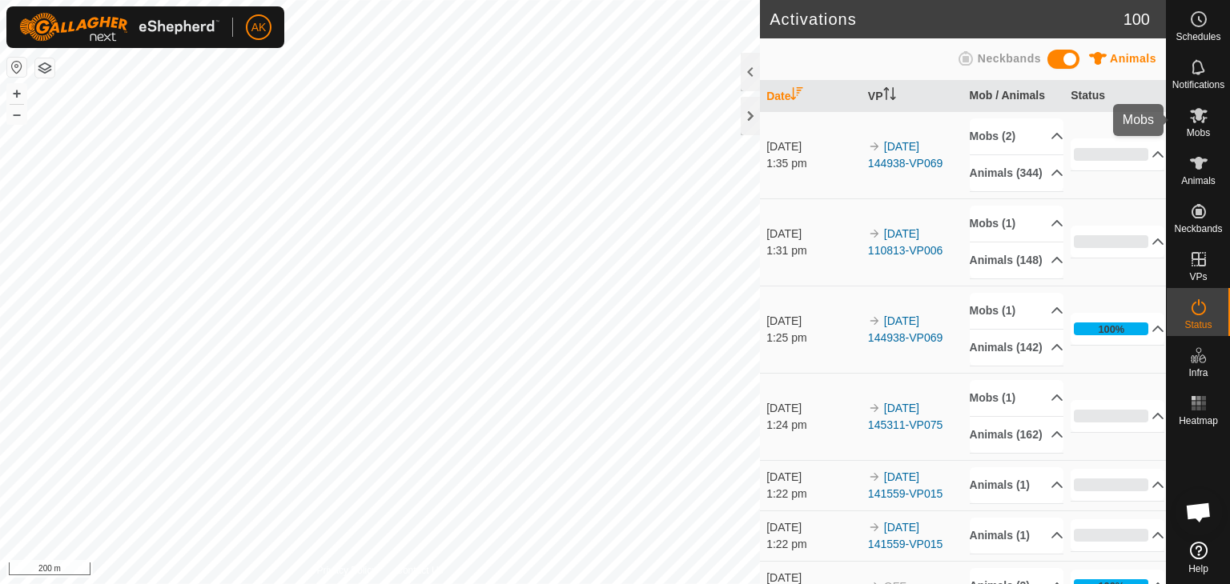
click at [1198, 130] on span "Mobs" at bounding box center [1197, 133] width 23 height 10
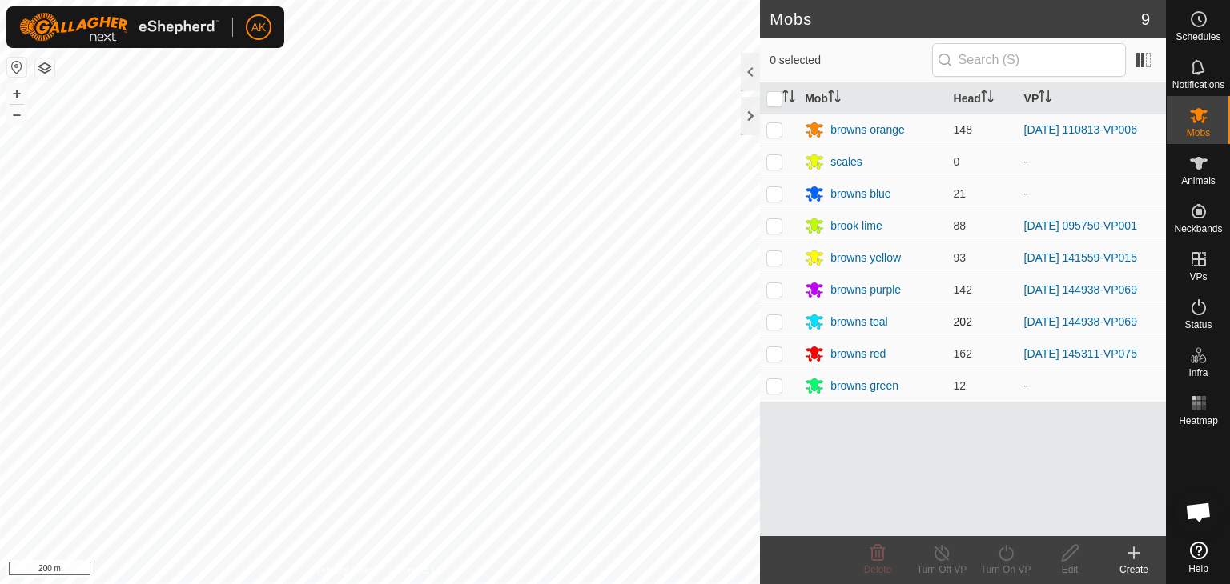
click at [772, 321] on p-checkbox at bounding box center [774, 321] width 16 height 13
checkbox input "true"
click at [1013, 550] on icon at bounding box center [1006, 553] width 20 height 19
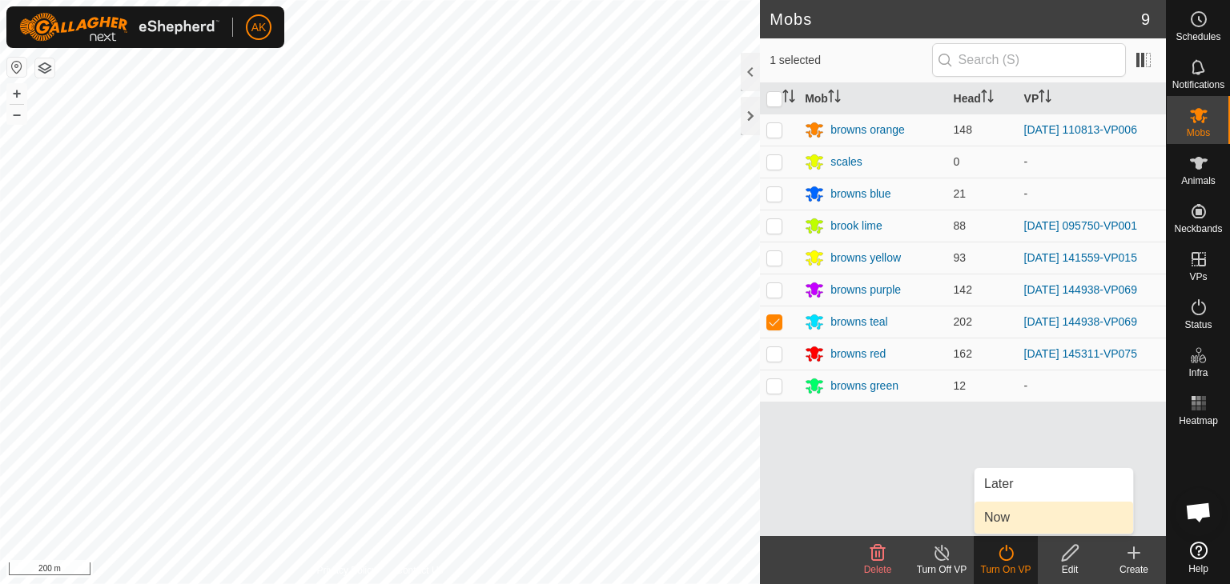
click at [1007, 519] on link "Now" at bounding box center [1053, 518] width 158 height 32
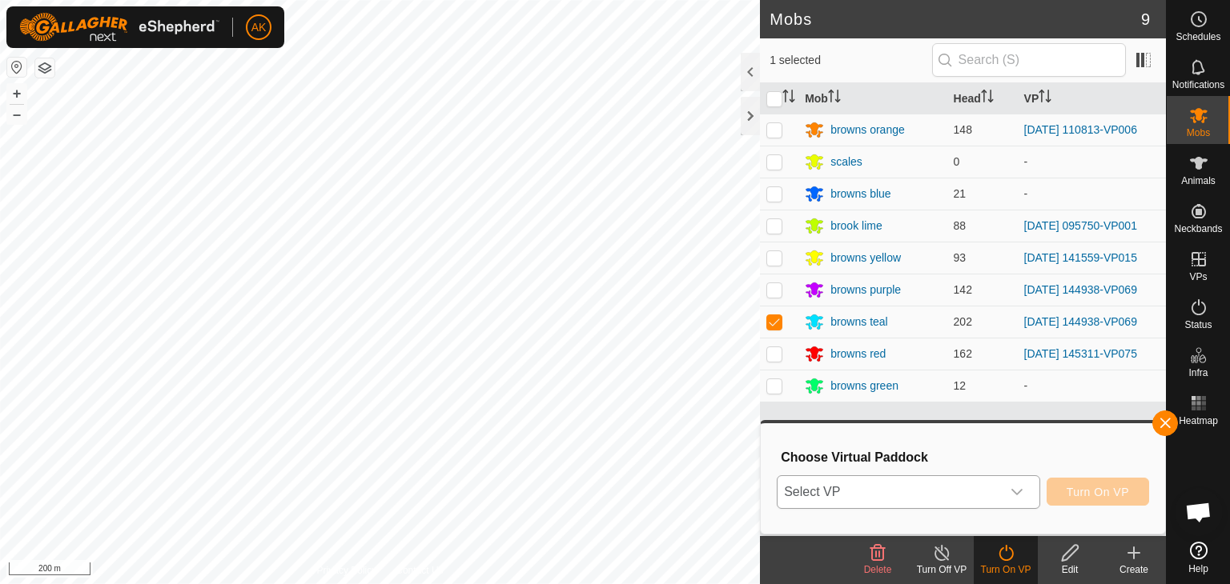
click at [961, 487] on span "Select VP" at bounding box center [888, 492] width 223 height 32
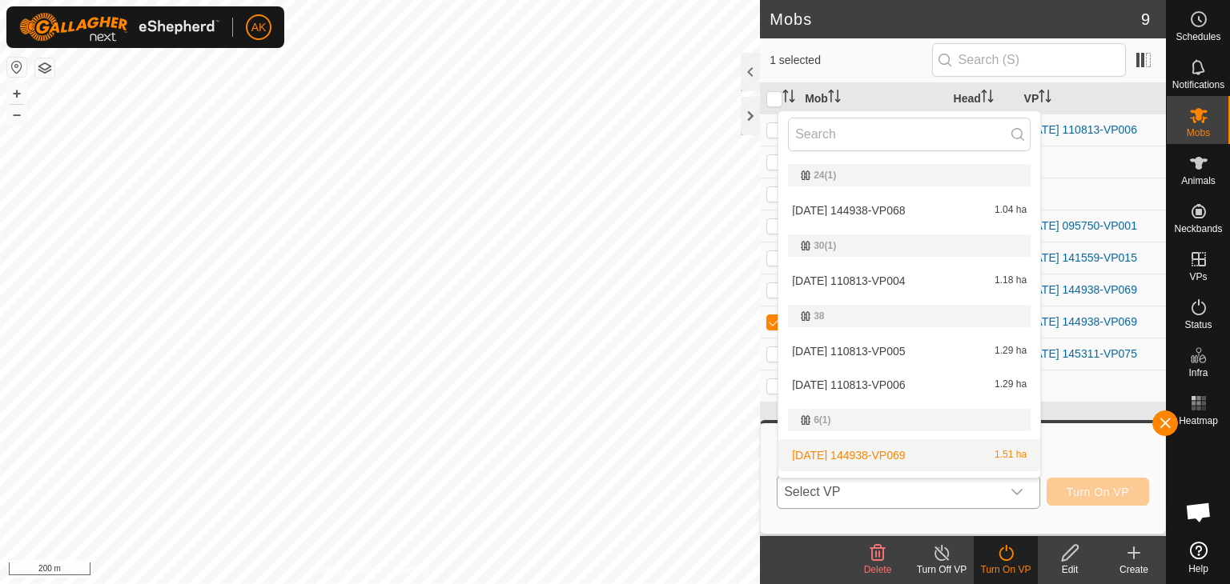
click at [916, 450] on li "[DATE] 144938-VP069 1.51 ha" at bounding box center [909, 455] width 262 height 32
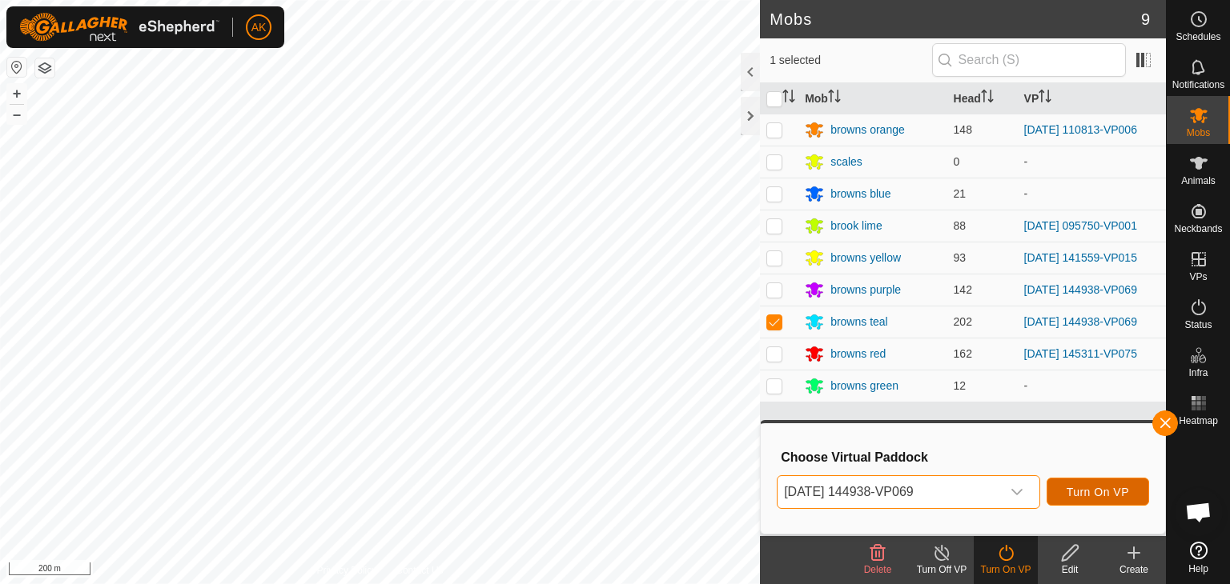
click at [1076, 496] on span "Turn On VP" at bounding box center [1097, 492] width 62 height 13
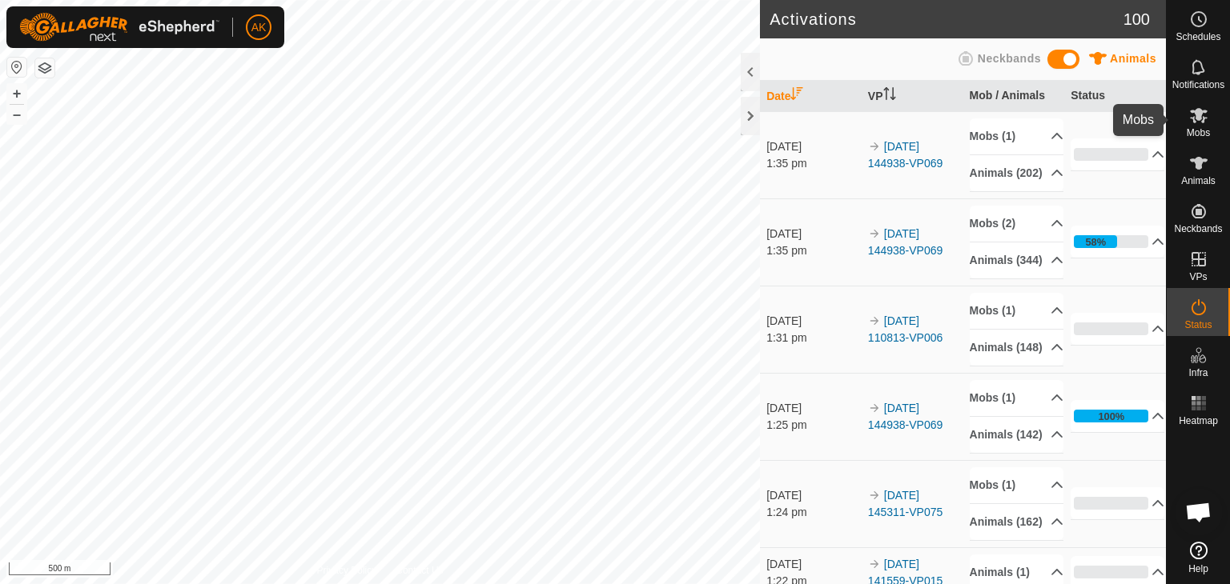
click at [1198, 117] on icon at bounding box center [1199, 115] width 18 height 15
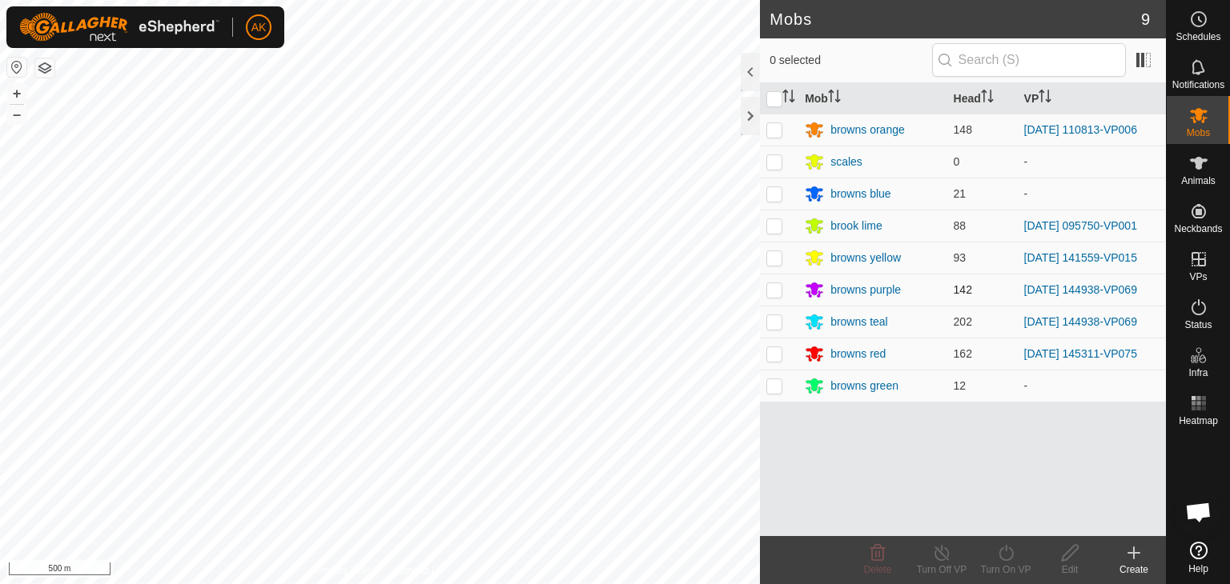
click at [768, 289] on p-checkbox at bounding box center [774, 289] width 16 height 13
checkbox input "true"
click at [1002, 557] on icon at bounding box center [1006, 553] width 20 height 19
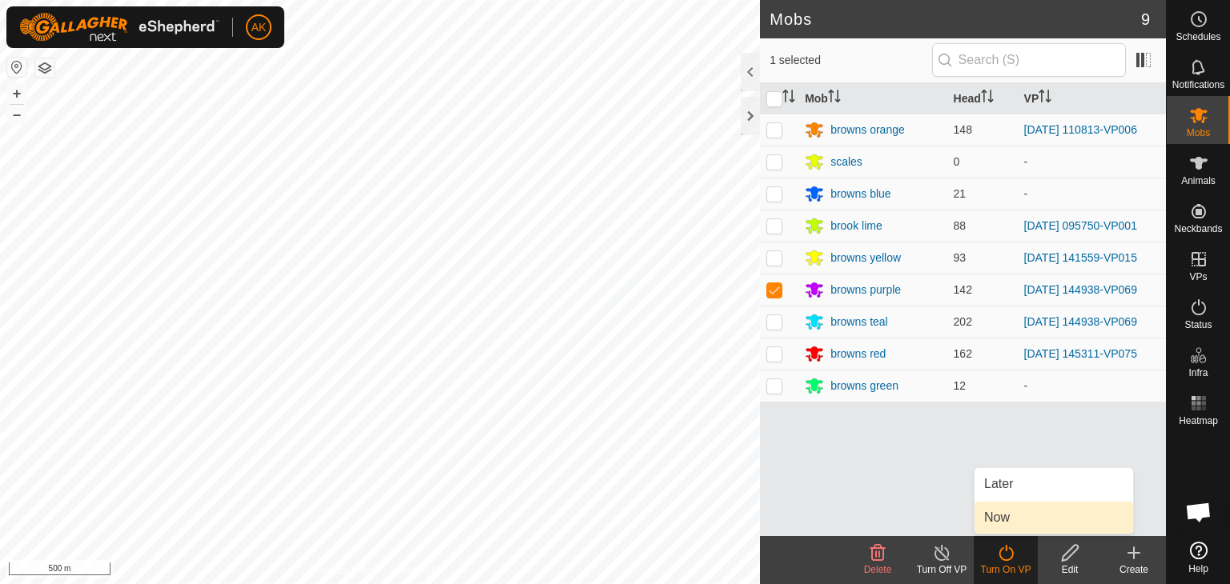
click at [989, 515] on link "Now" at bounding box center [1053, 518] width 158 height 32
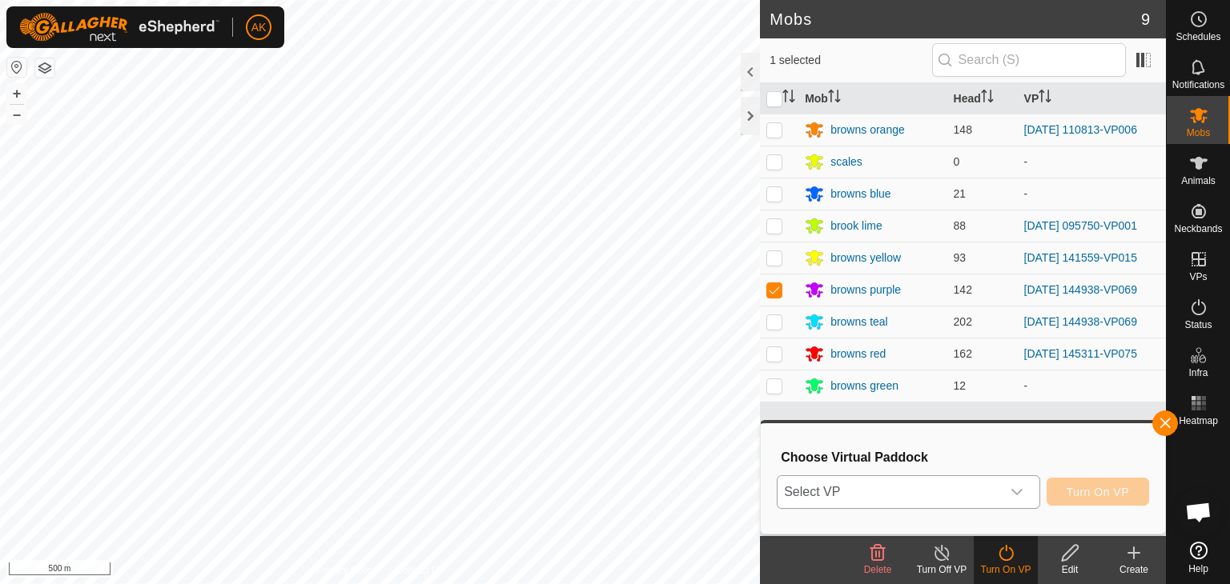
click at [941, 491] on span "Select VP" at bounding box center [888, 492] width 223 height 32
click at [850, 289] on div "browns purple" at bounding box center [865, 290] width 70 height 17
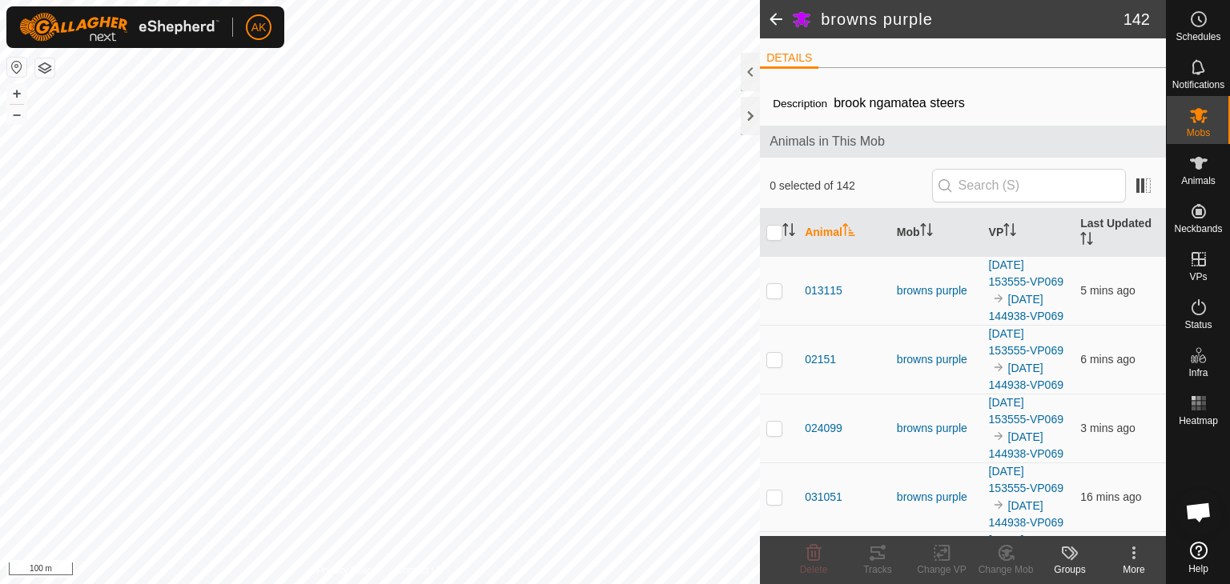
click at [774, 14] on span at bounding box center [776, 19] width 32 height 38
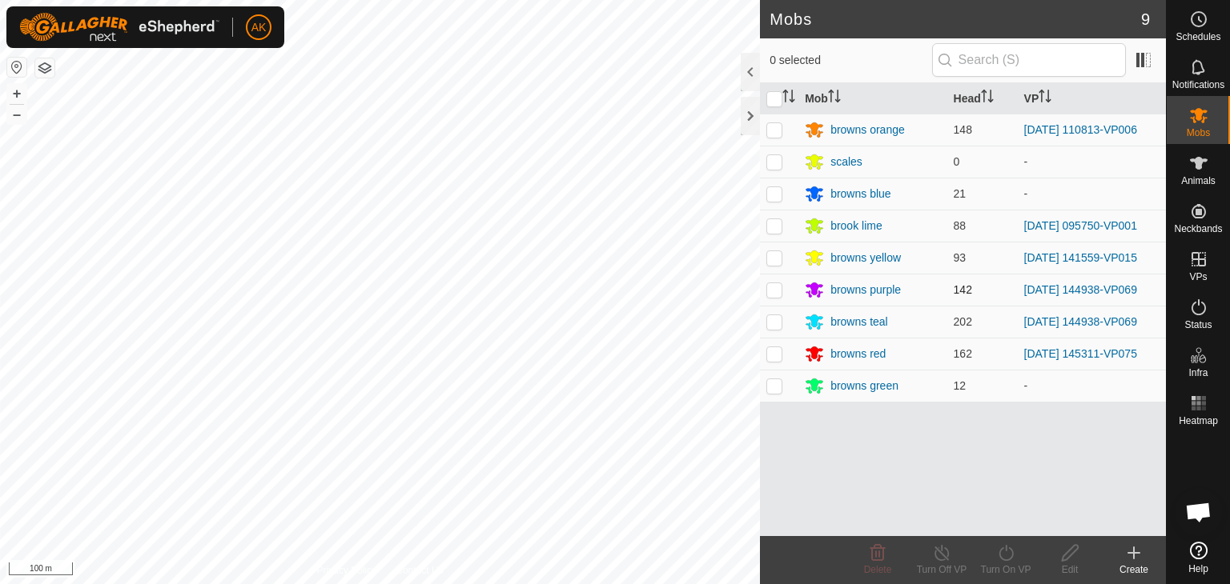
click at [776, 291] on p-checkbox at bounding box center [774, 289] width 16 height 13
checkbox input "true"
click at [1002, 563] on div "Turn On VP" at bounding box center [1005, 570] width 64 height 14
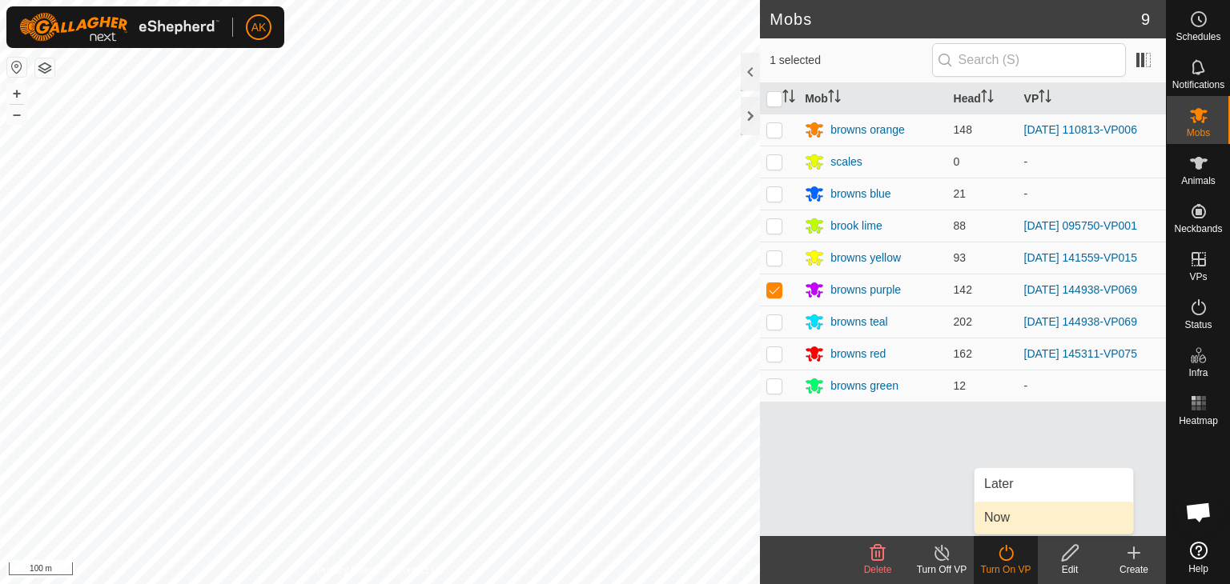
click at [997, 513] on link "Now" at bounding box center [1053, 518] width 158 height 32
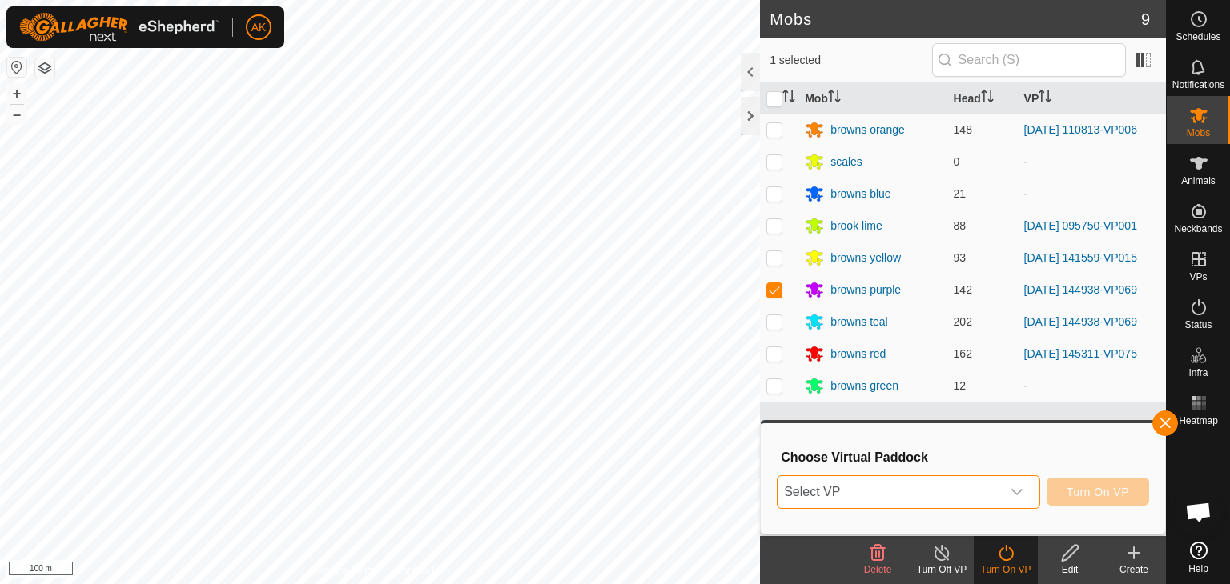
click at [961, 487] on span "Select VP" at bounding box center [888, 492] width 223 height 32
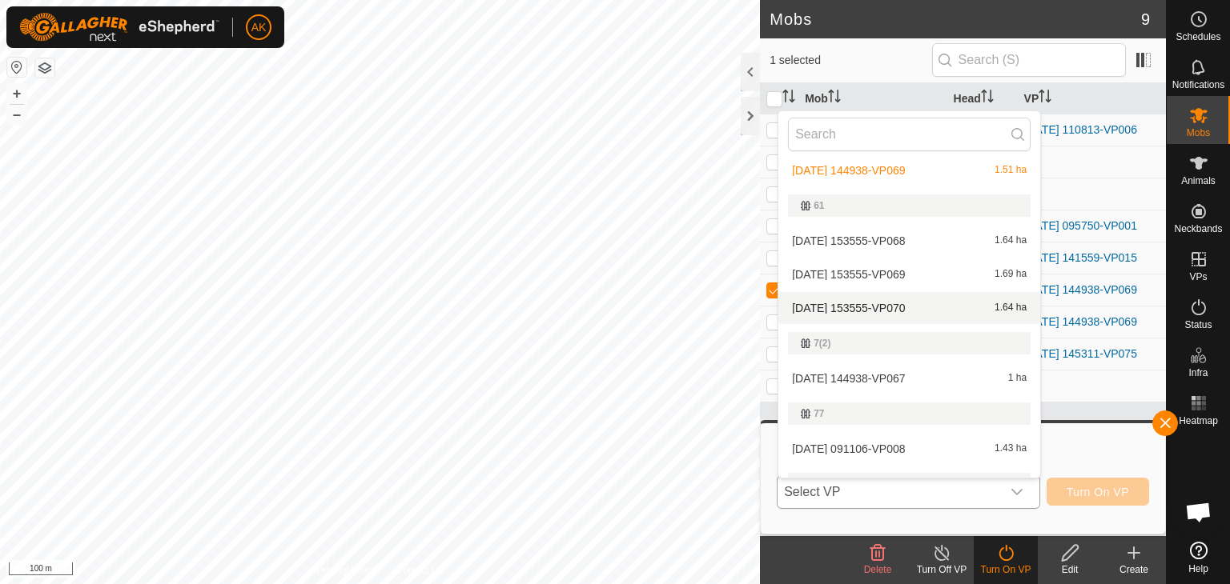
scroll to position [320, 0]
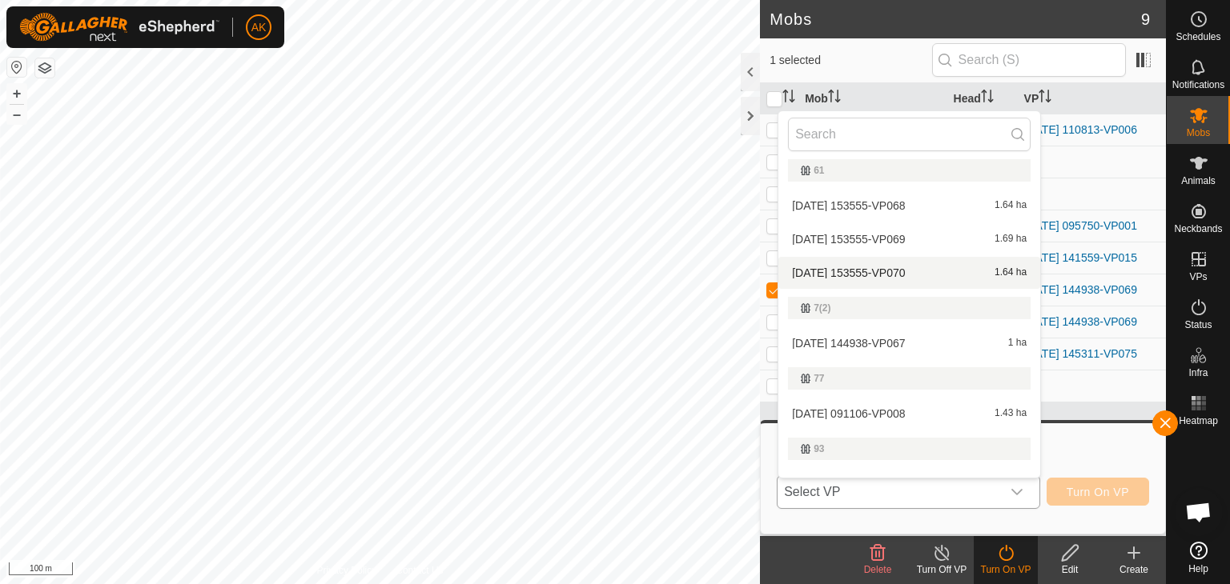
click at [847, 267] on li "[DATE] 153555-VP070 1.64 ha" at bounding box center [909, 273] width 262 height 32
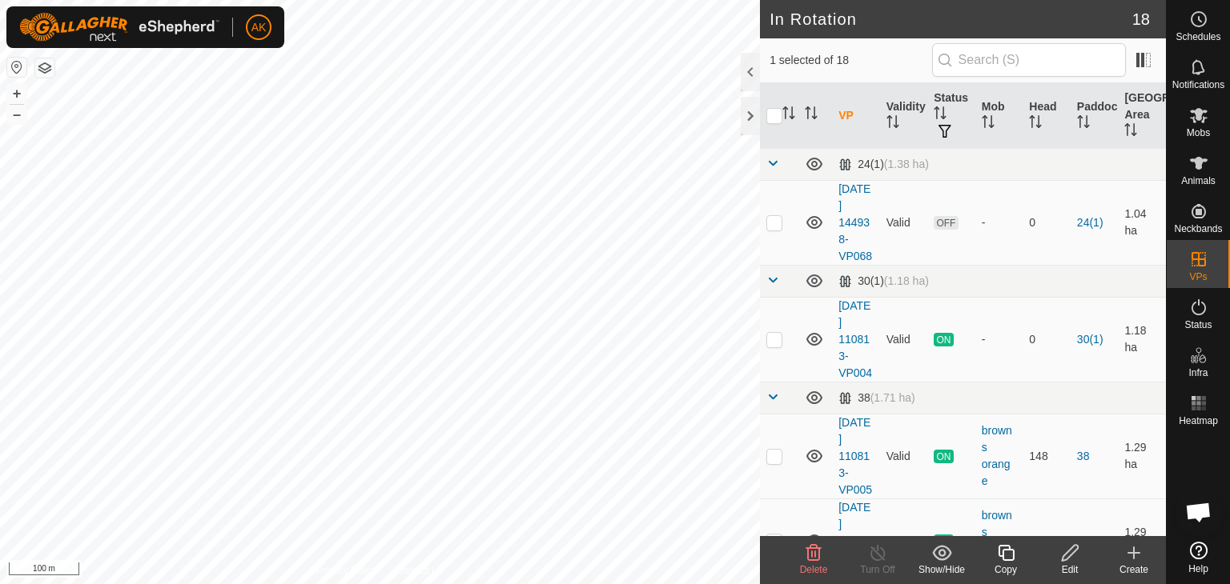
click at [811, 558] on icon at bounding box center [813, 553] width 19 height 19
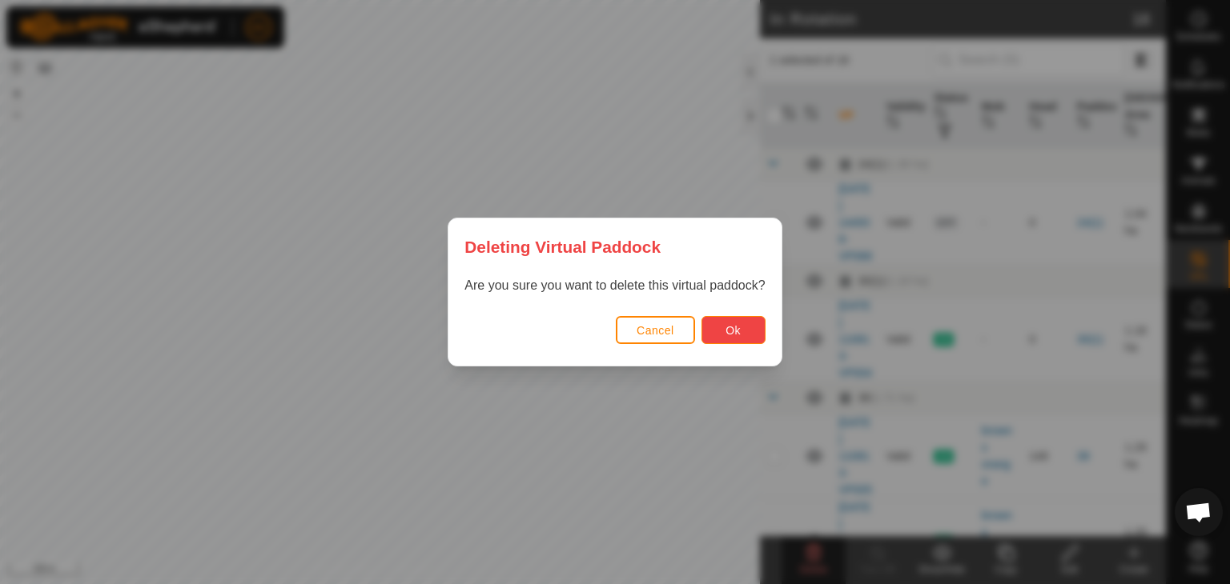
click at [752, 340] on button "Ok" at bounding box center [733, 330] width 64 height 28
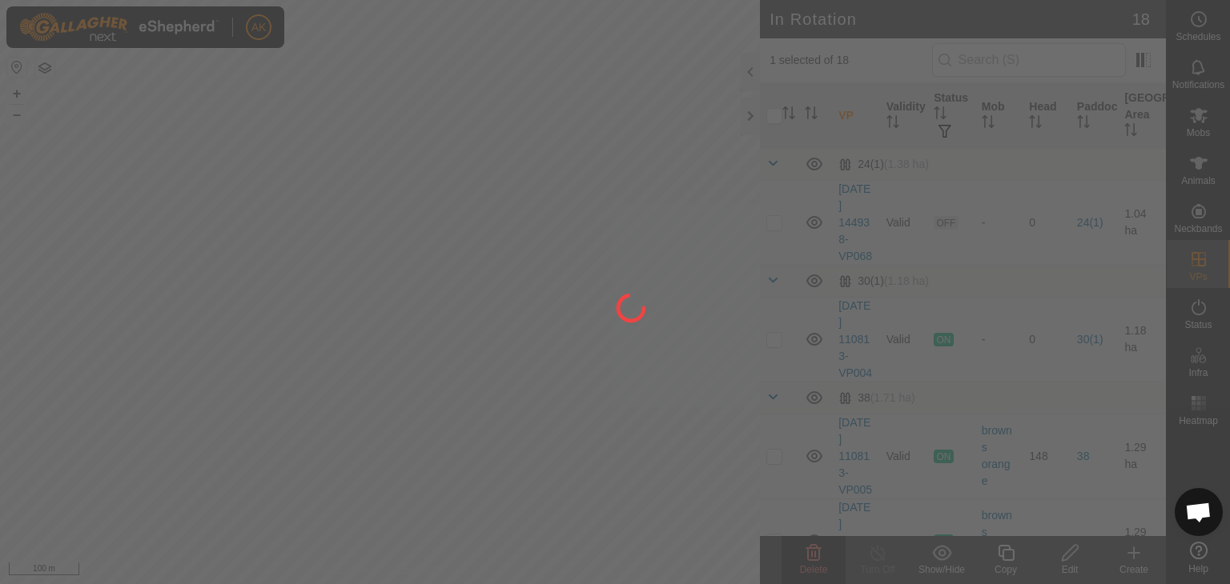
checkbox input "false"
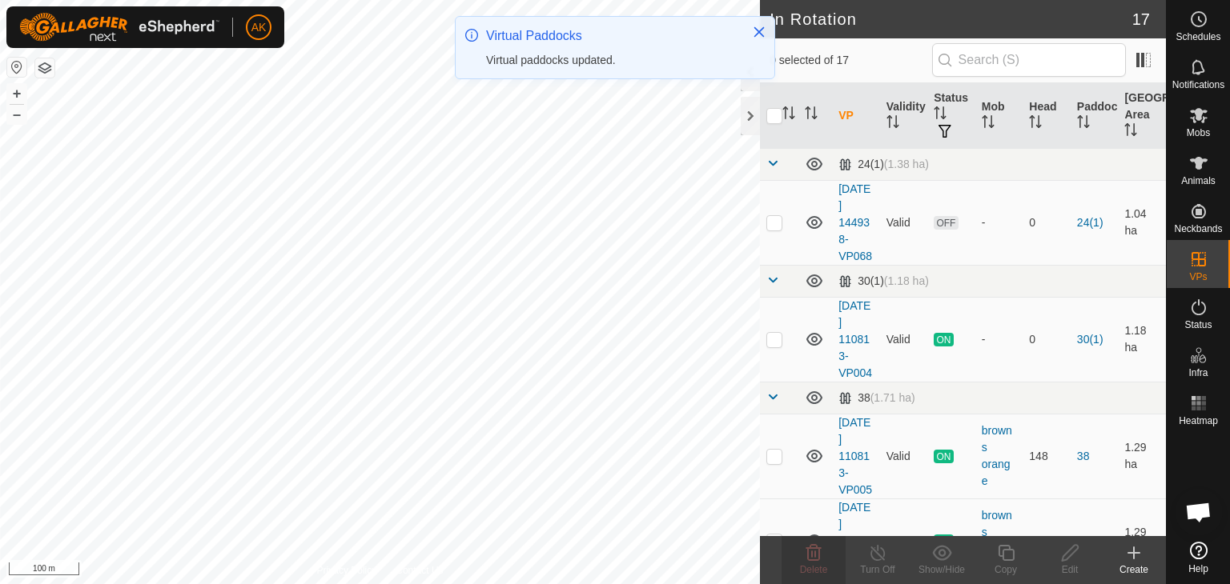
checkbox input "true"
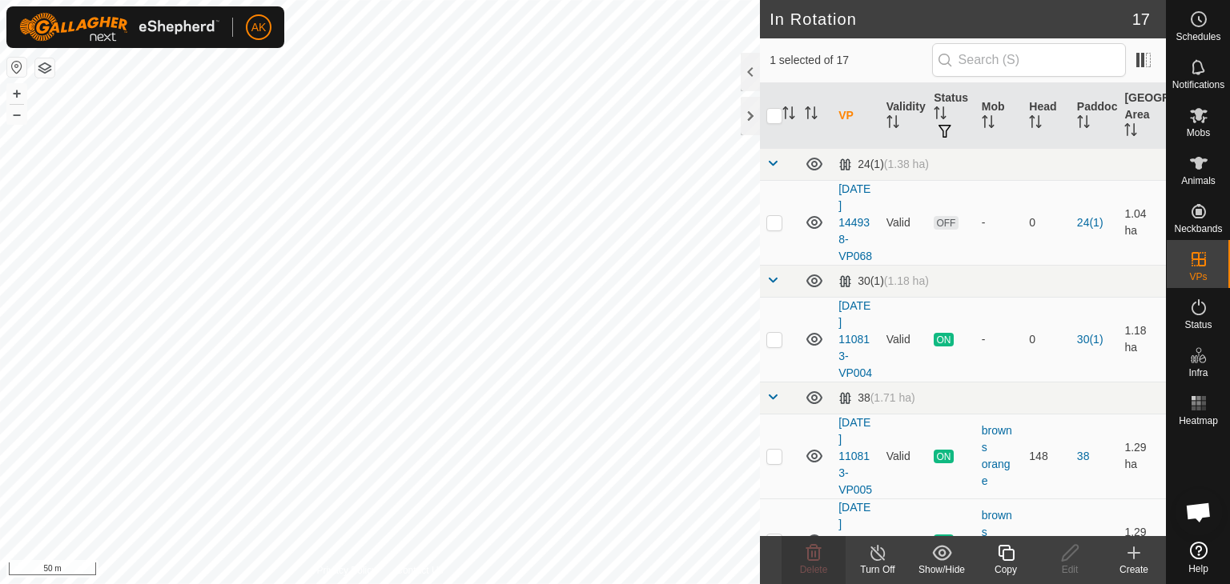
click at [1009, 553] on icon at bounding box center [1006, 553] width 20 height 19
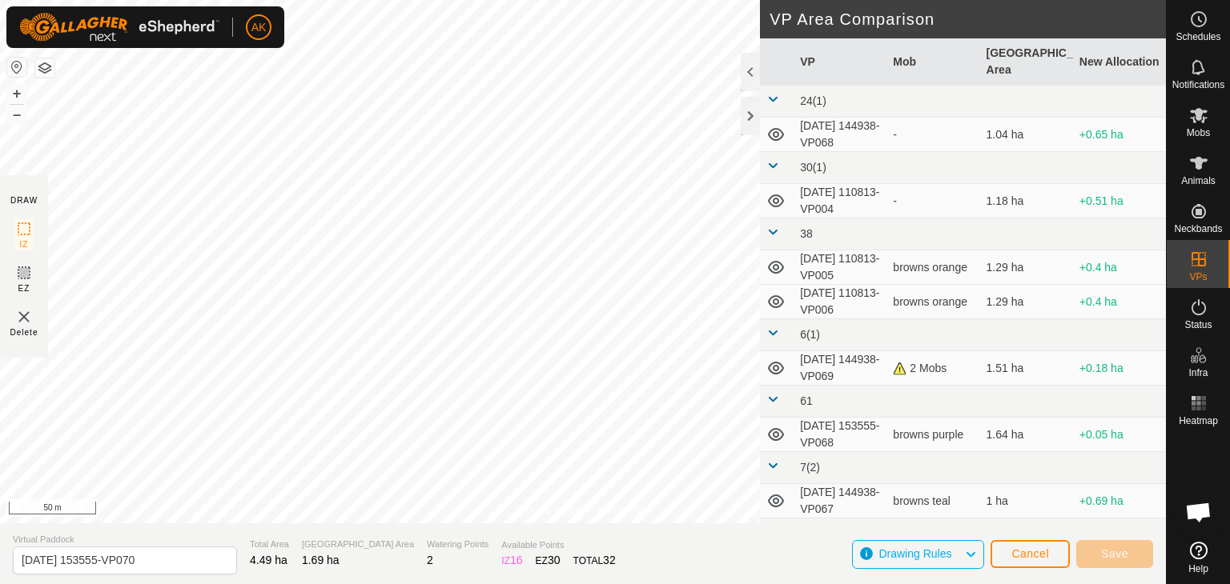
click at [698, 533] on div "Privacy Policy Contact Us 168842 1298168842 browns purple [DATE] 153555-VP069 +…" at bounding box center [583, 292] width 1166 height 584
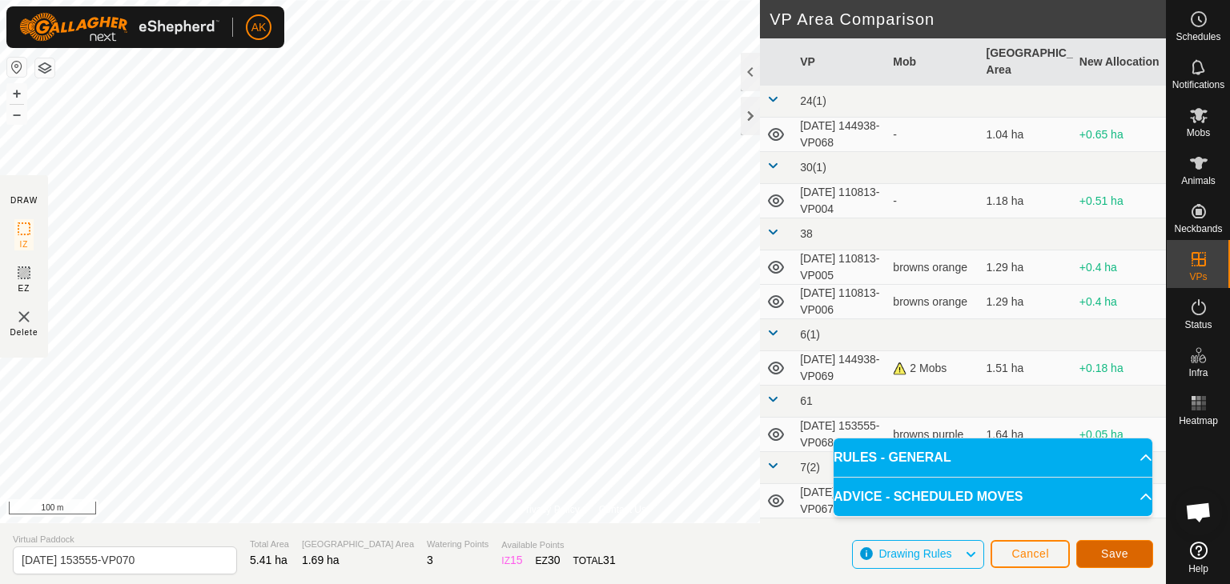
click at [1119, 551] on span "Save" at bounding box center [1114, 554] width 27 height 13
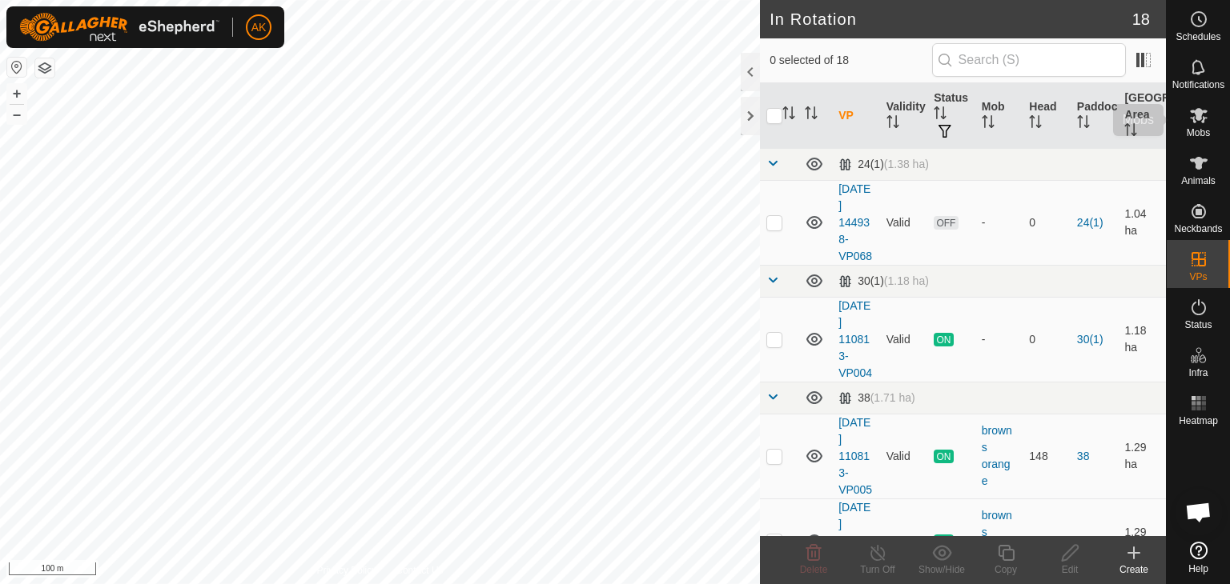
click at [1198, 118] on icon at bounding box center [1199, 115] width 18 height 15
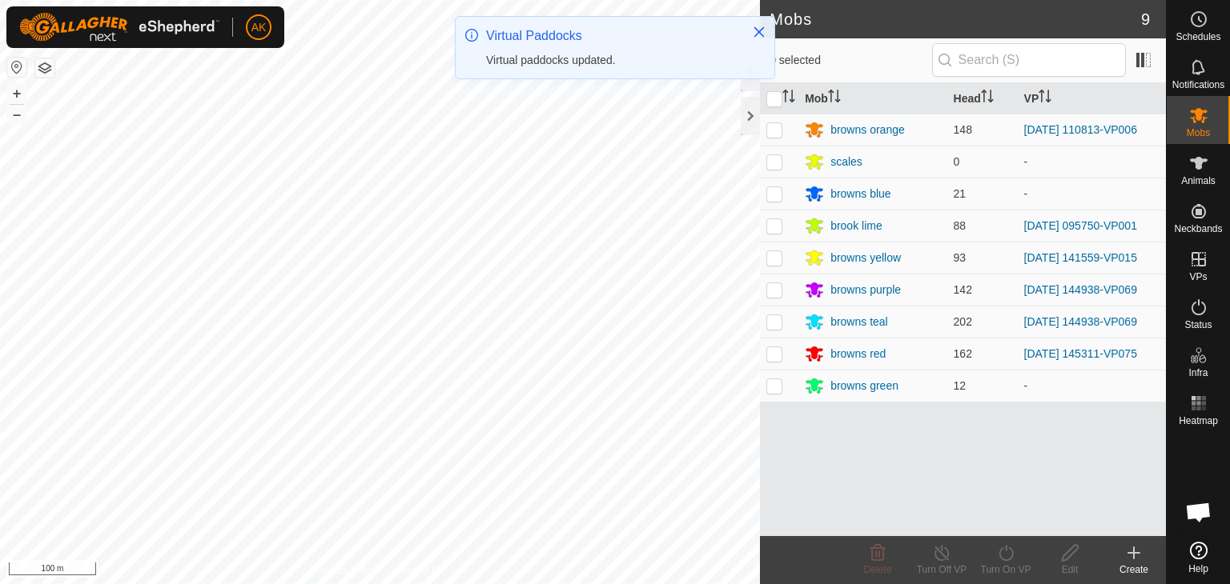
click at [777, 287] on p-checkbox at bounding box center [774, 289] width 16 height 13
checkbox input "true"
click at [1006, 557] on icon at bounding box center [1006, 553] width 20 height 19
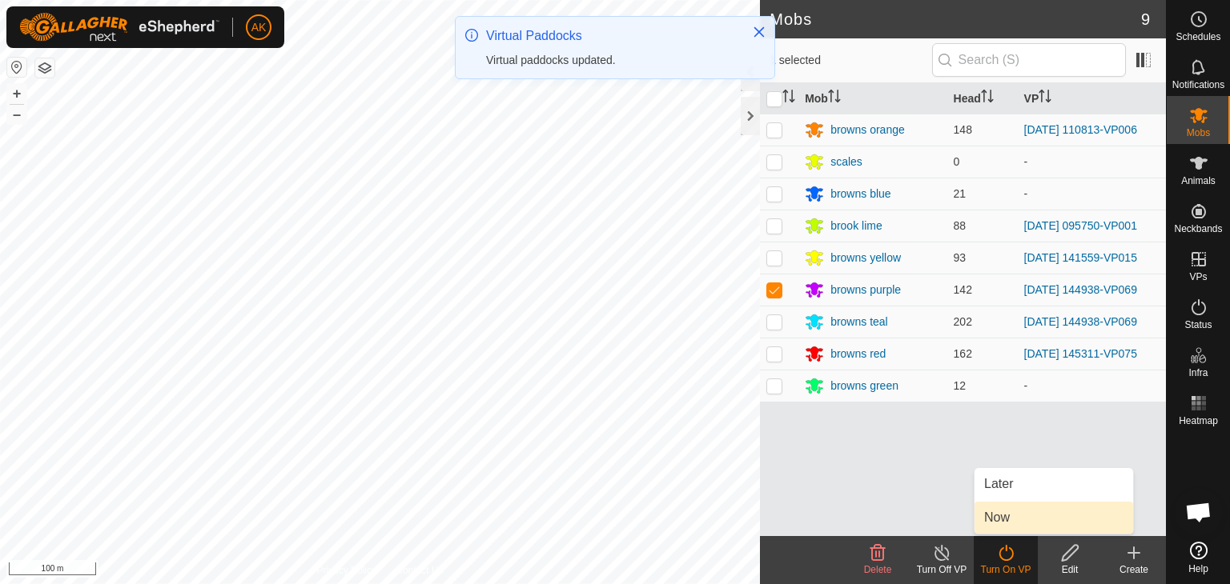
click at [1004, 519] on link "Now" at bounding box center [1053, 518] width 158 height 32
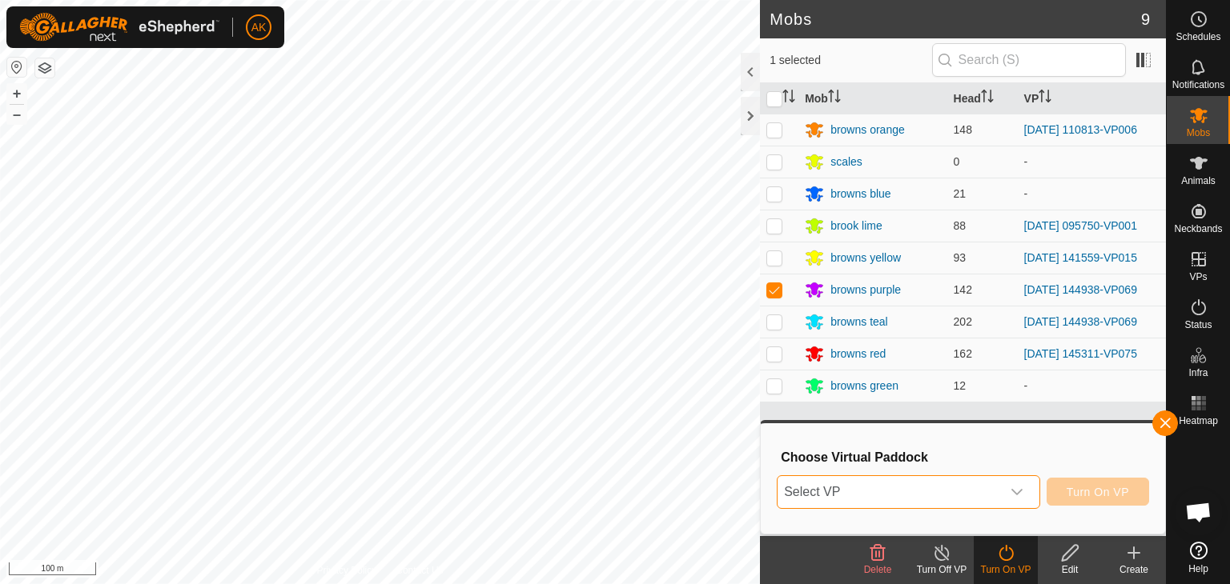
click at [924, 491] on span "Select VP" at bounding box center [888, 492] width 223 height 32
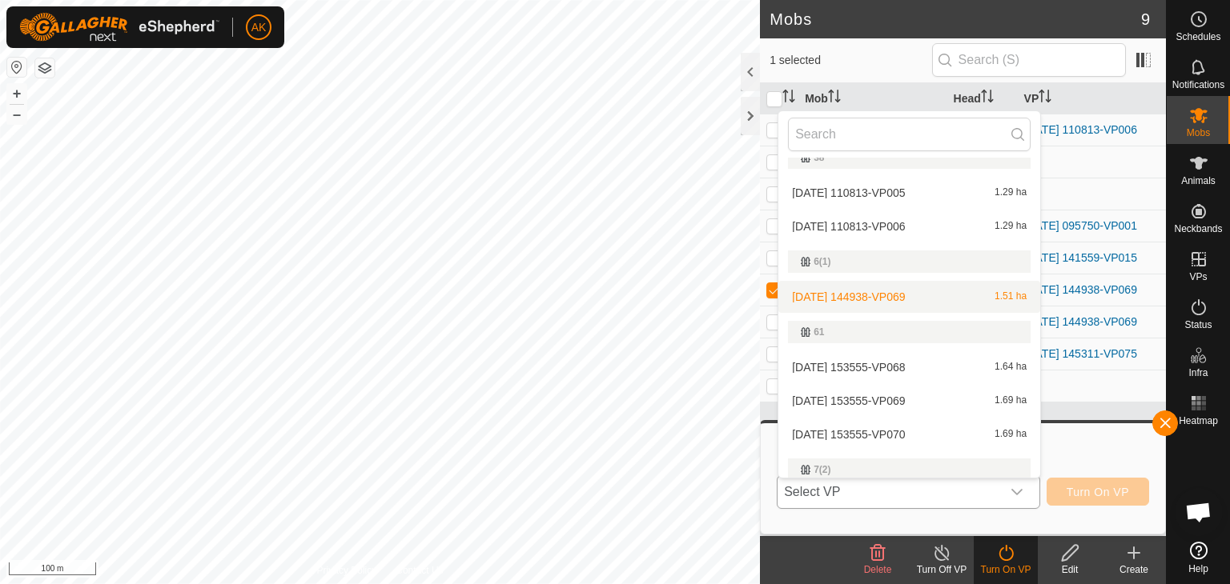
scroll to position [160, 0]
click at [868, 431] on li "[DATE] 153555-VP070 1.69 ha" at bounding box center [909, 433] width 262 height 32
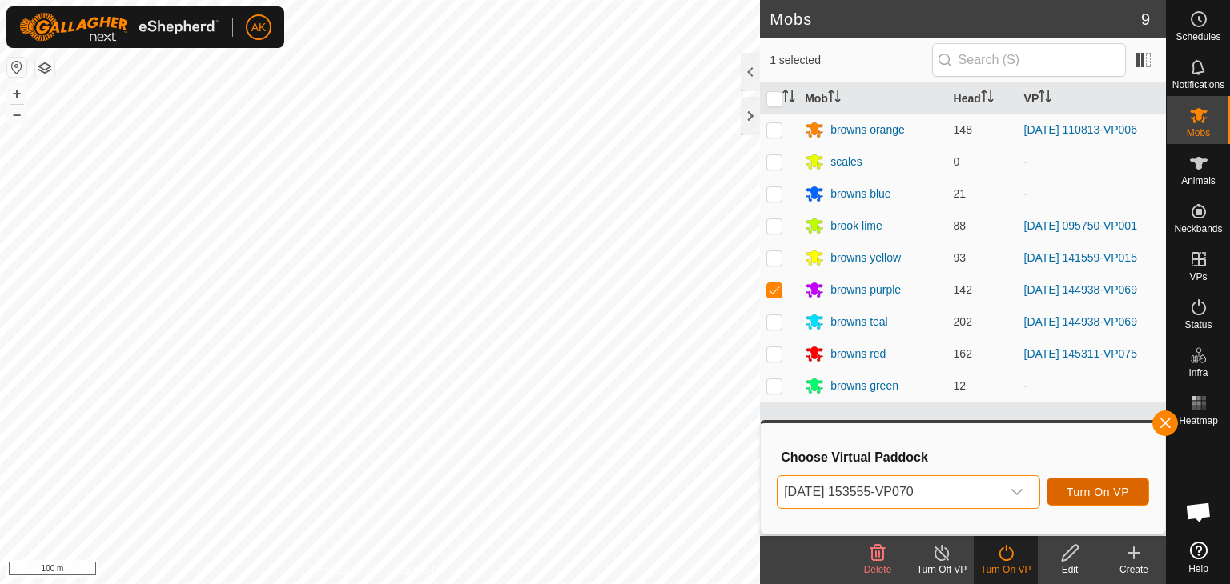
click at [1080, 492] on span "Turn On VP" at bounding box center [1097, 492] width 62 height 13
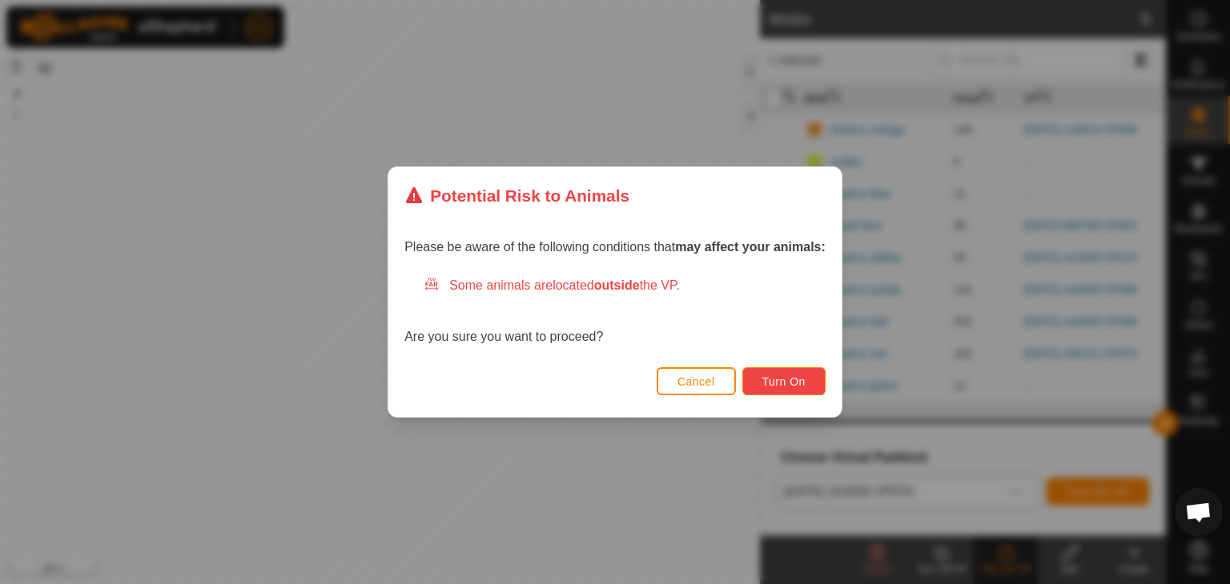
click at [760, 378] on button "Turn On" at bounding box center [783, 381] width 83 height 28
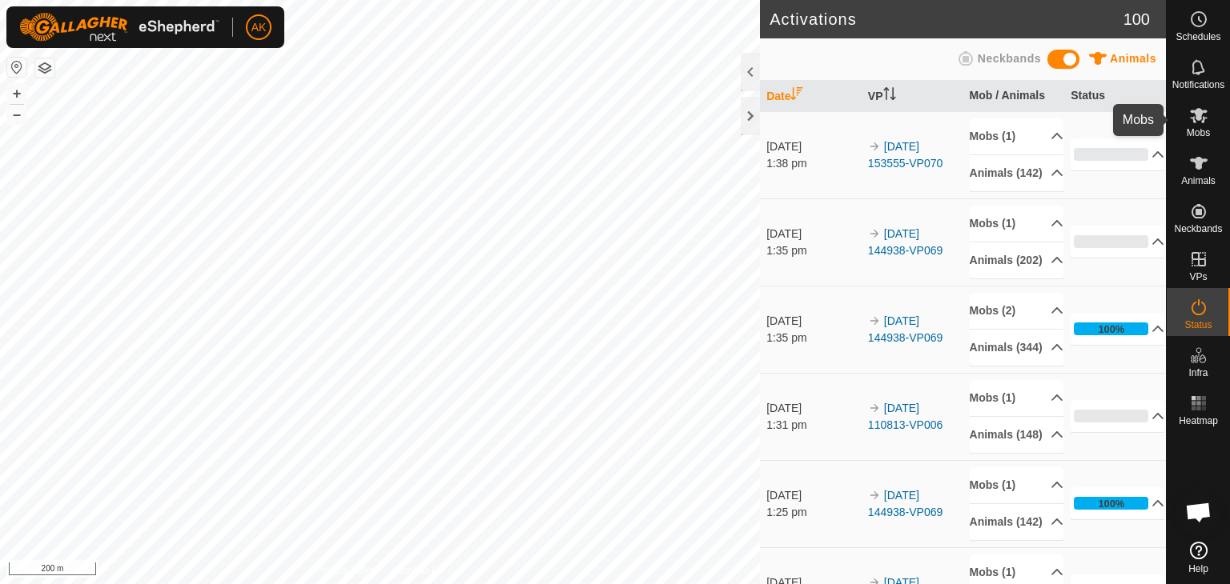
click at [1186, 113] on es-mob-svg-icon at bounding box center [1198, 115] width 29 height 26
